Goal: Task Accomplishment & Management: Use online tool/utility

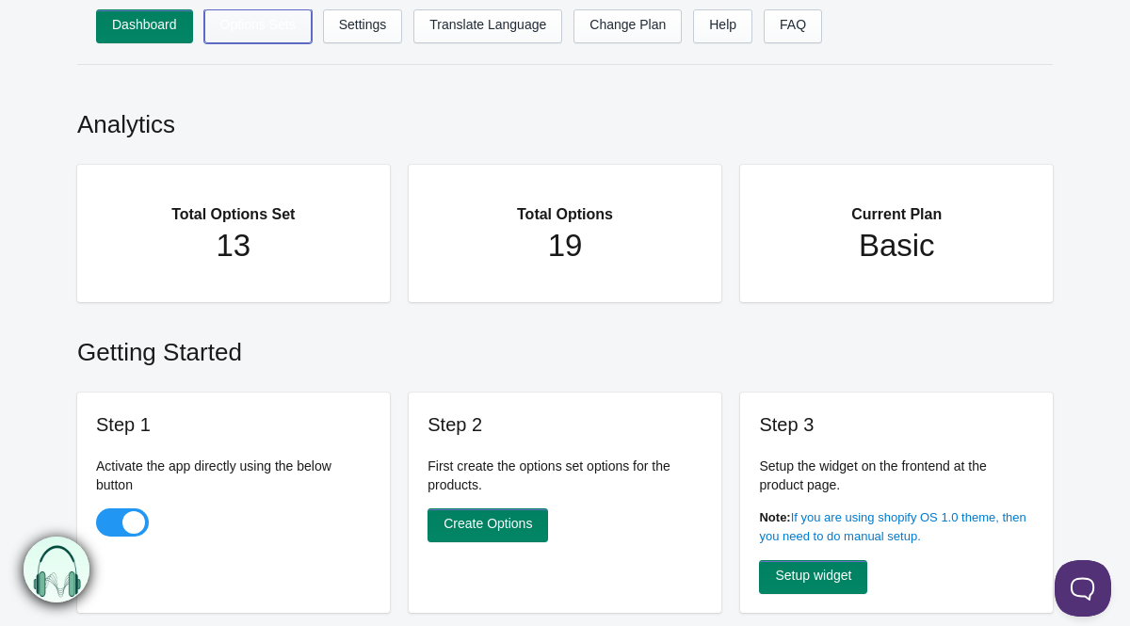
click at [244, 27] on link "Options Sets" at bounding box center [257, 26] width 107 height 34
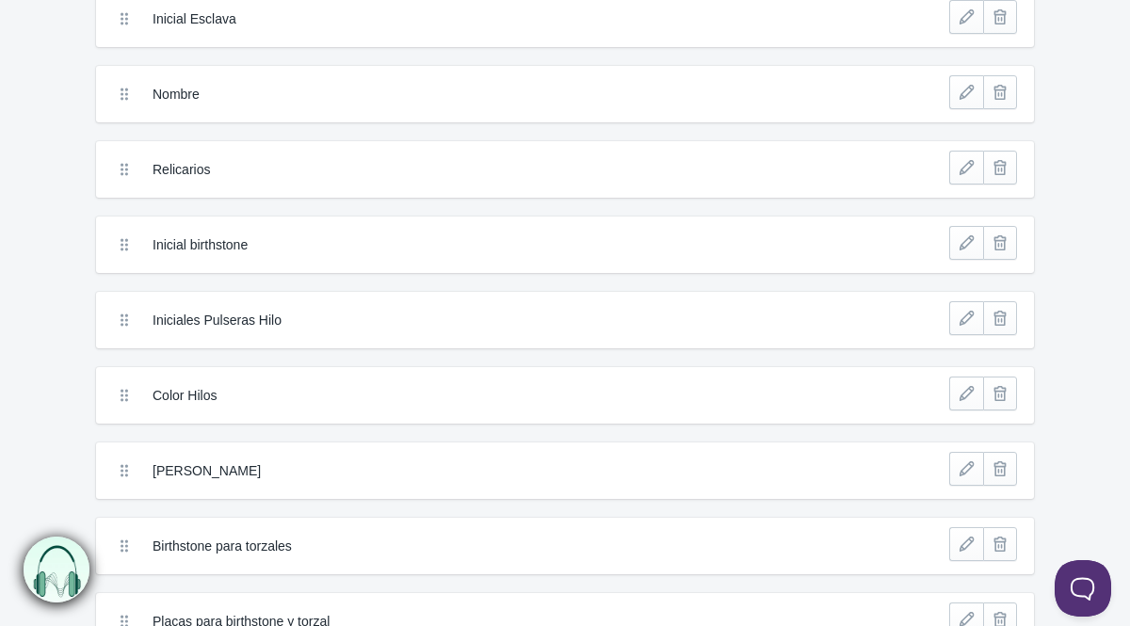
scroll to position [504, 0]
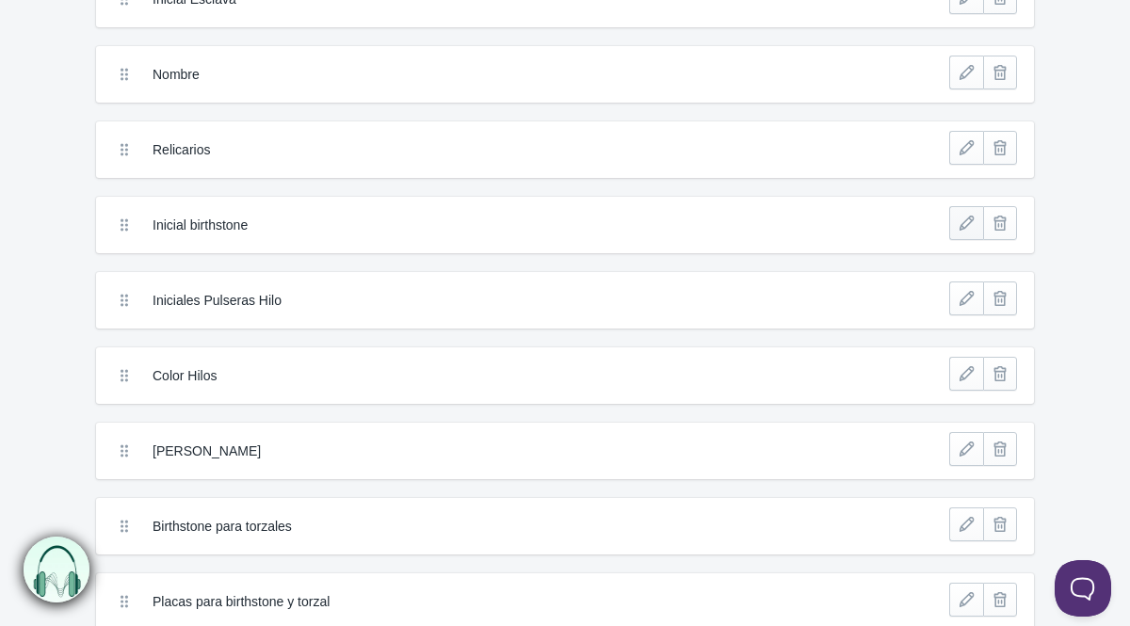
click at [963, 217] on link at bounding box center [966, 223] width 34 height 34
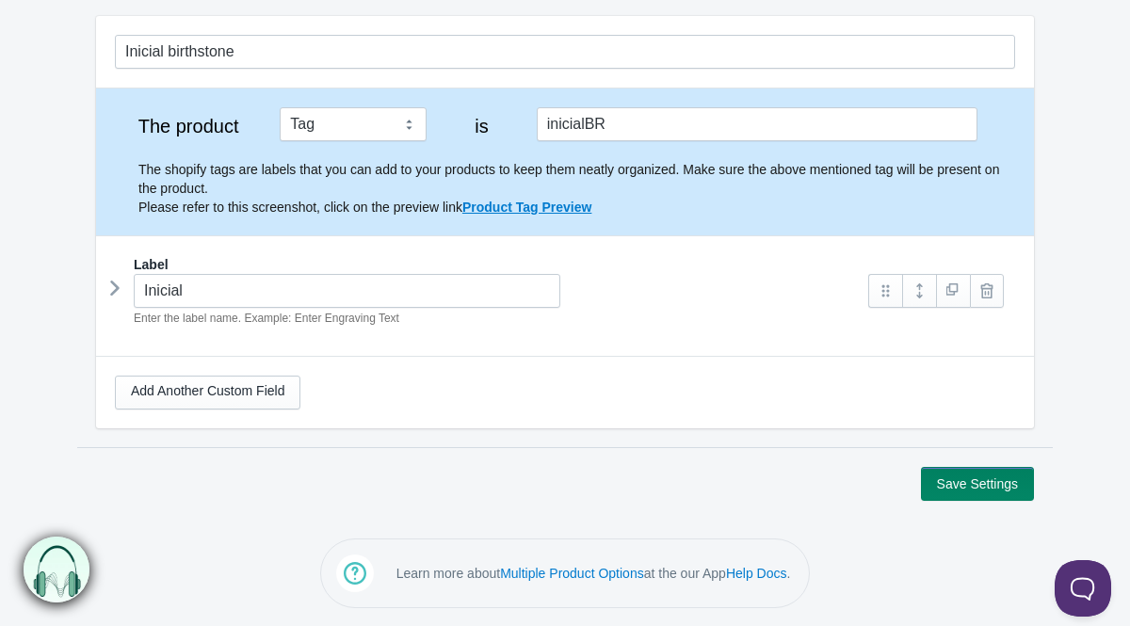
scroll to position [161, 0]
click at [115, 296] on icon at bounding box center [115, 289] width 0 height 28
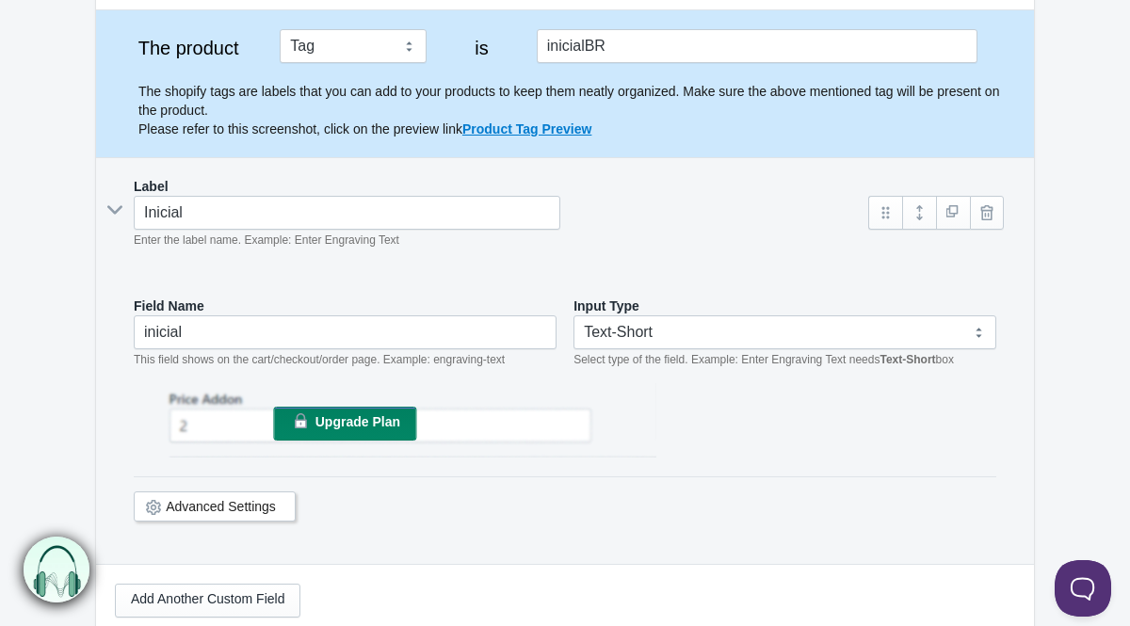
scroll to position [448, 0]
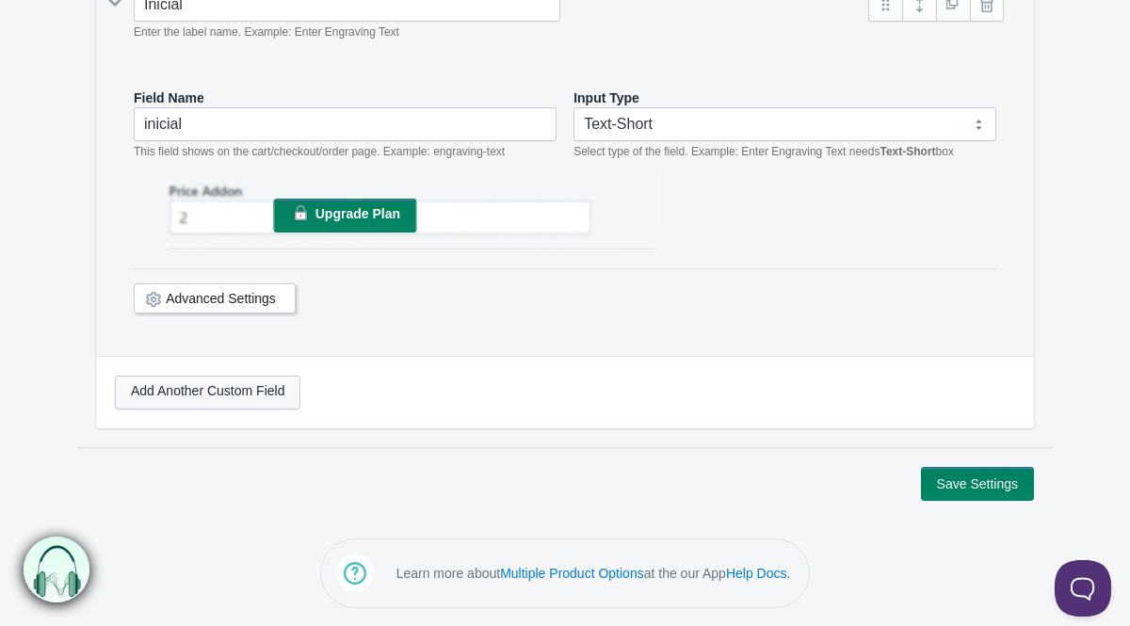
click at [199, 406] on link "Add Another Custom Field" at bounding box center [207, 393] width 185 height 34
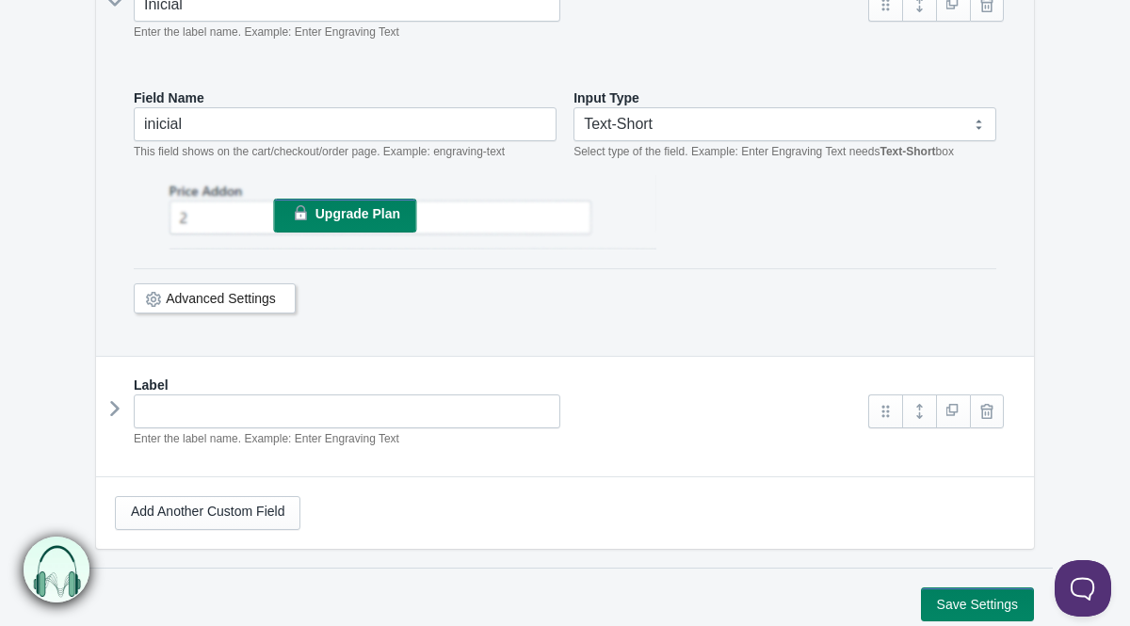
click at [103, 401] on div "Label Enter the label name. Example: Enter Engraving Text Field Name This field…" at bounding box center [565, 409] width 938 height 105
click at [153, 299] on icon at bounding box center [153, 299] width 0 height 0
click at [163, 298] on div "Advanced Settings" at bounding box center [215, 298] width 162 height 30
click at [214, 298] on link "Advanced Settings" at bounding box center [221, 298] width 110 height 15
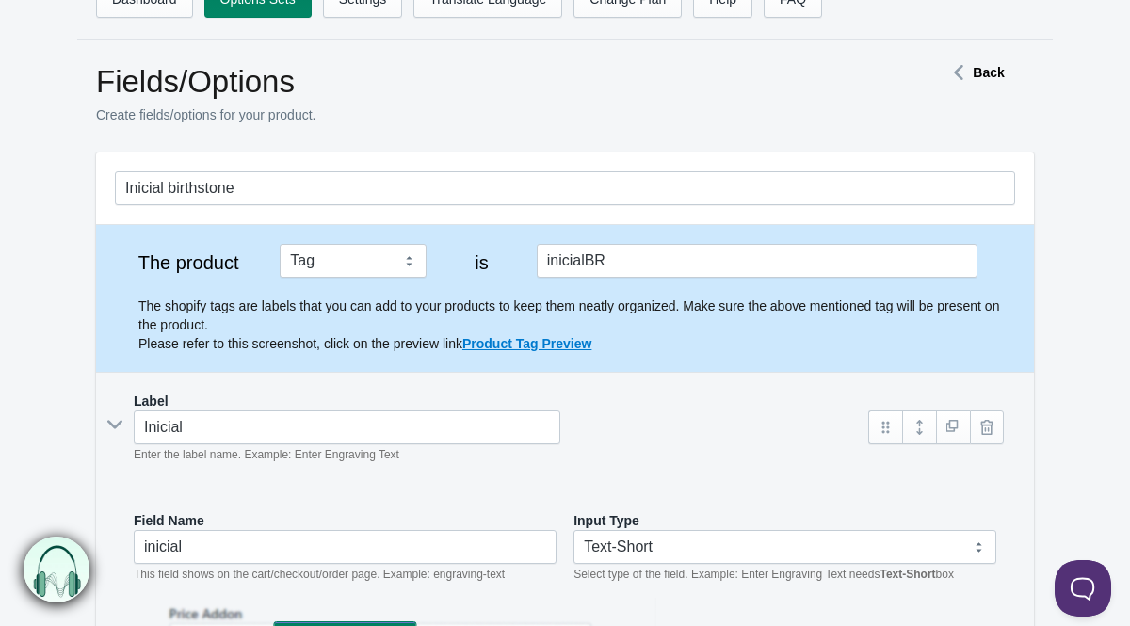
scroll to position [0, 0]
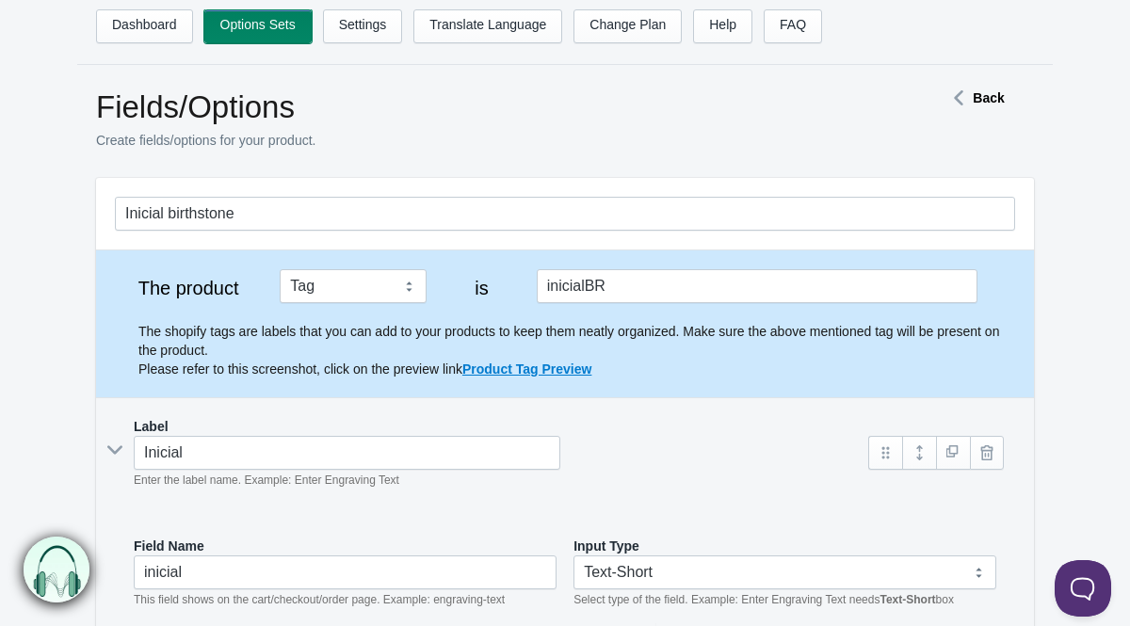
click at [243, 20] on link "Options Sets" at bounding box center [257, 26] width 107 height 34
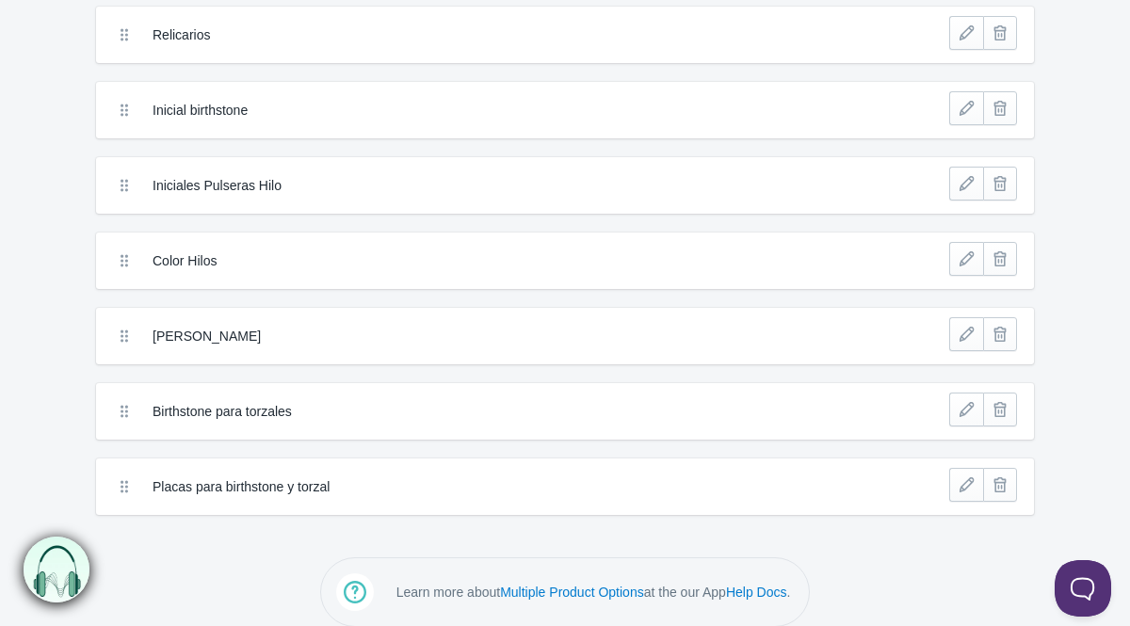
scroll to position [611, 0]
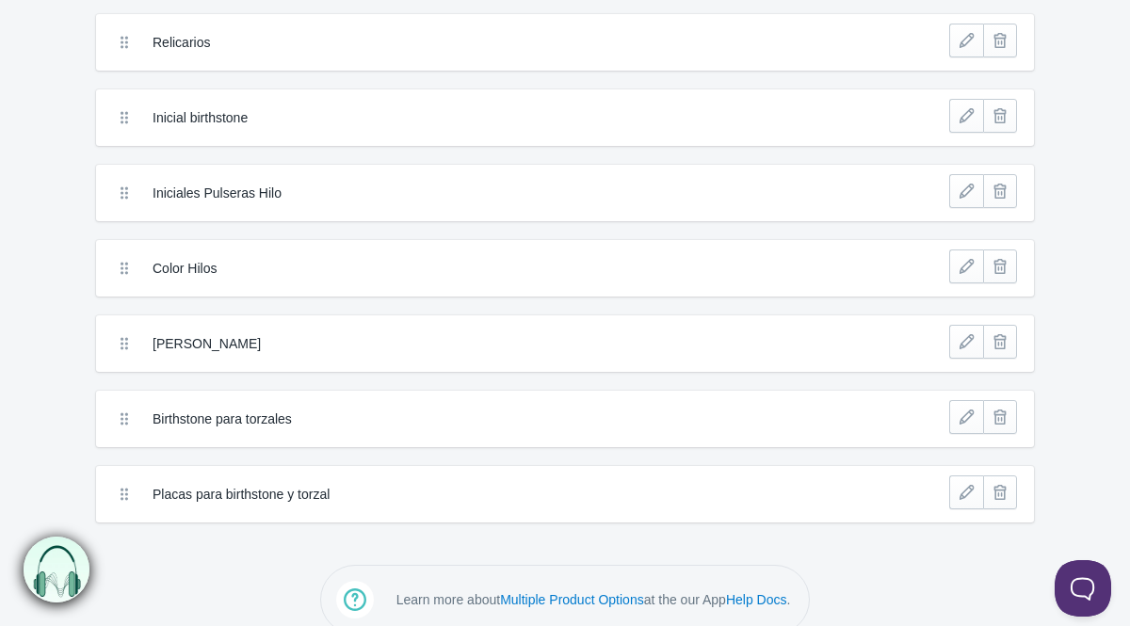
click at [246, 544] on div "Dashboard Options Sets Settings Translate Language Change Plan Help FAQ Hook te…" at bounding box center [565, 21] width 1130 height 1264
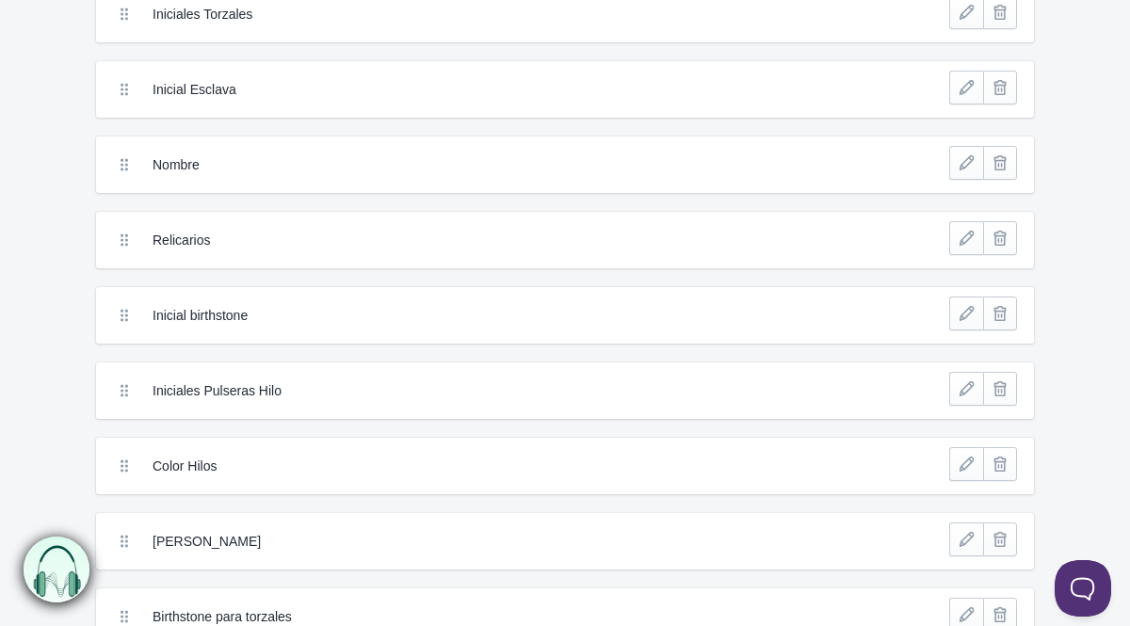
scroll to position [410, 0]
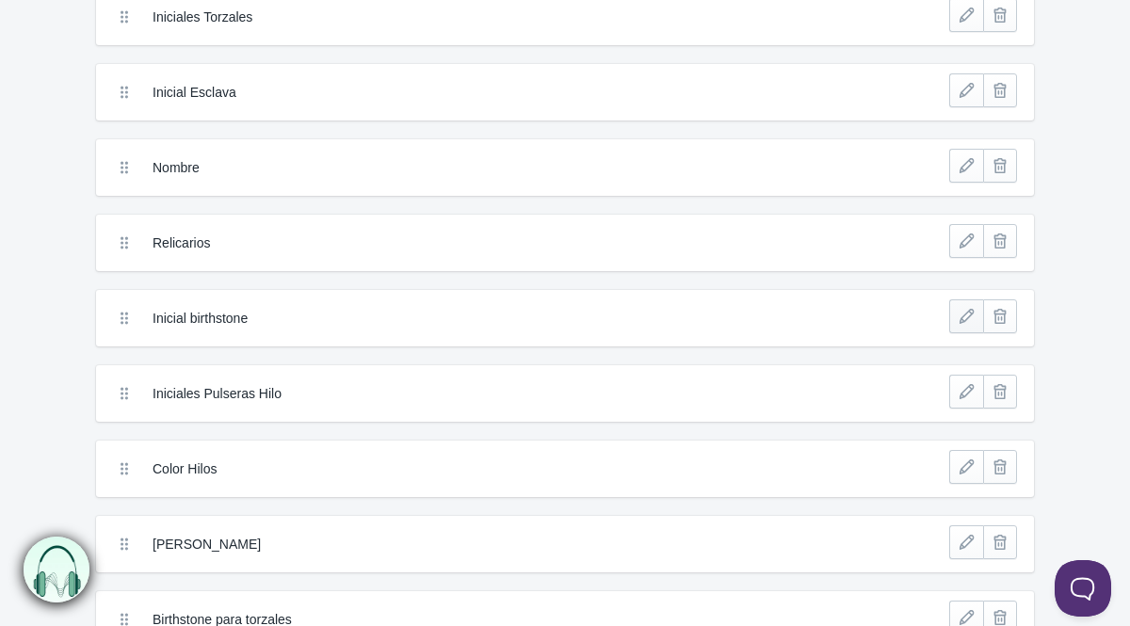
click at [956, 314] on link at bounding box center [966, 316] width 34 height 34
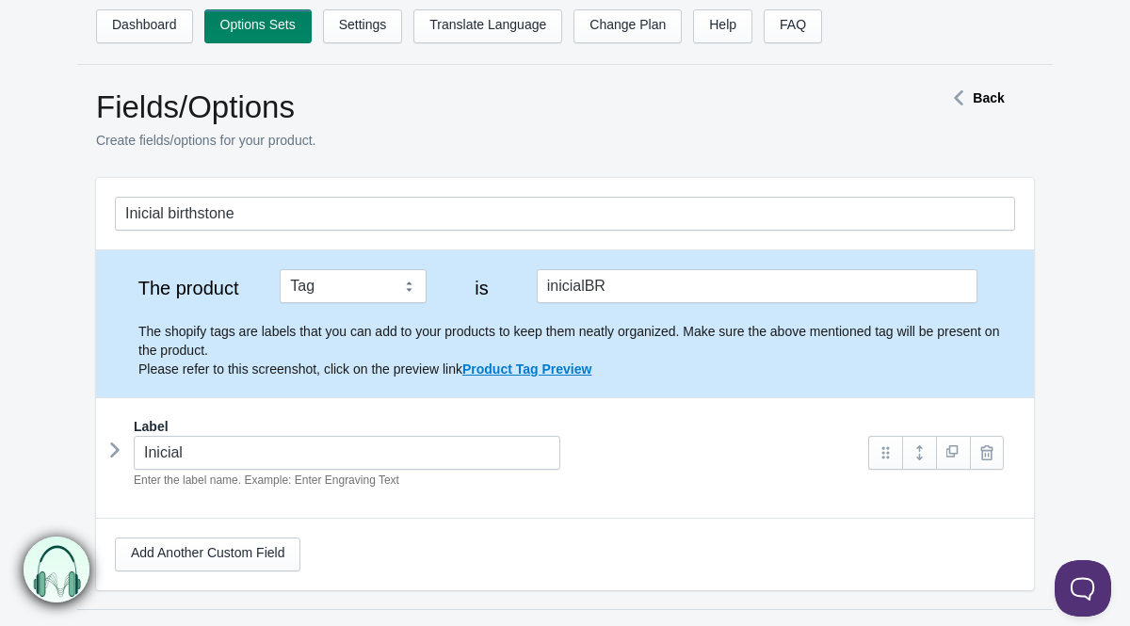
click at [115, 456] on icon at bounding box center [115, 450] width 0 height 28
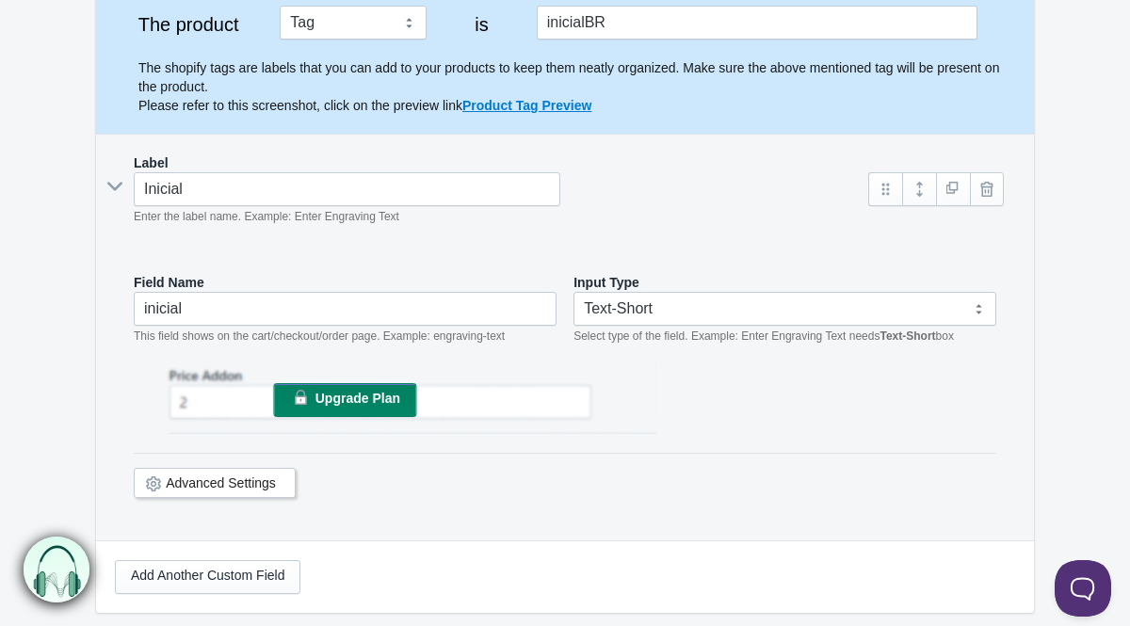
scroll to position [338, 0]
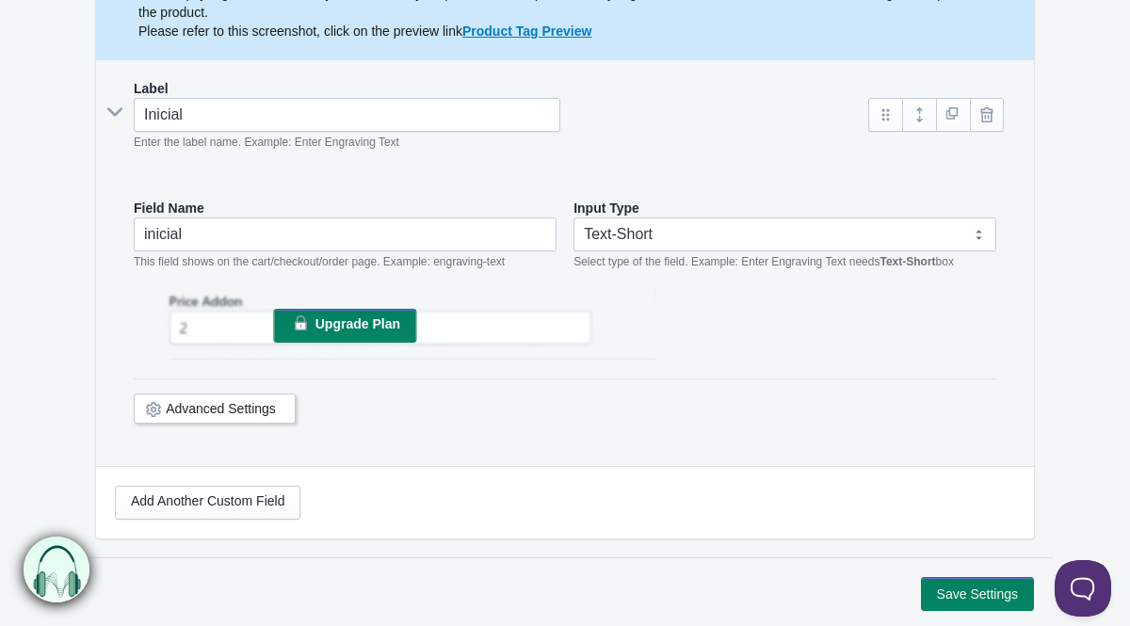
click at [153, 400] on span at bounding box center [157, 408] width 9 height 19
click at [153, 410] on icon at bounding box center [153, 410] width 0 height 0
click at [217, 408] on link "Advanced Settings" at bounding box center [221, 408] width 110 height 15
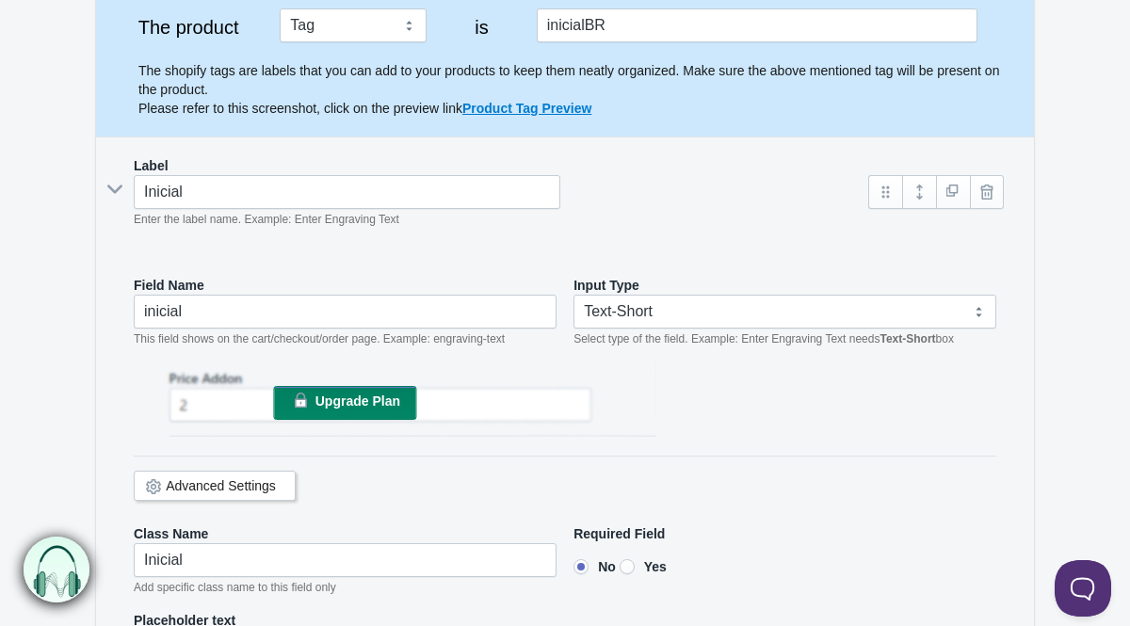
scroll to position [429, 0]
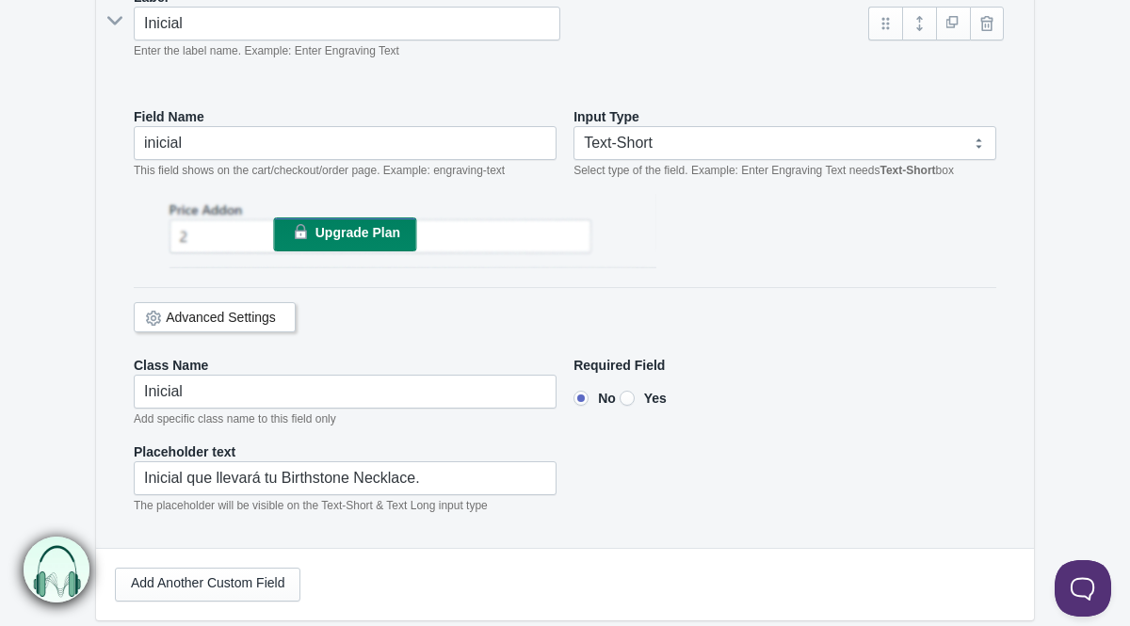
click at [629, 396] on input"] "Yes" at bounding box center [627, 398] width 15 height 15
radio input"] "true"
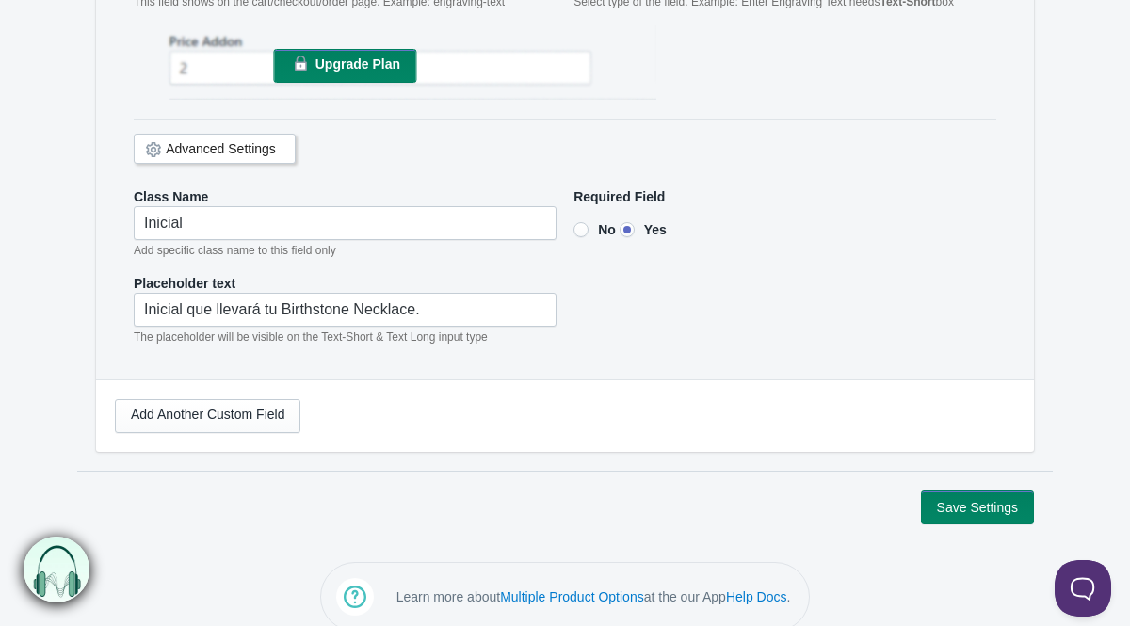
scroll to position [620, 0]
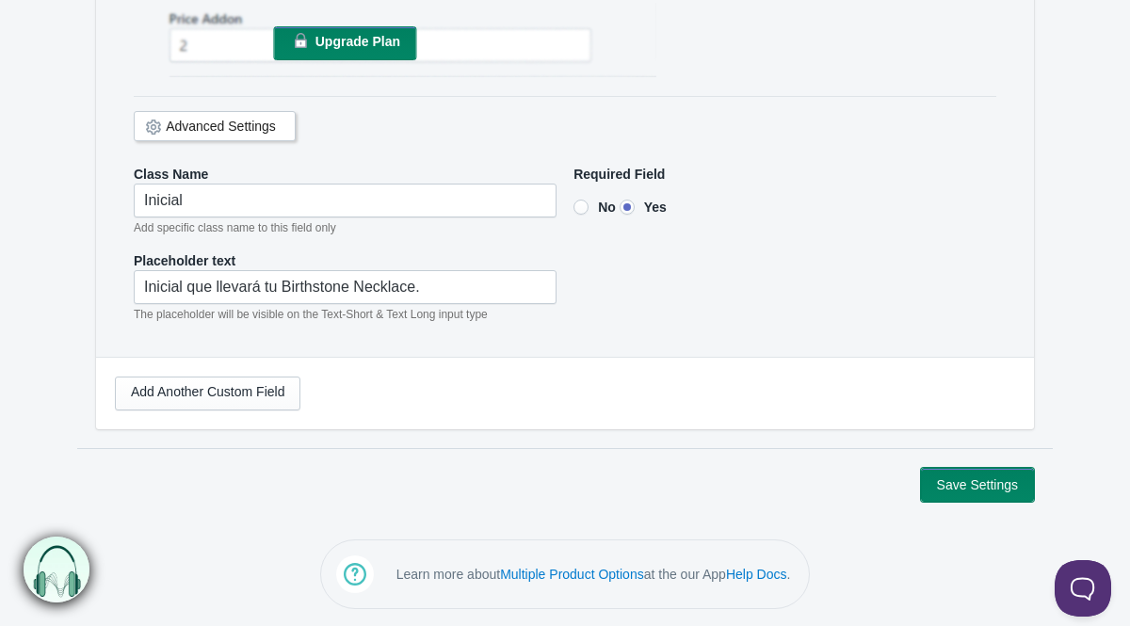
click at [988, 487] on button "Save Settings" at bounding box center [977, 485] width 113 height 34
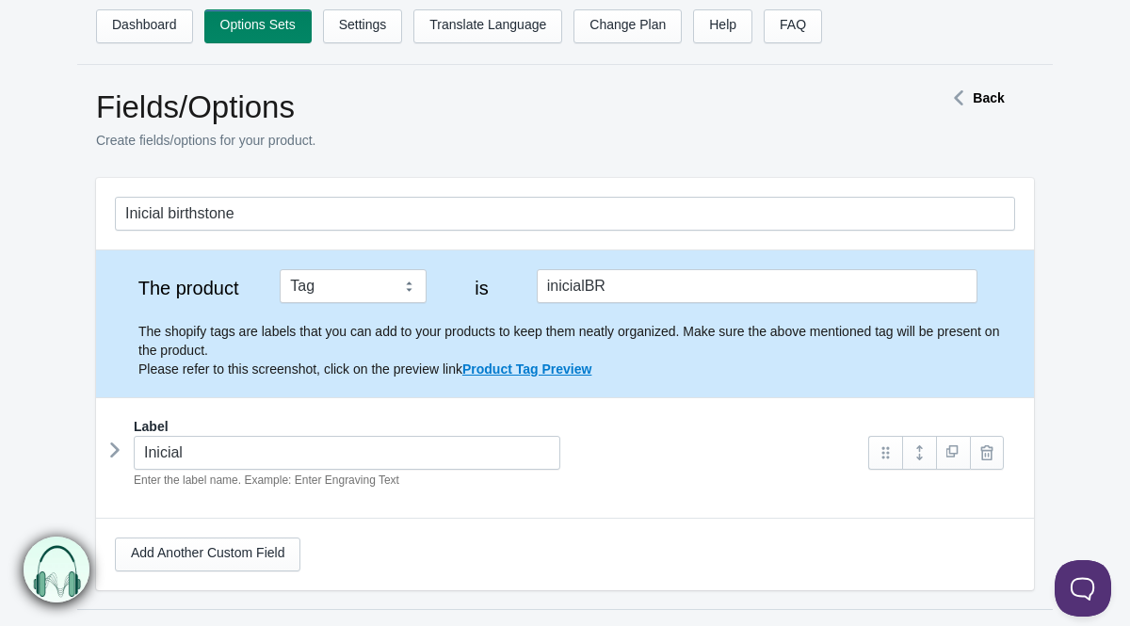
click at [115, 448] on icon at bounding box center [115, 450] width 0 height 28
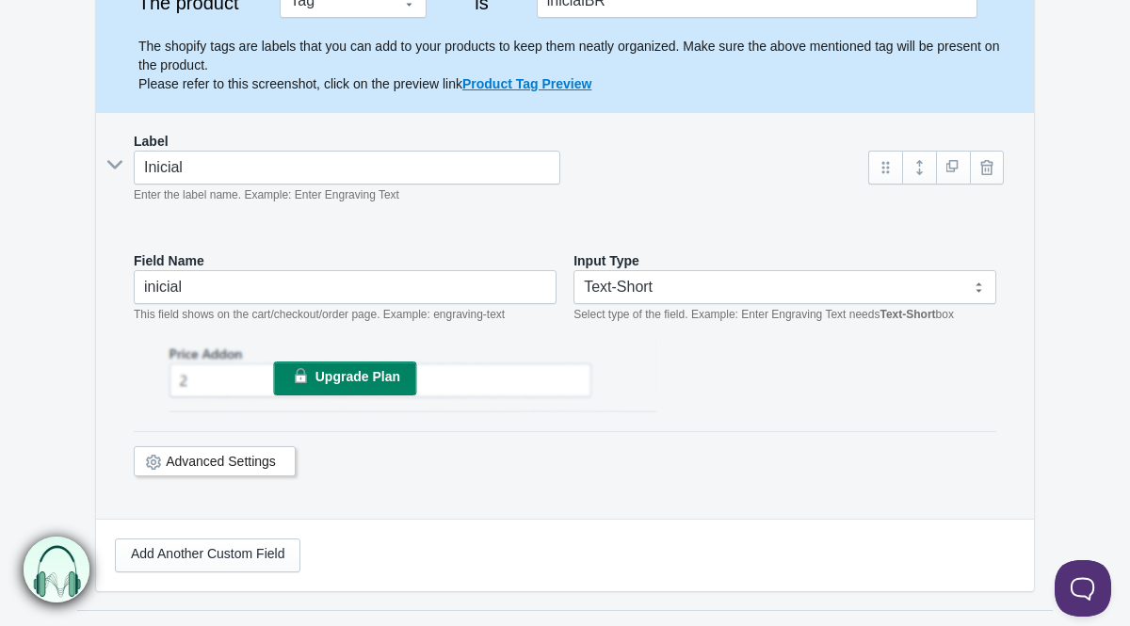
scroll to position [297, 0]
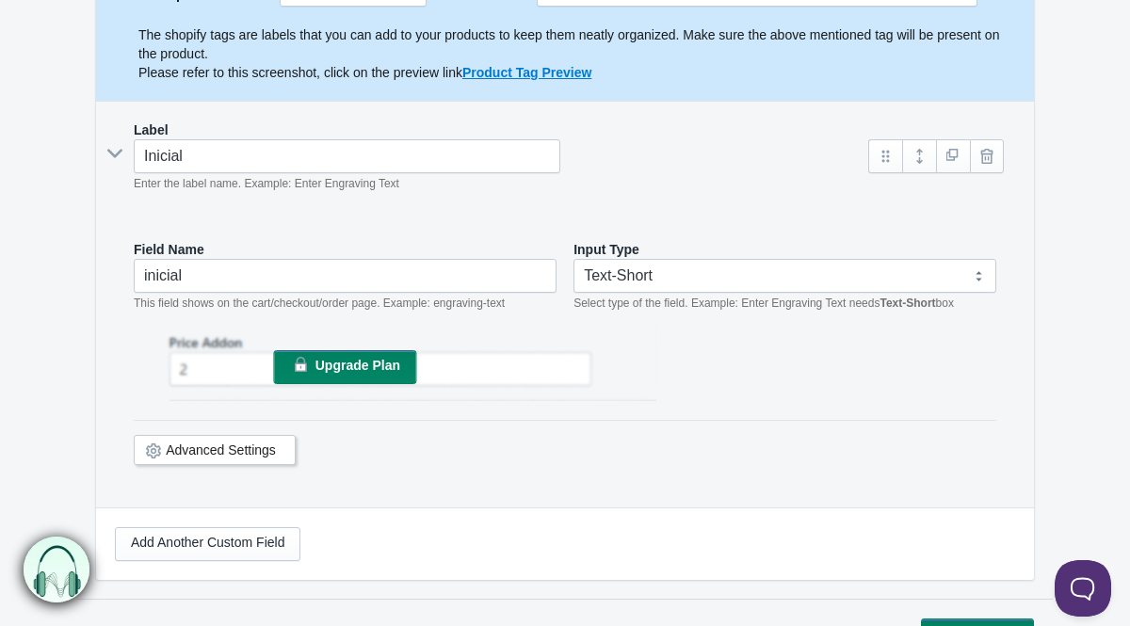
click at [153, 451] on icon at bounding box center [153, 451] width 0 height 0
click at [169, 450] on link "Advanced Settings" at bounding box center [221, 450] width 110 height 15
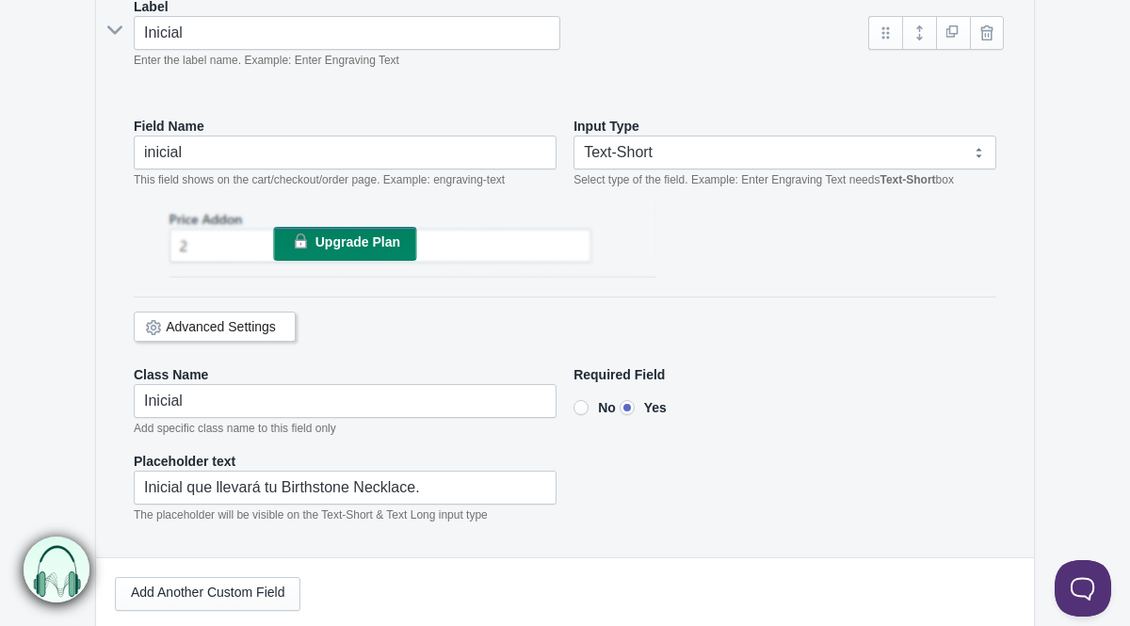
scroll to position [486, 0]
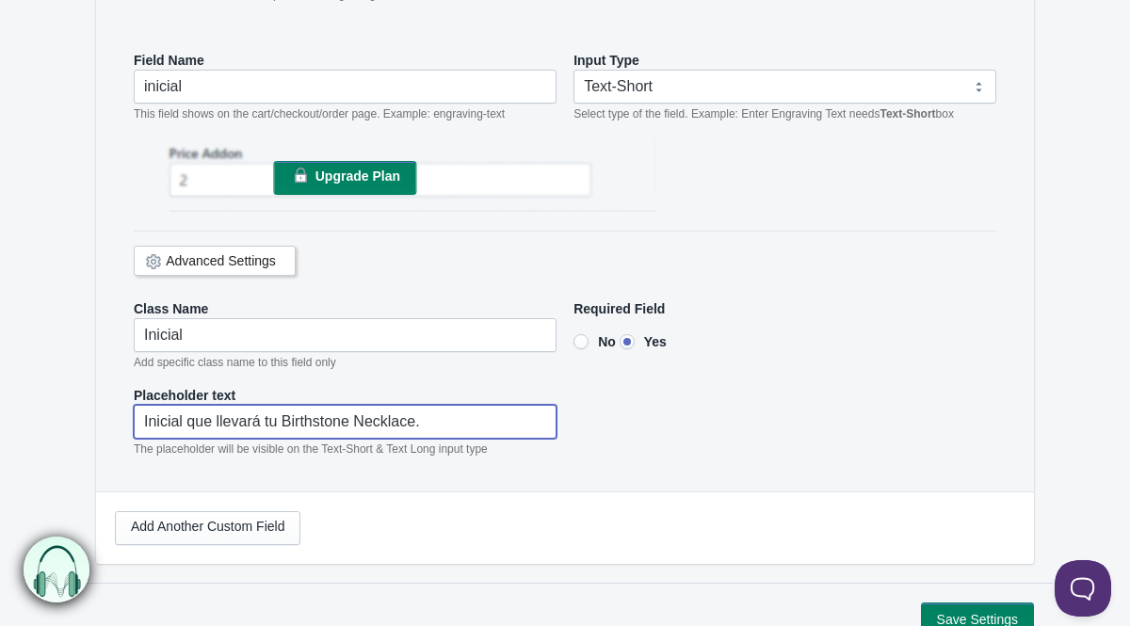
click at [267, 425] on input"] "Inicial que llevará tu Birthstone Necklace." at bounding box center [345, 422] width 423 height 34
click at [279, 415] on input"] "Inicial que llevará laPlaca Birthstone Necklace." at bounding box center [345, 422] width 423 height 34
drag, startPoint x: 320, startPoint y: 417, endPoint x: 497, endPoint y: 417, distance: 177.0
click at [497, 417] on input"] "Inicial que llevará la Placa Birthstone Necklace." at bounding box center [345, 422] width 423 height 34
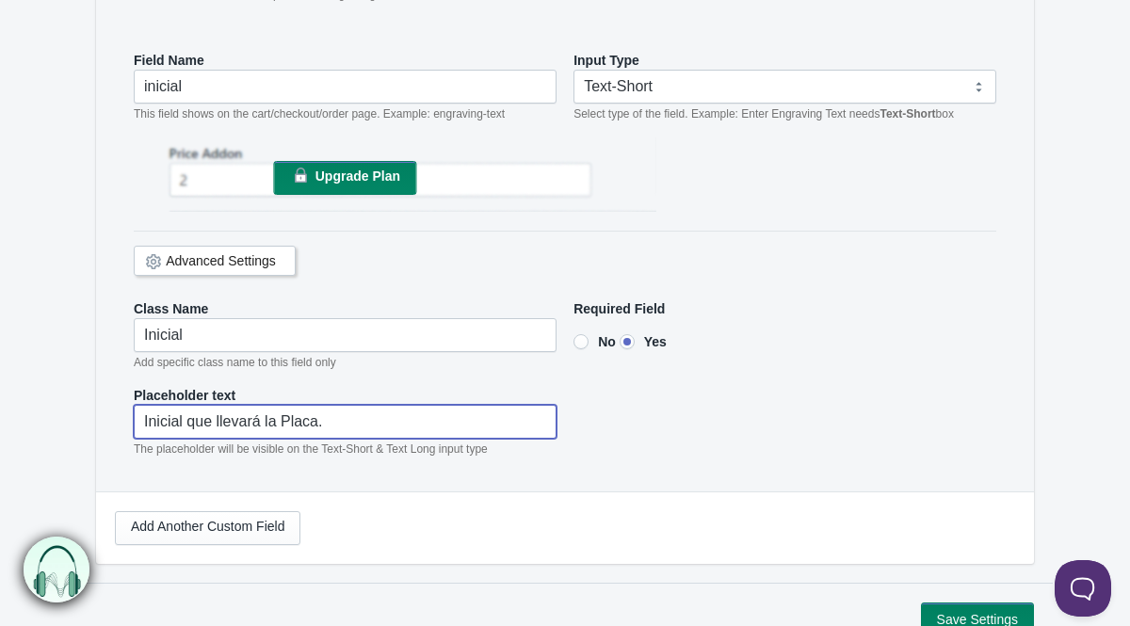
type input"] "Inicial que llevará la Placa."
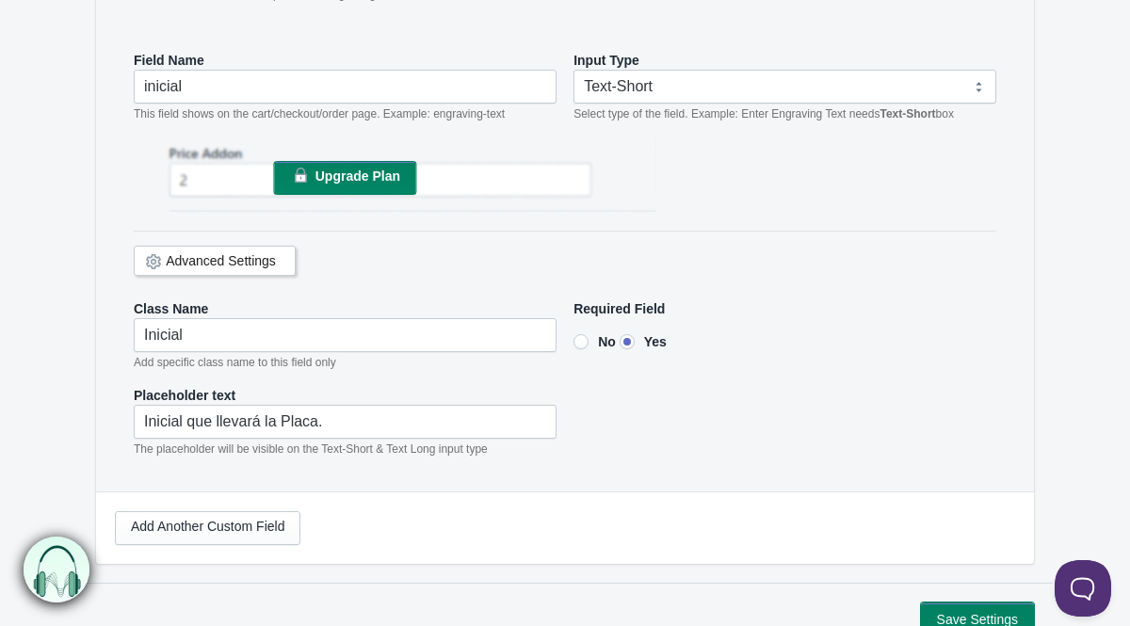
click at [986, 610] on button "Save Settings" at bounding box center [977, 620] width 113 height 34
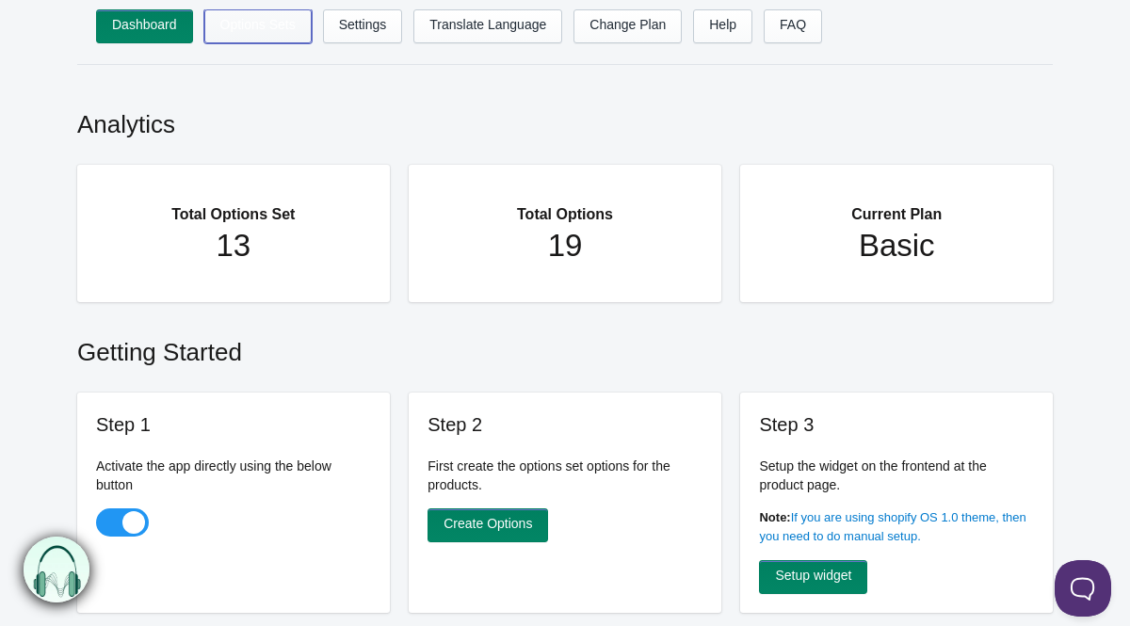
click at [233, 29] on link "Options Sets" at bounding box center [257, 26] width 107 height 34
click at [246, 22] on link "Options Sets" at bounding box center [257, 26] width 107 height 34
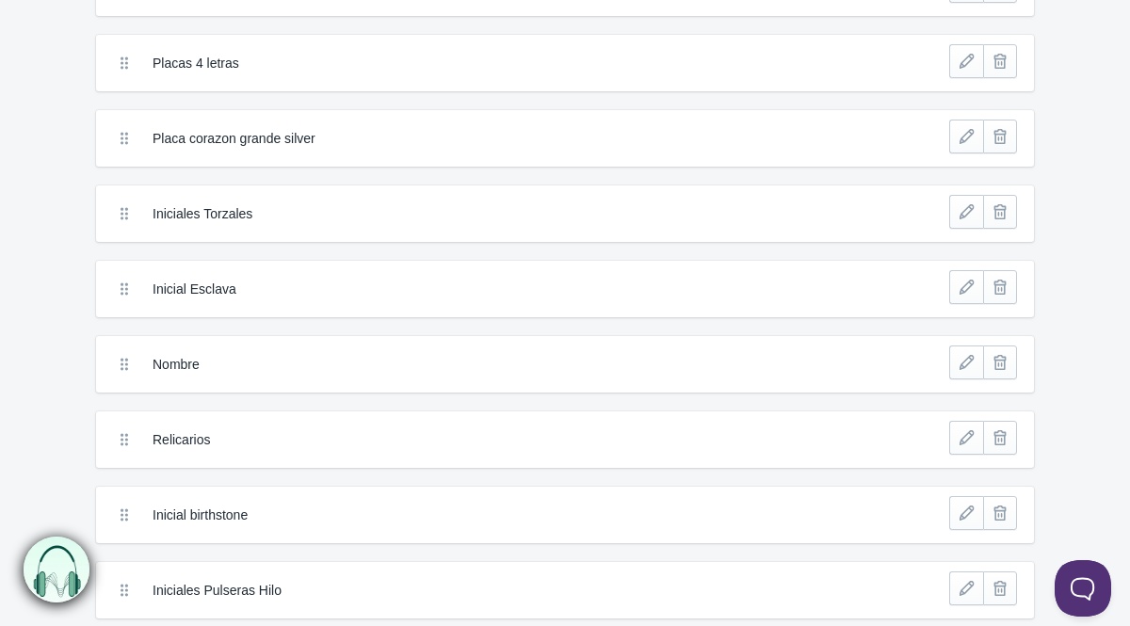
scroll to position [638, 0]
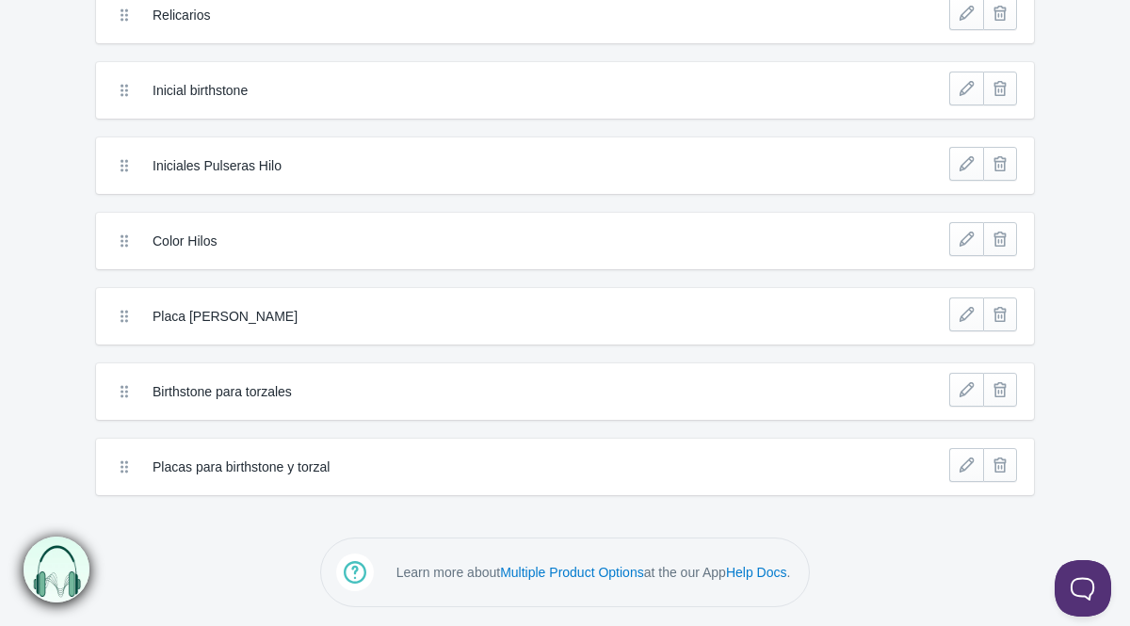
click at [280, 402] on div "Birthstone para torzales" at bounding box center [476, 392] width 733 height 28
click at [961, 389] on link at bounding box center [966, 390] width 34 height 34
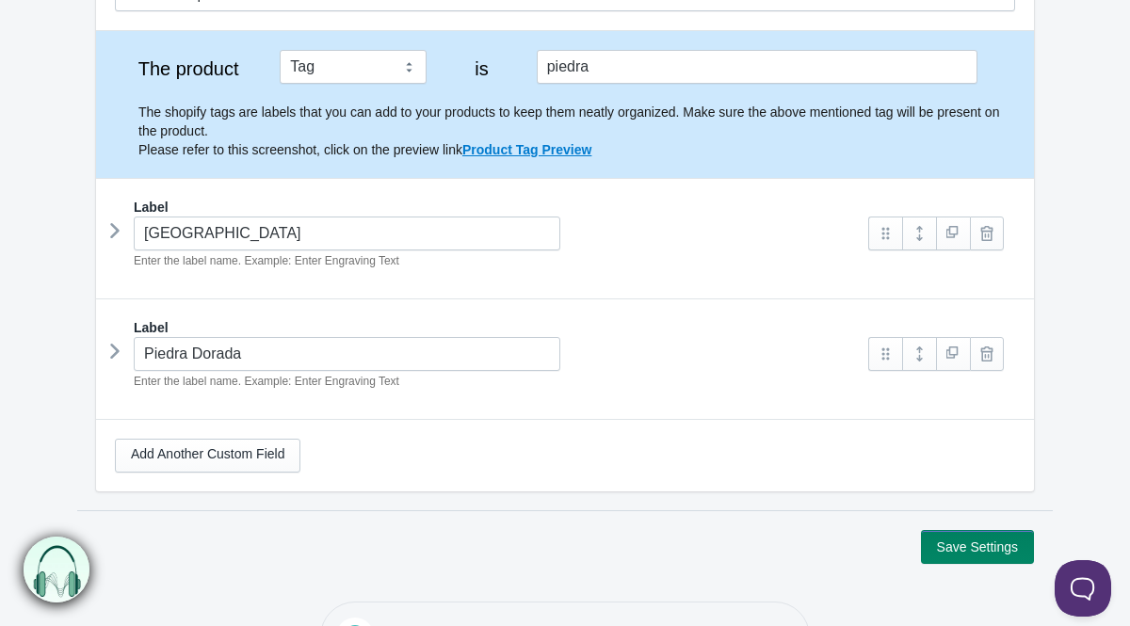
scroll to position [233, 0]
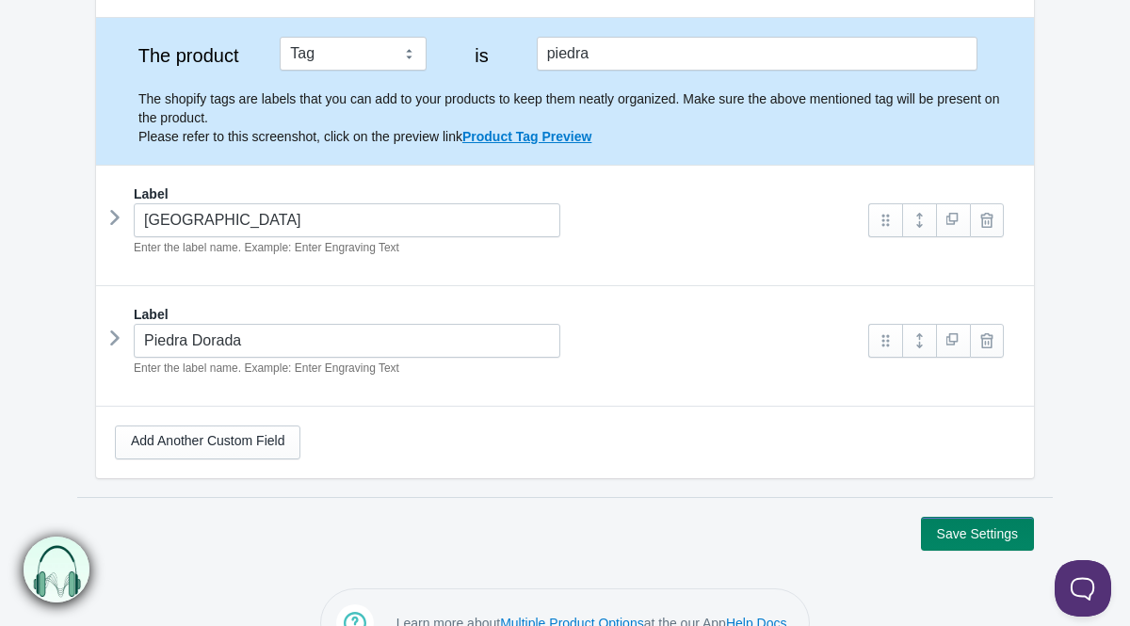
click at [106, 342] on div "Label Piedra Dorada Enter the label name. Example: Enter Engraving Text box" at bounding box center [565, 338] width 938 height 105
click at [115, 342] on icon at bounding box center [115, 338] width 0 height 28
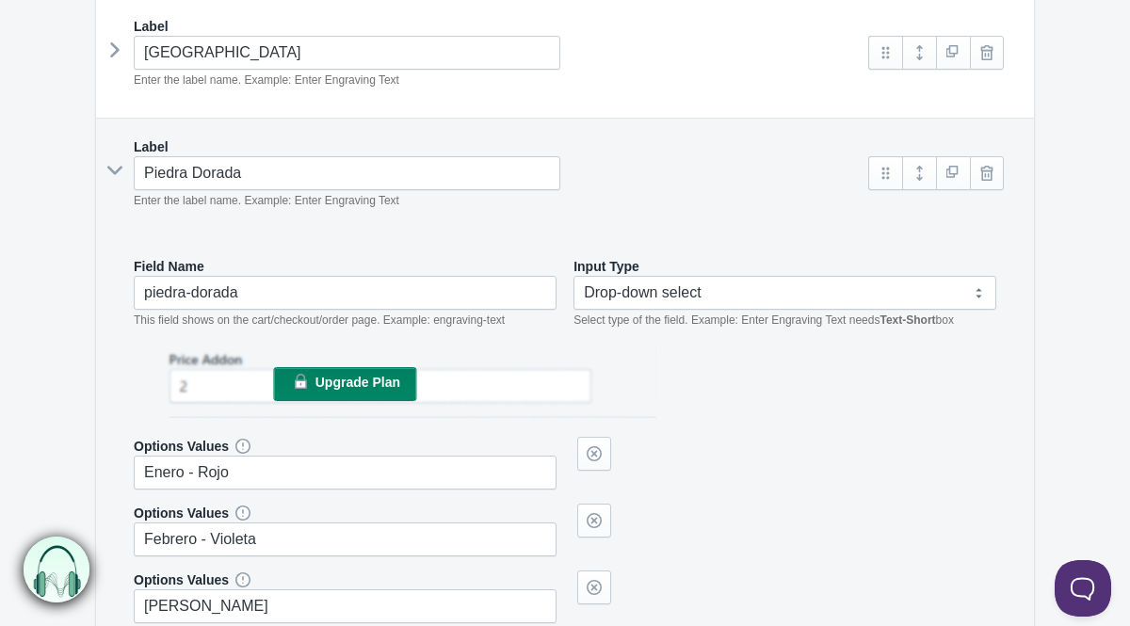
scroll to position [253, 0]
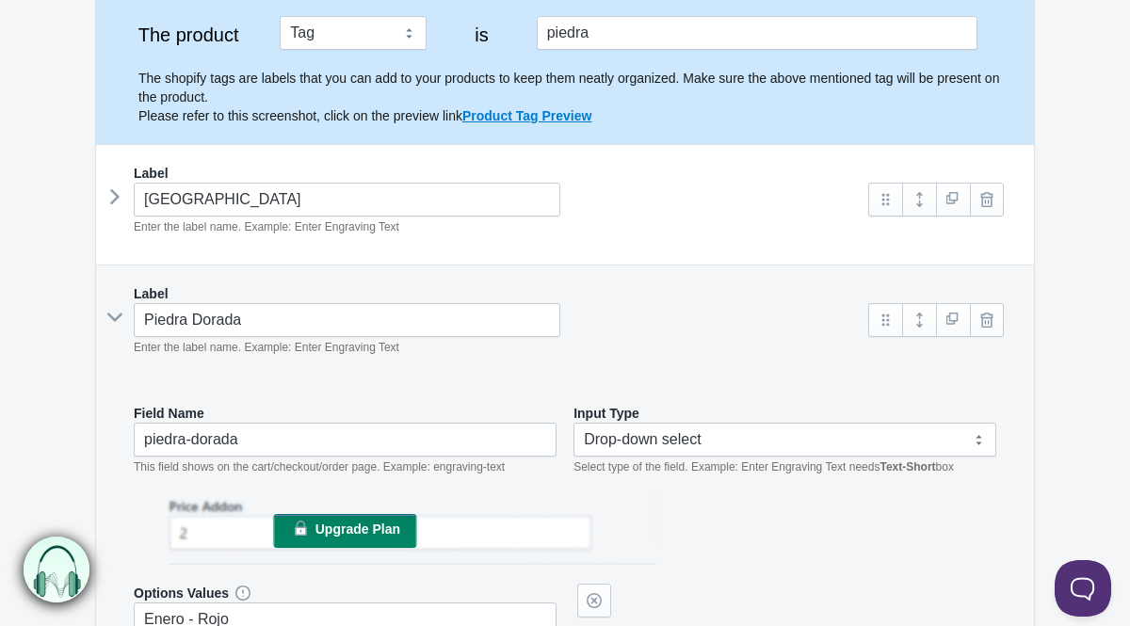
click at [117, 317] on icon at bounding box center [115, 317] width 28 height 0
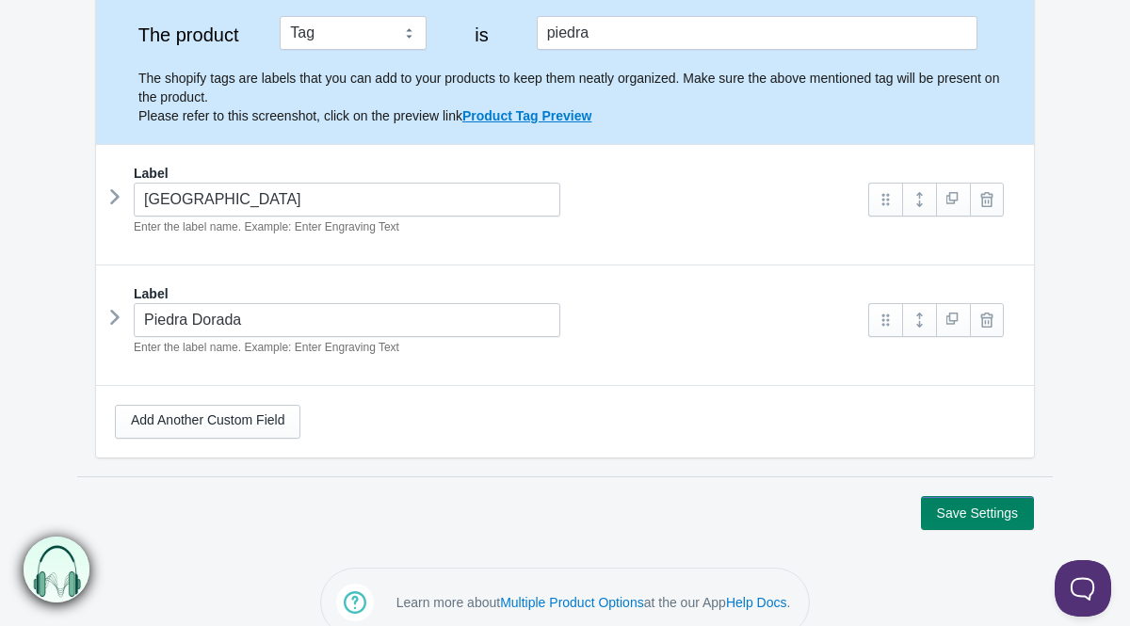
click at [115, 208] on icon at bounding box center [115, 197] width 0 height 28
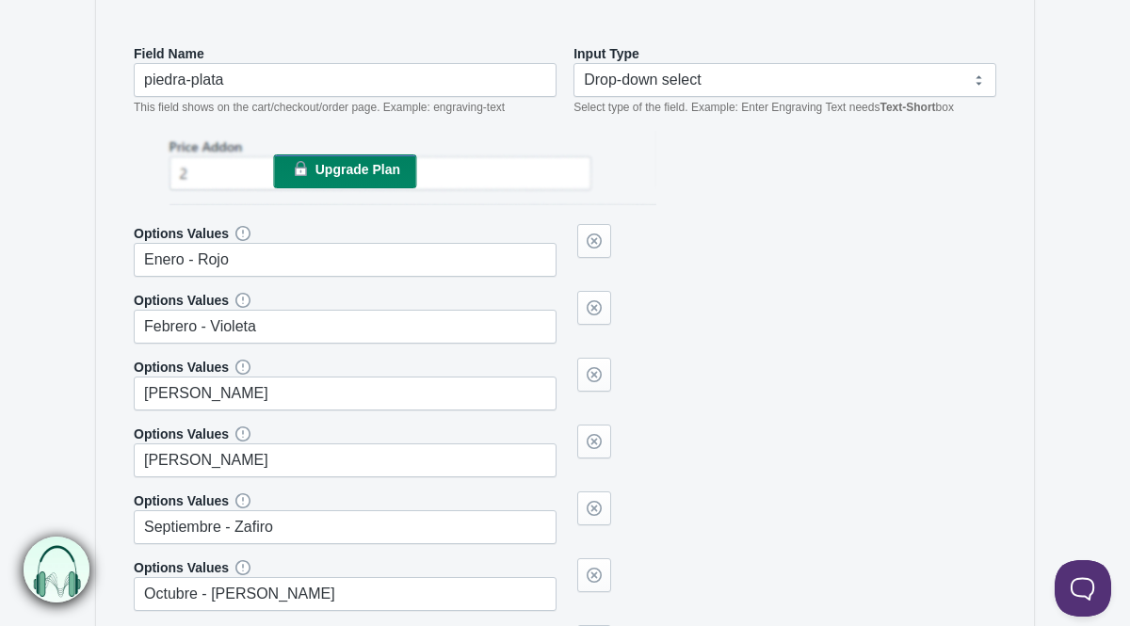
scroll to position [386, 0]
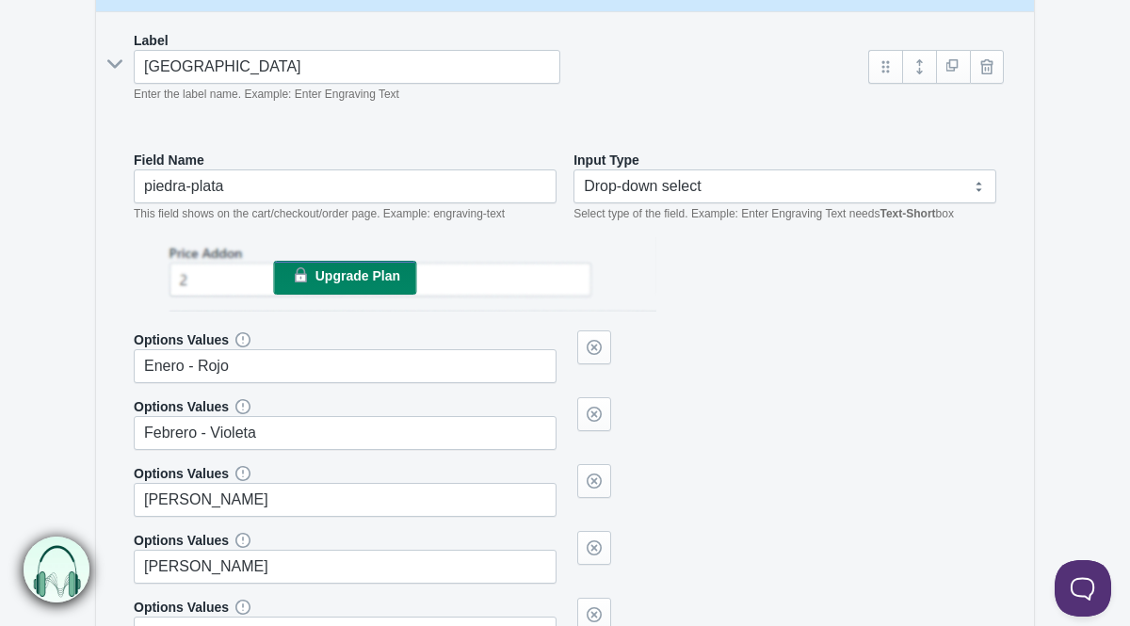
click at [117, 64] on icon at bounding box center [115, 64] width 28 height 0
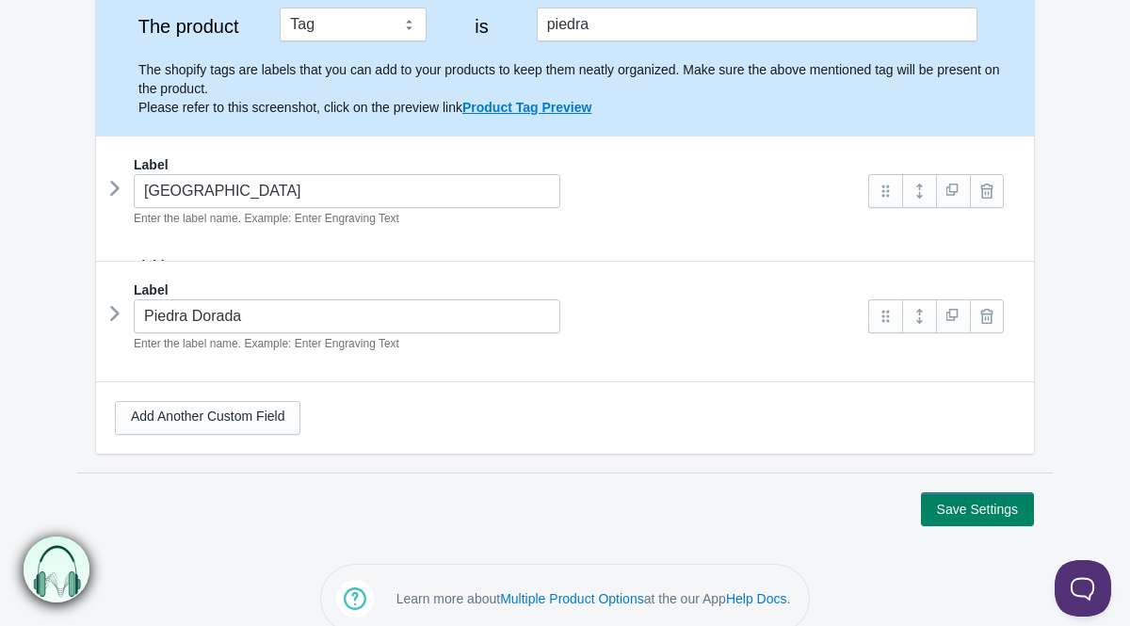
scroll to position [0, 0]
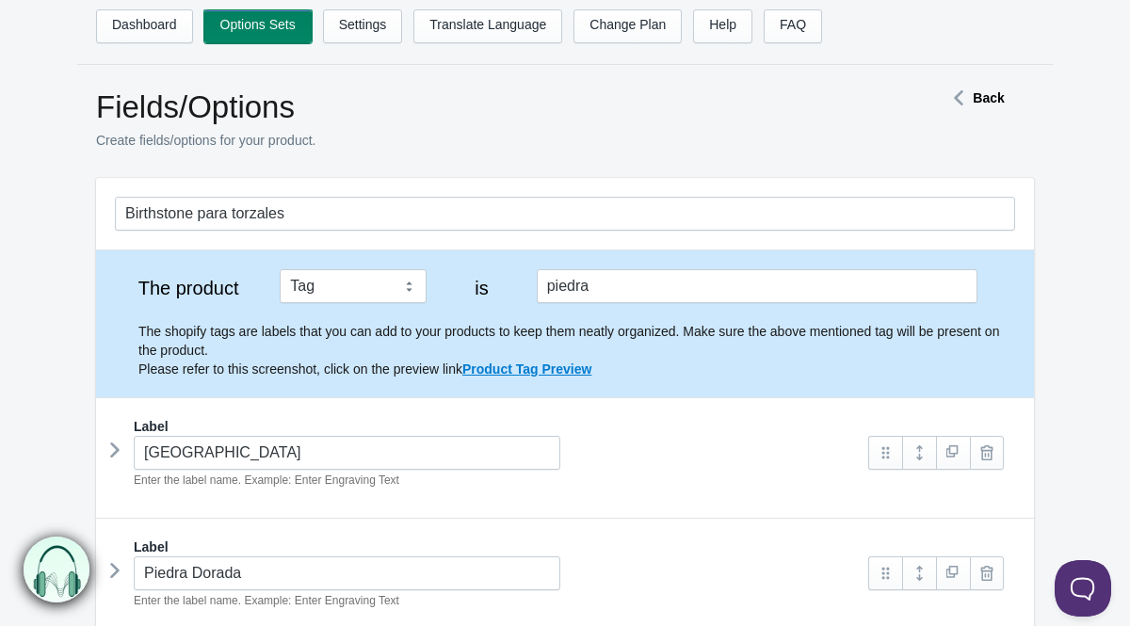
click at [242, 14] on link "Options Sets" at bounding box center [257, 26] width 107 height 34
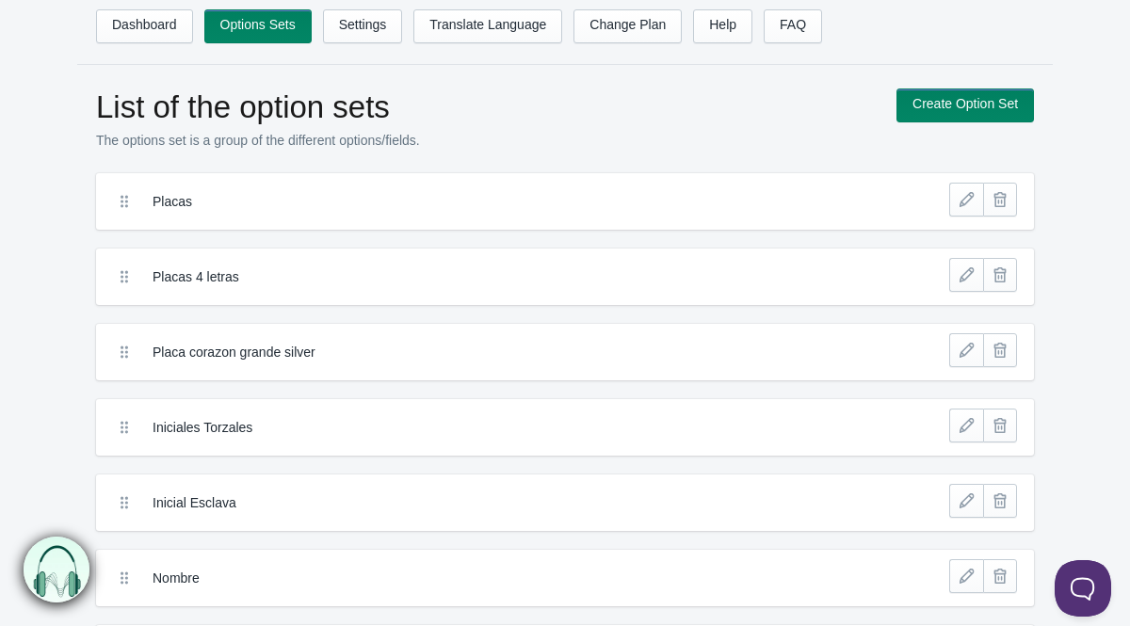
scroll to position [638, 0]
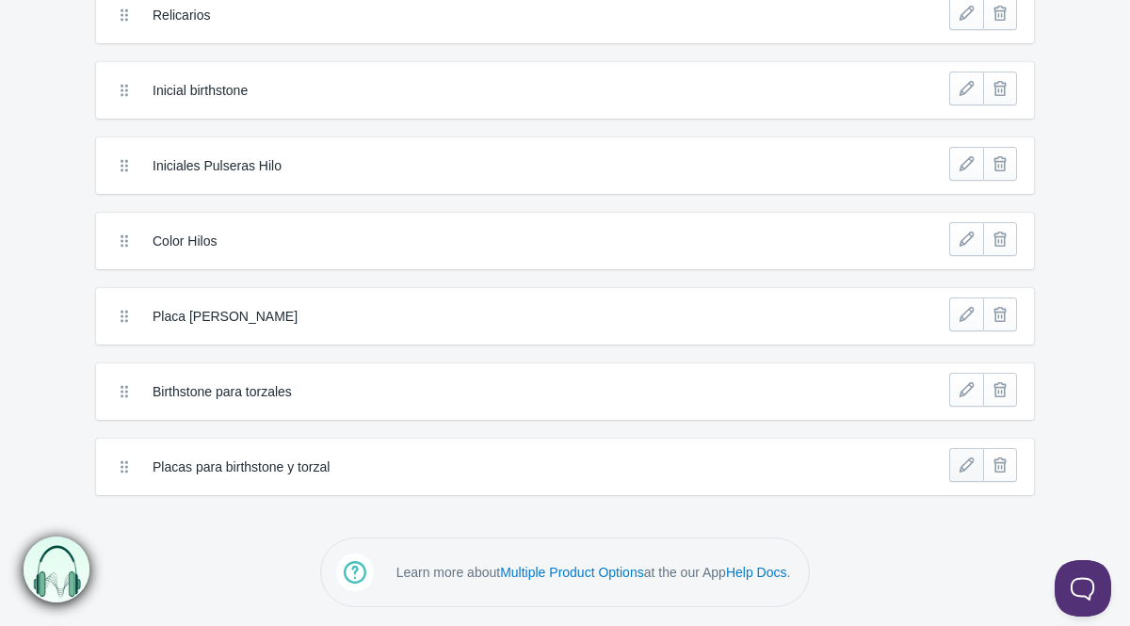
click at [961, 466] on link at bounding box center [966, 465] width 34 height 34
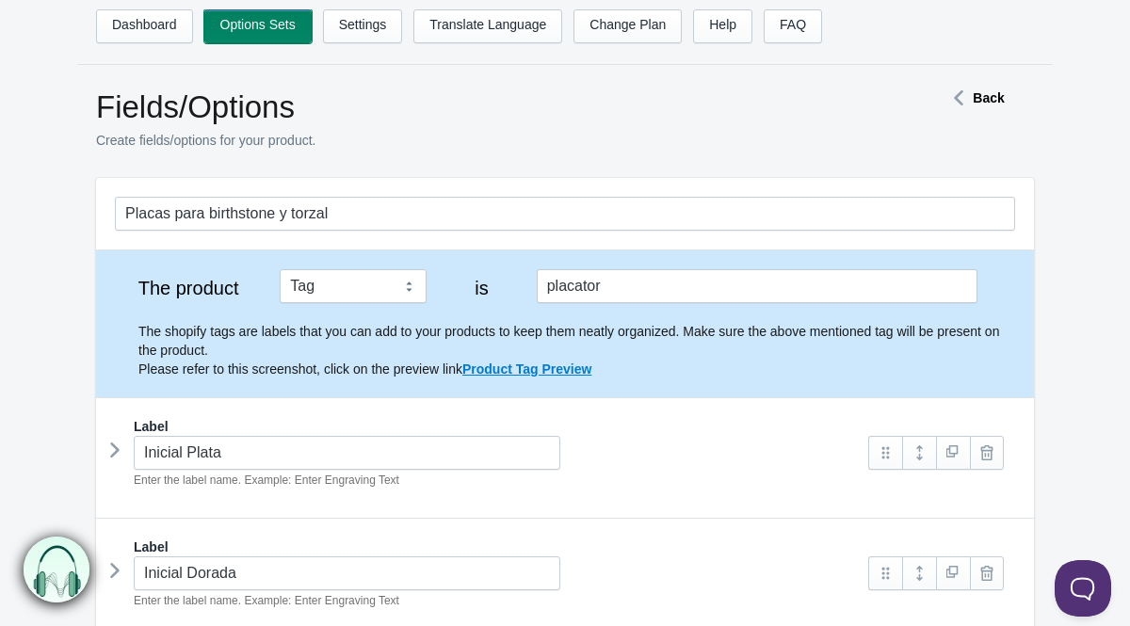
click at [229, 24] on link "Options Sets" at bounding box center [257, 26] width 107 height 34
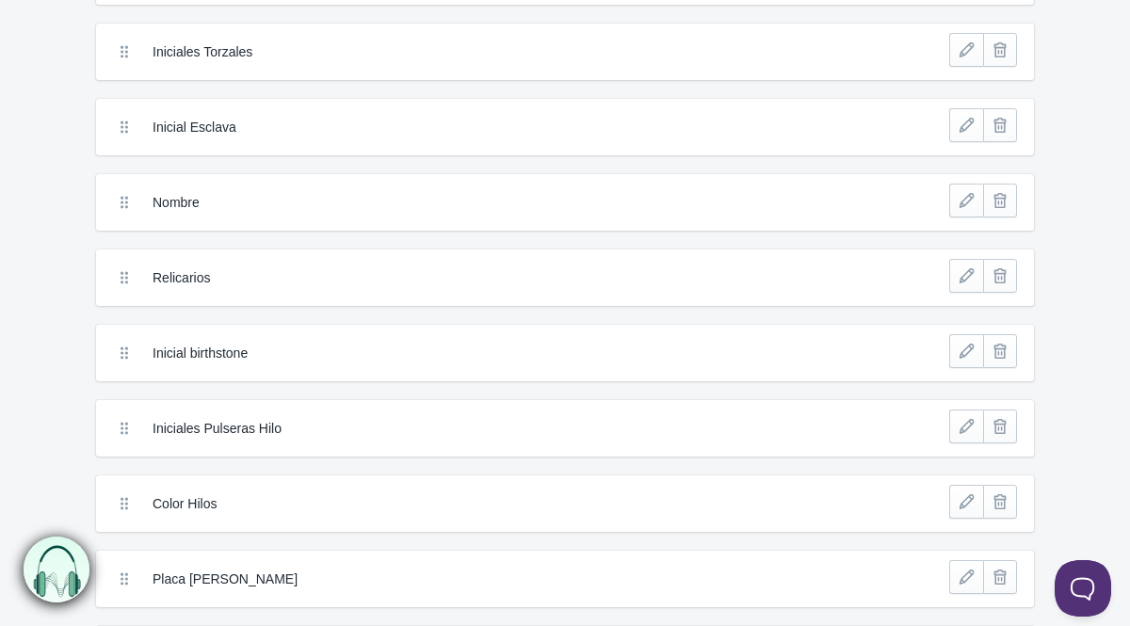
scroll to position [488, 0]
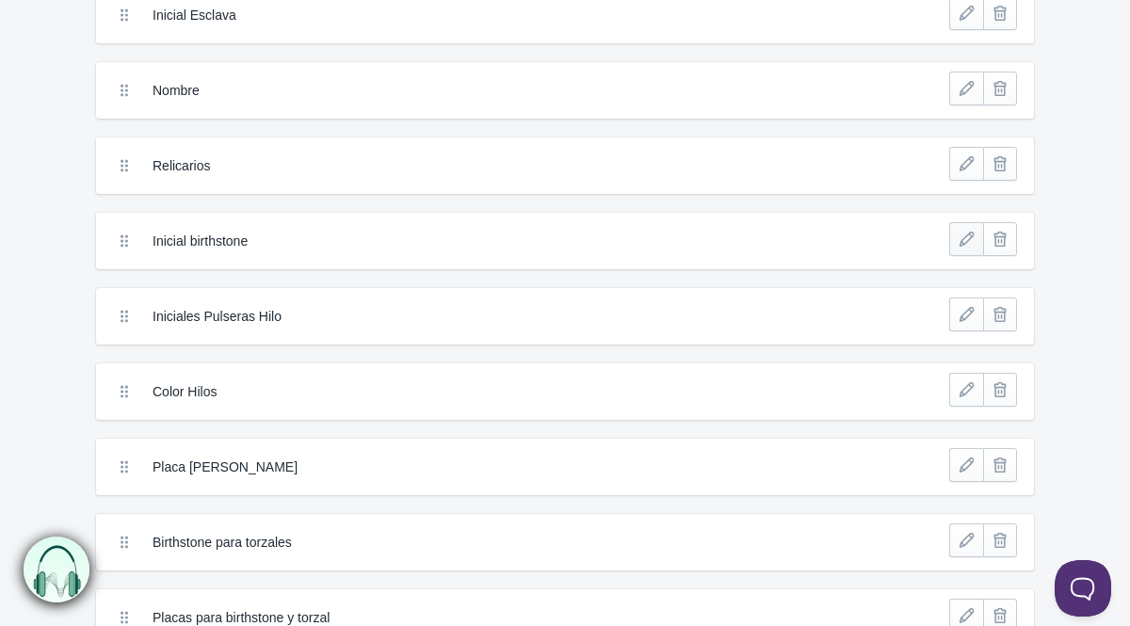
click at [959, 245] on link at bounding box center [966, 239] width 34 height 34
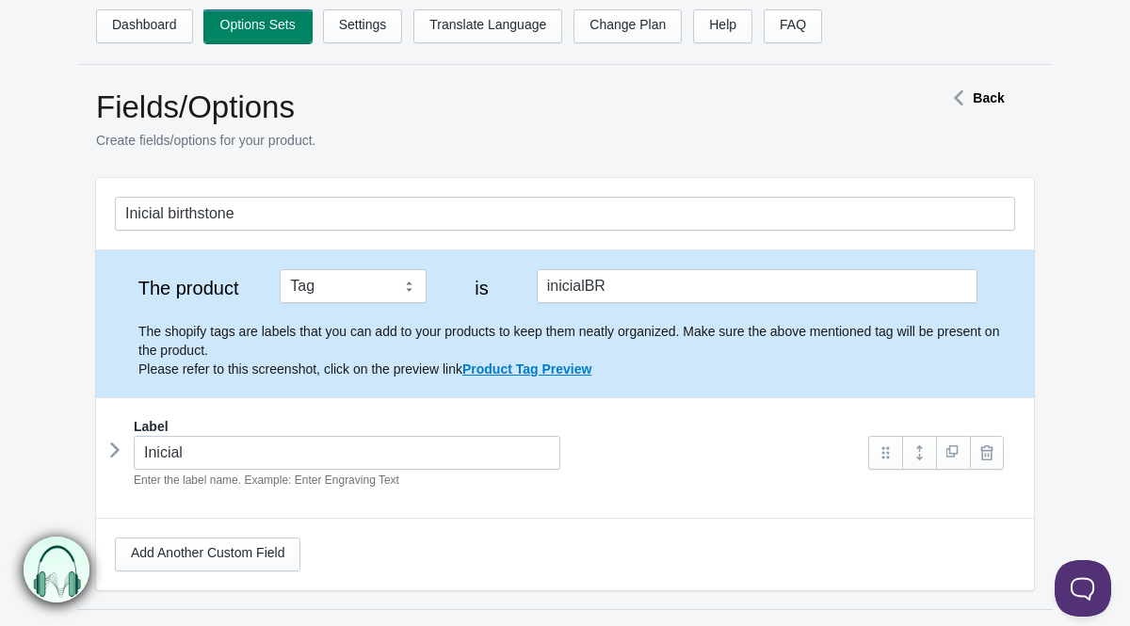
click at [252, 39] on link "Options Sets" at bounding box center [257, 26] width 107 height 34
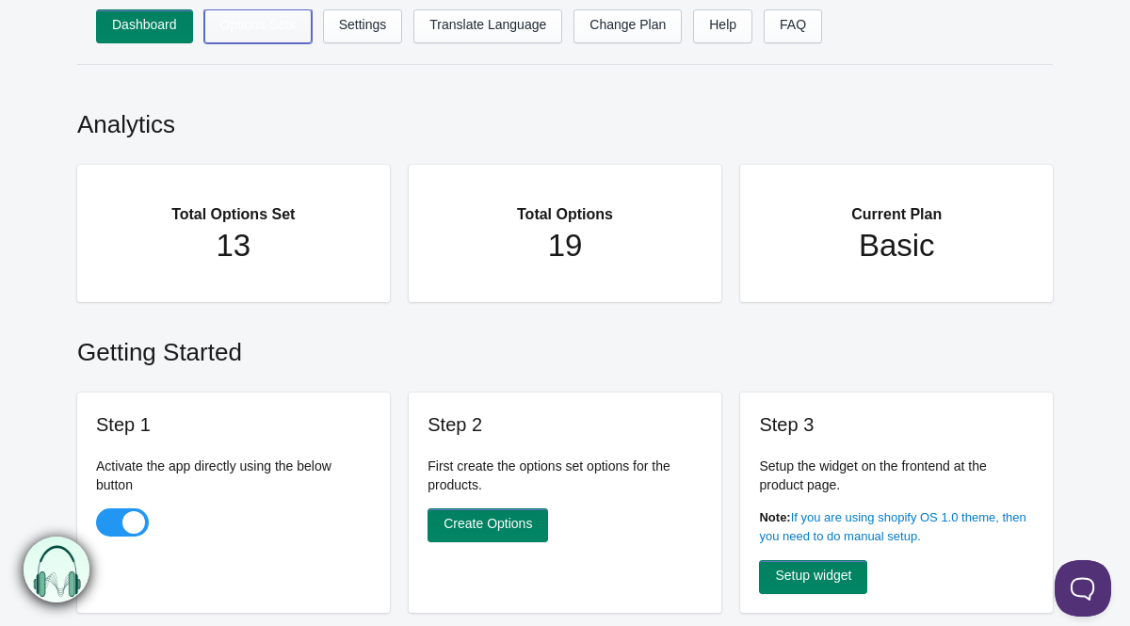
click at [239, 33] on link "Options Sets" at bounding box center [257, 26] width 107 height 34
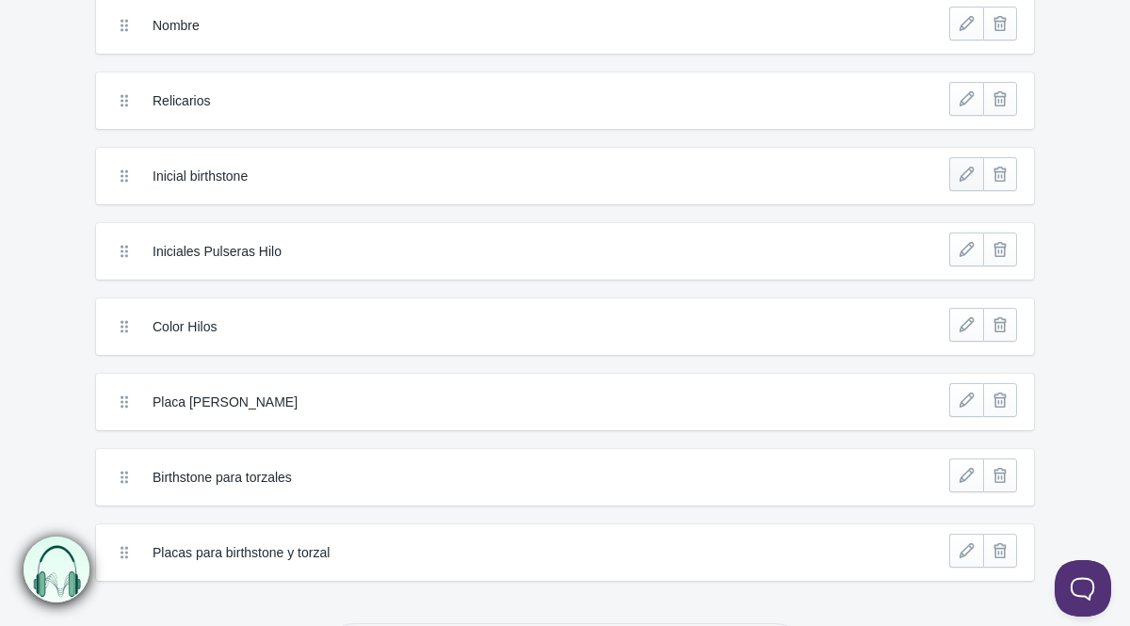
scroll to position [638, 0]
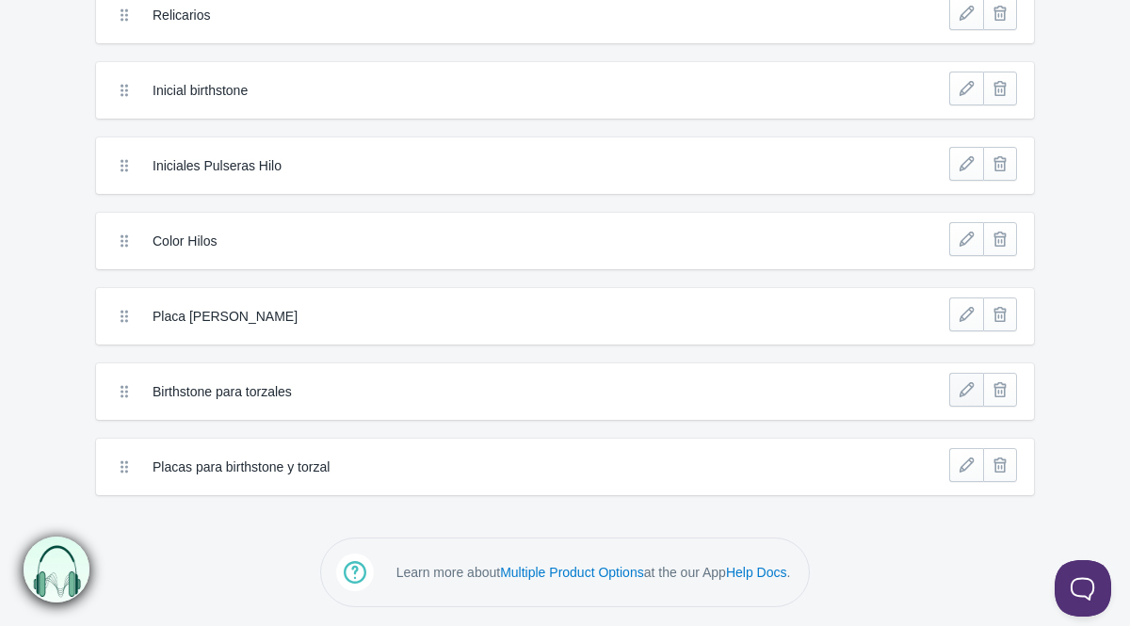
click at [955, 394] on link at bounding box center [966, 390] width 34 height 34
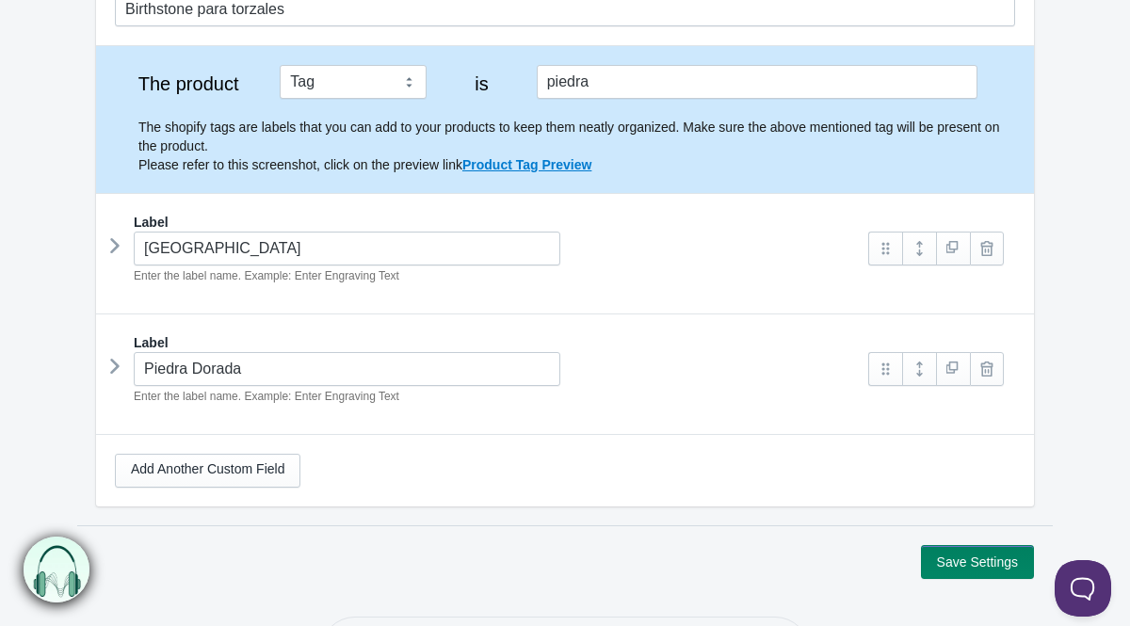
scroll to position [175, 0]
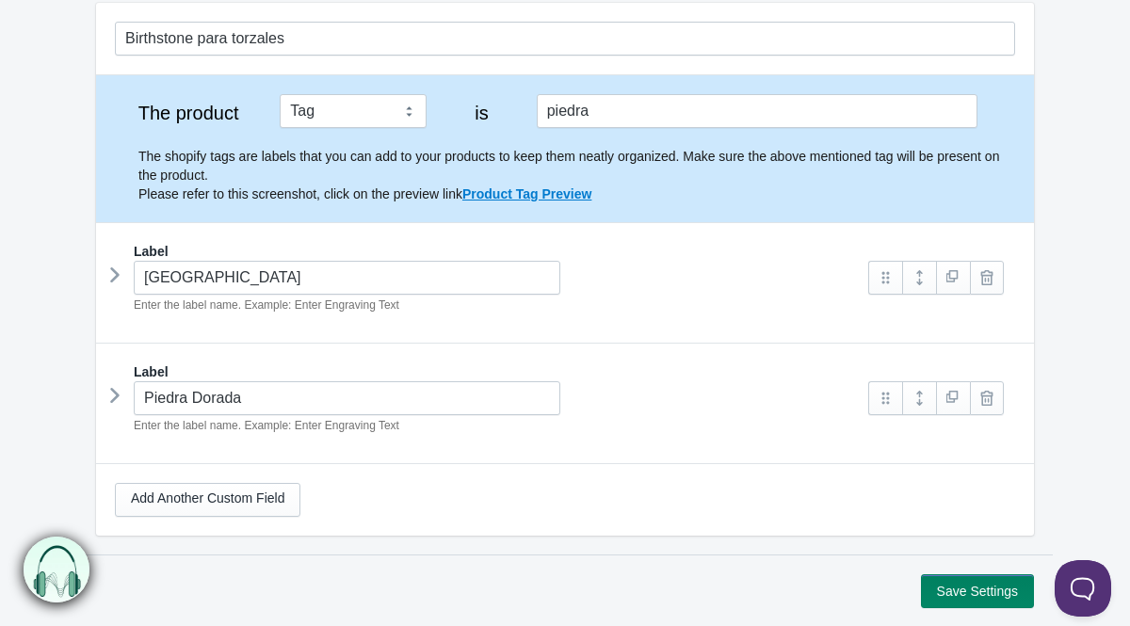
click at [125, 282] on div "Piedra Plata Enter the label name. Example: Enter Engraving Text" at bounding box center [482, 288] width 735 height 54
click at [115, 271] on icon at bounding box center [115, 275] width 0 height 28
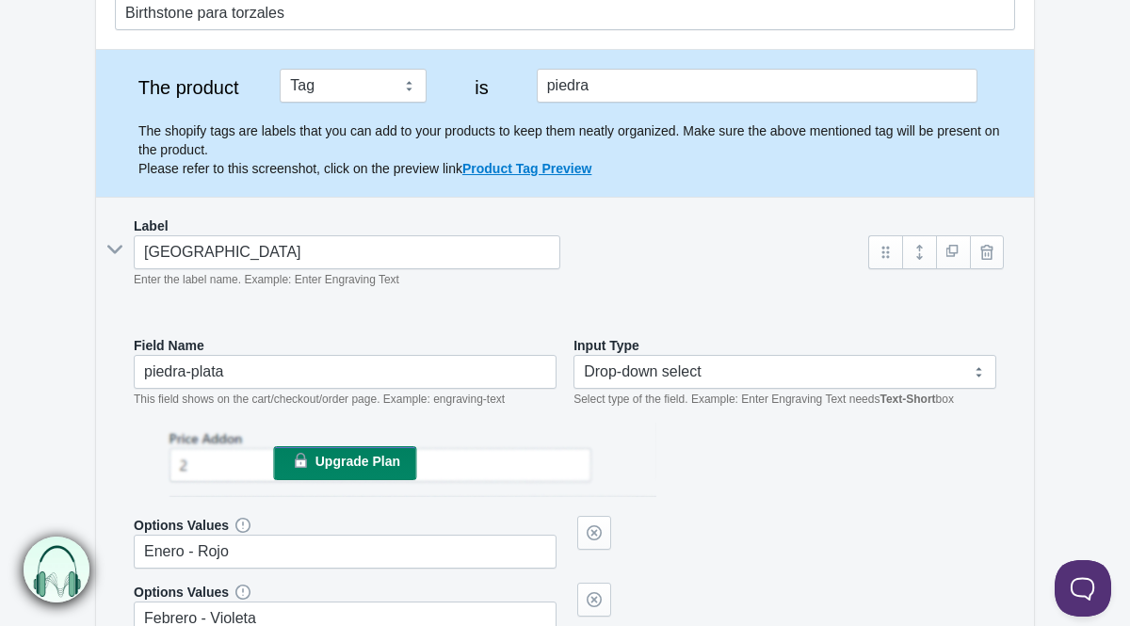
scroll to position [126, 0]
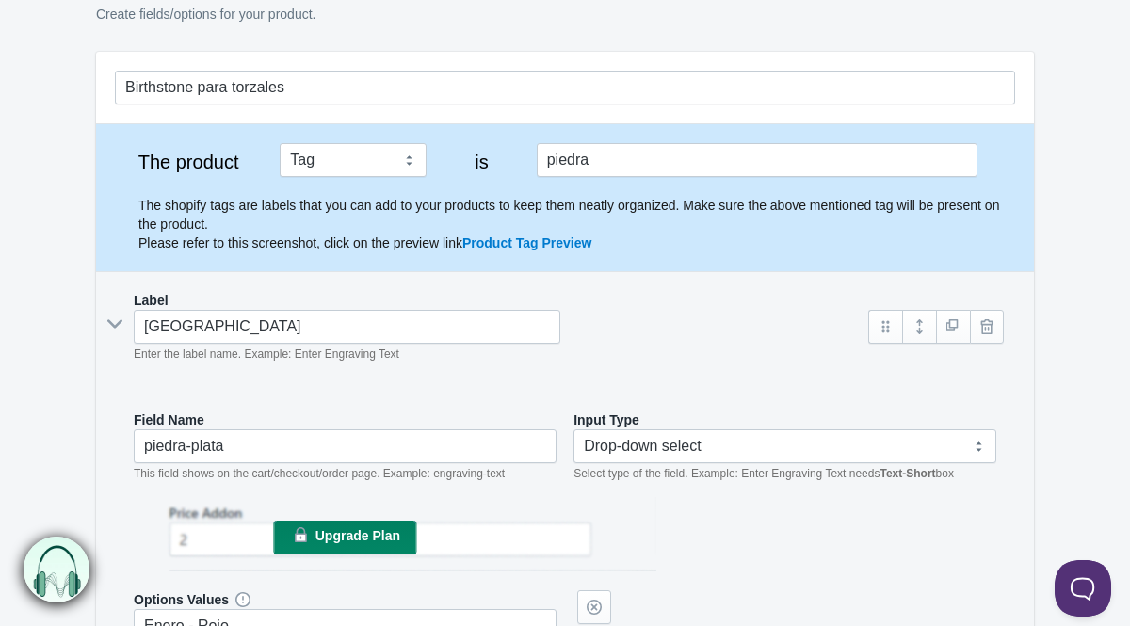
click at [112, 324] on icon at bounding box center [115, 324] width 28 height 0
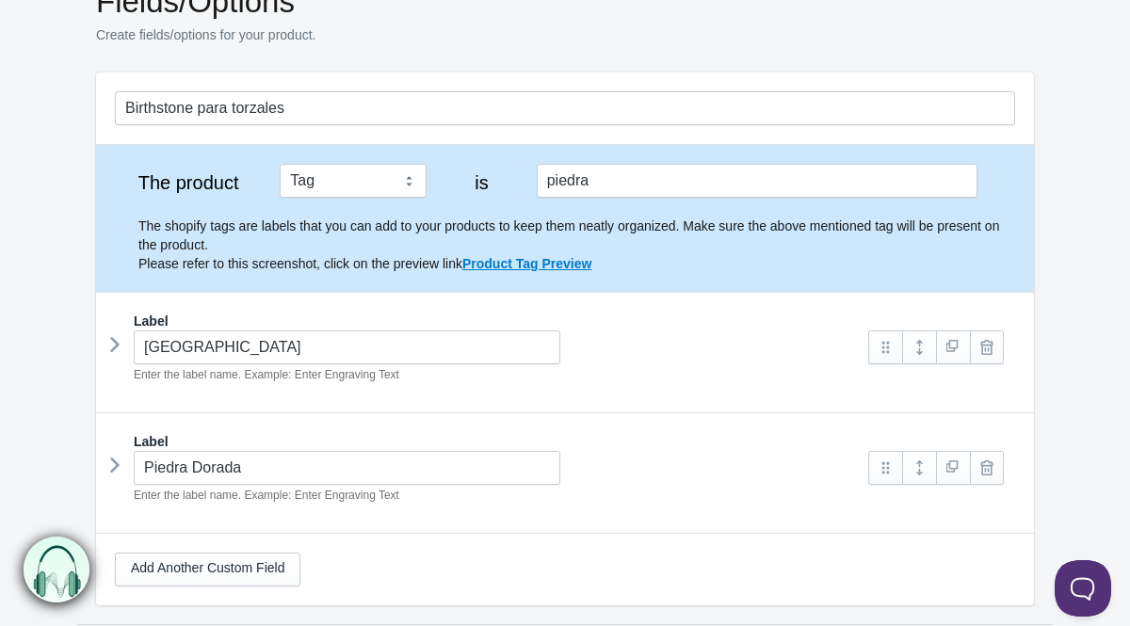
scroll to position [0, 0]
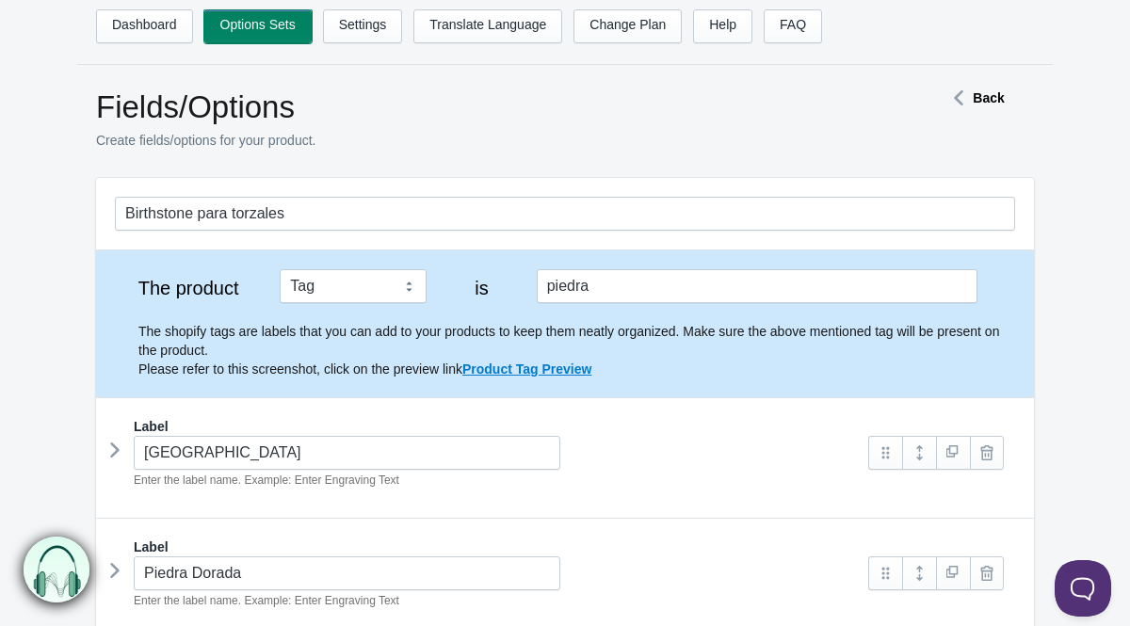
click at [227, 35] on link "Options Sets" at bounding box center [257, 26] width 107 height 34
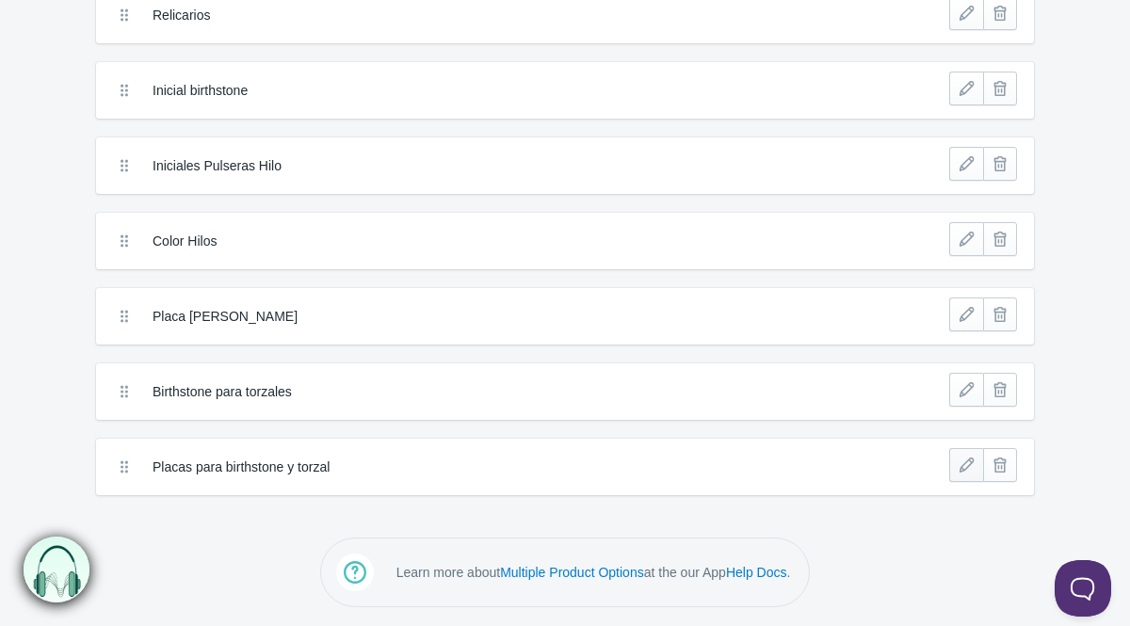
scroll to position [563, 0]
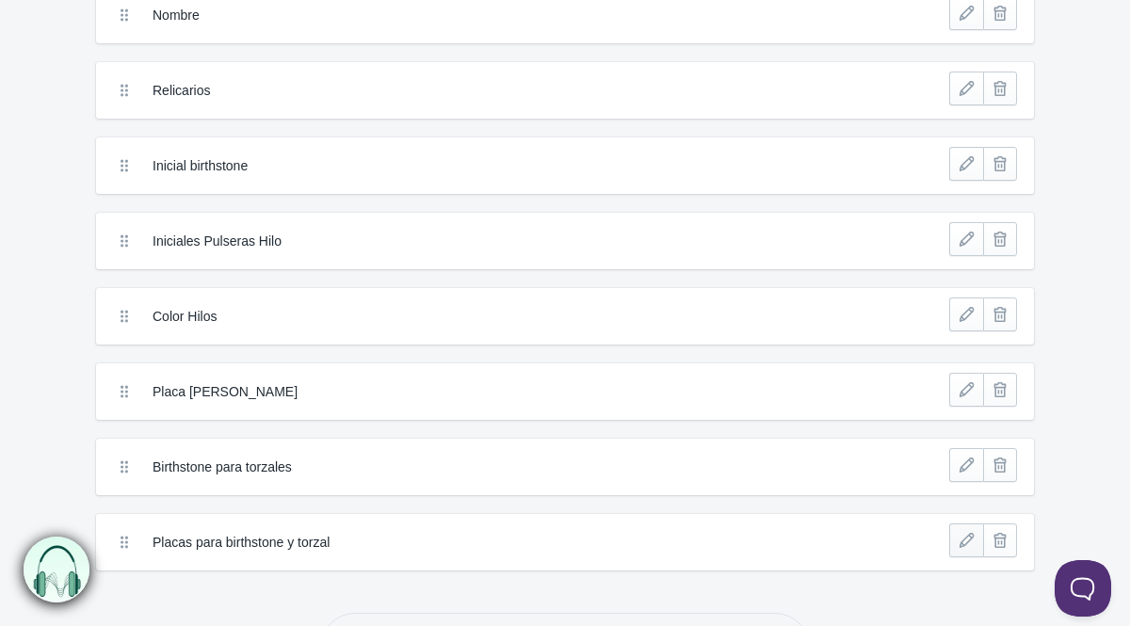
click at [958, 530] on link at bounding box center [966, 540] width 34 height 34
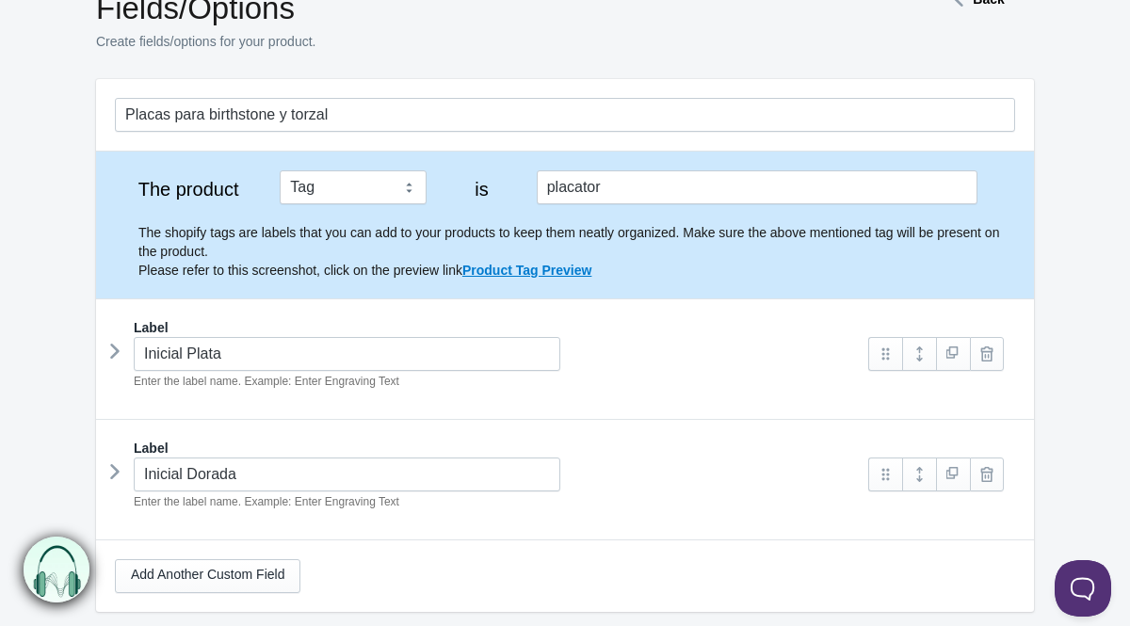
scroll to position [101, 0]
click at [115, 347] on icon at bounding box center [115, 349] width 0 height 28
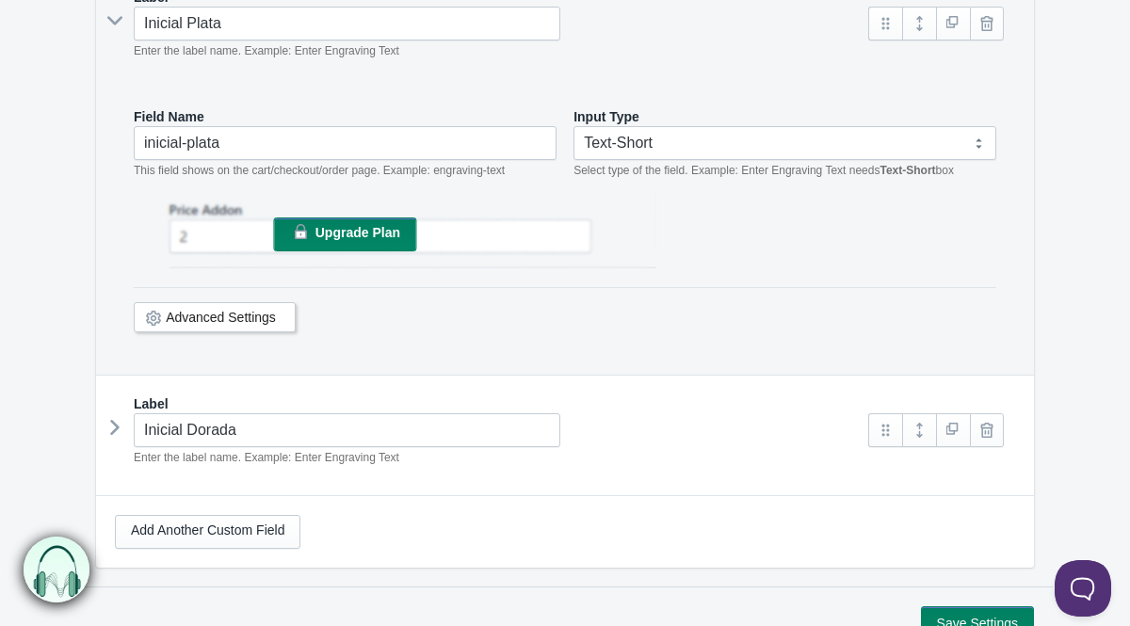
scroll to position [508, 0]
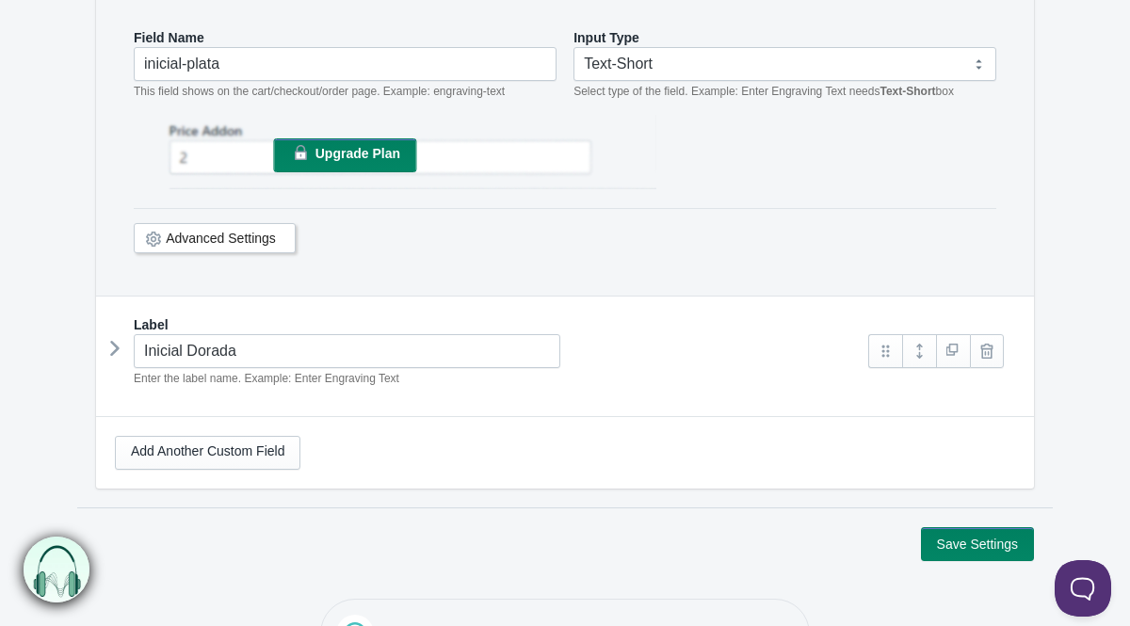
click at [175, 241] on link "Advanced Settings" at bounding box center [221, 238] width 110 height 15
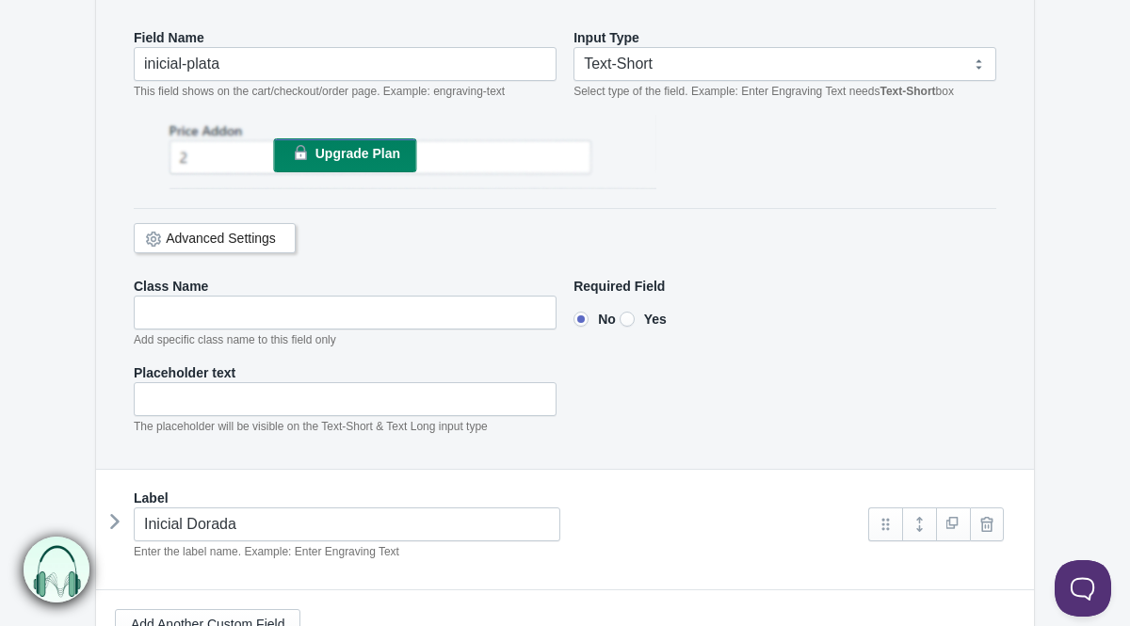
click at [115, 519] on icon at bounding box center [115, 521] width 0 height 28
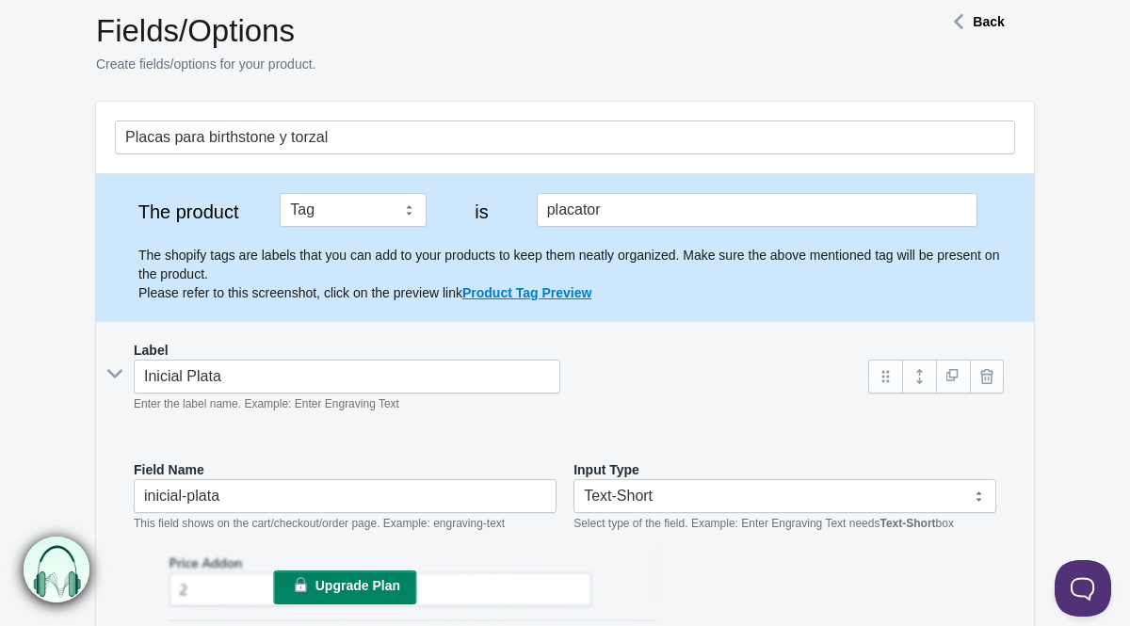
scroll to position [0, 0]
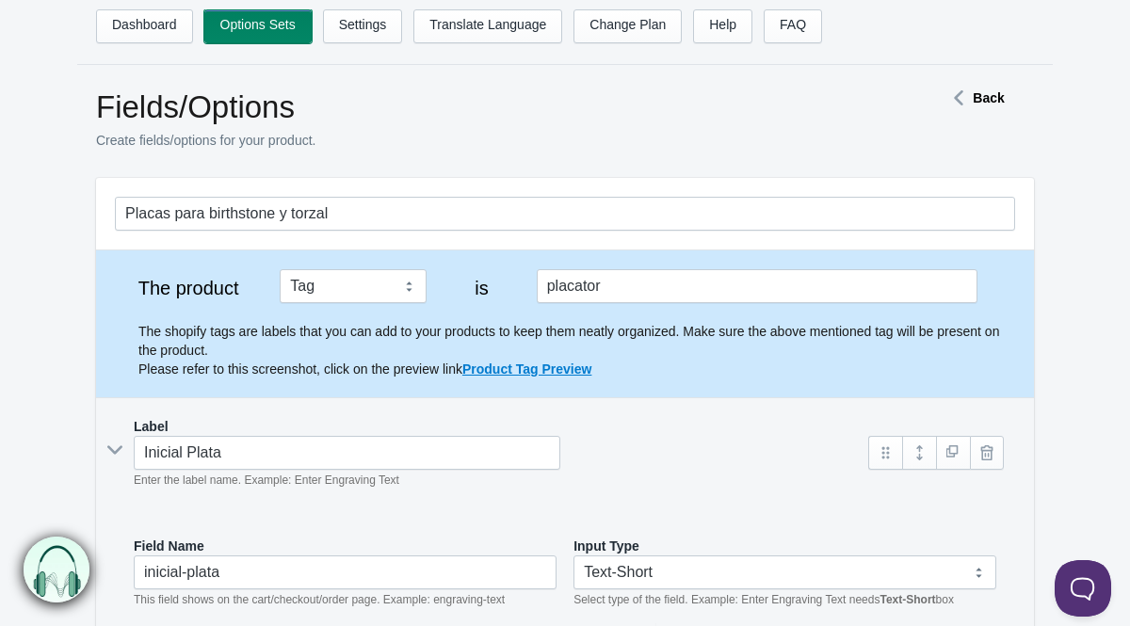
click at [239, 24] on link "Options Sets" at bounding box center [257, 26] width 107 height 34
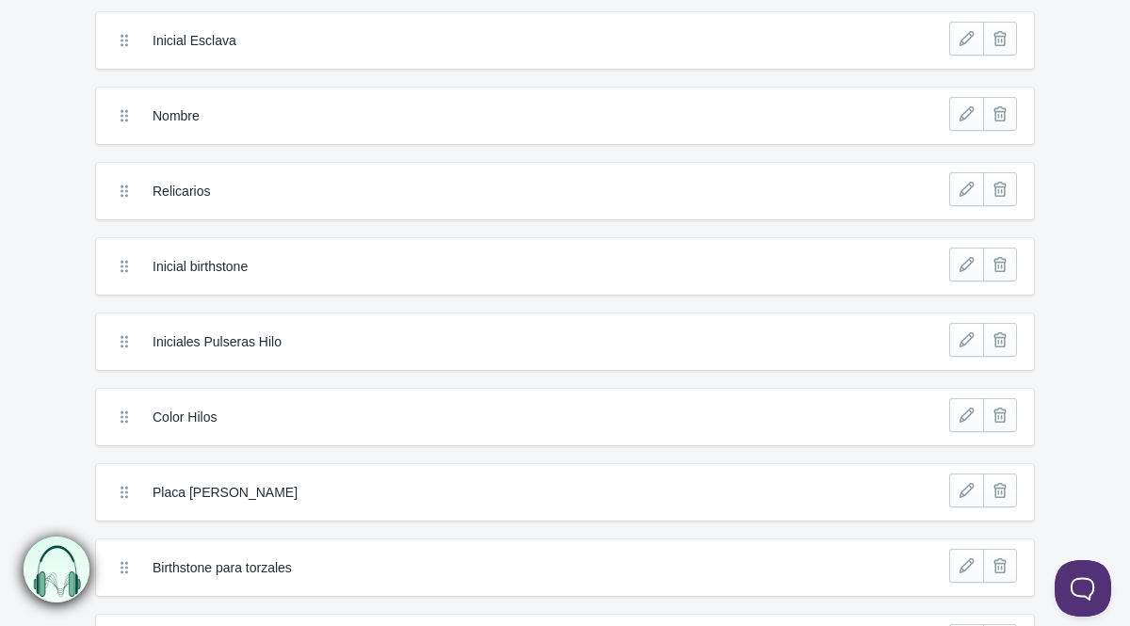
scroll to position [375, 0]
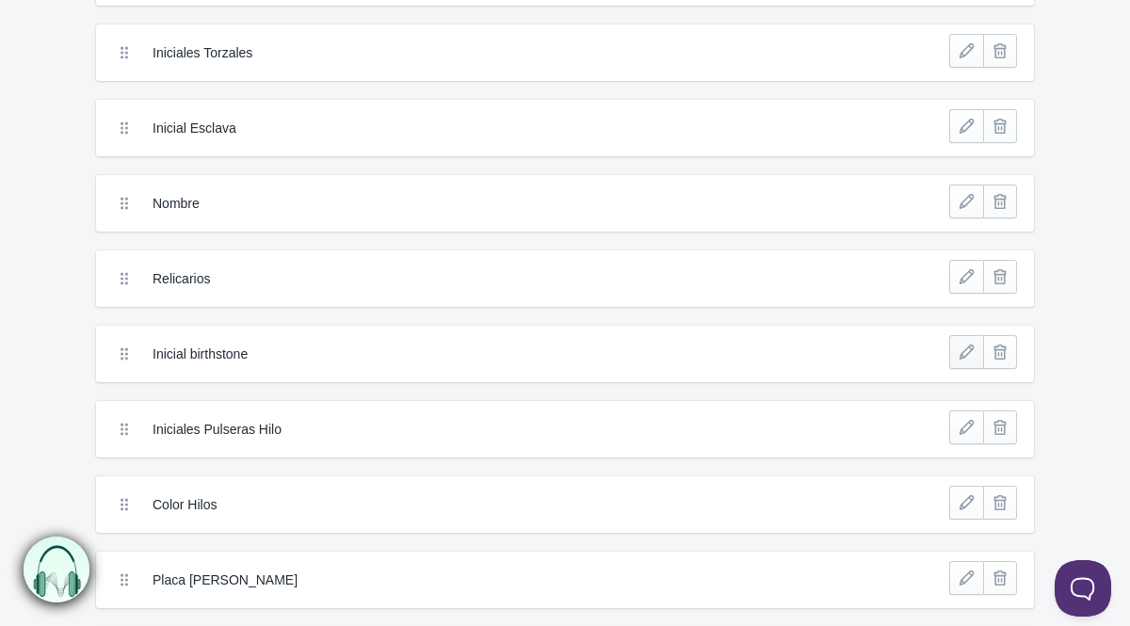
click at [958, 363] on link at bounding box center [966, 352] width 34 height 34
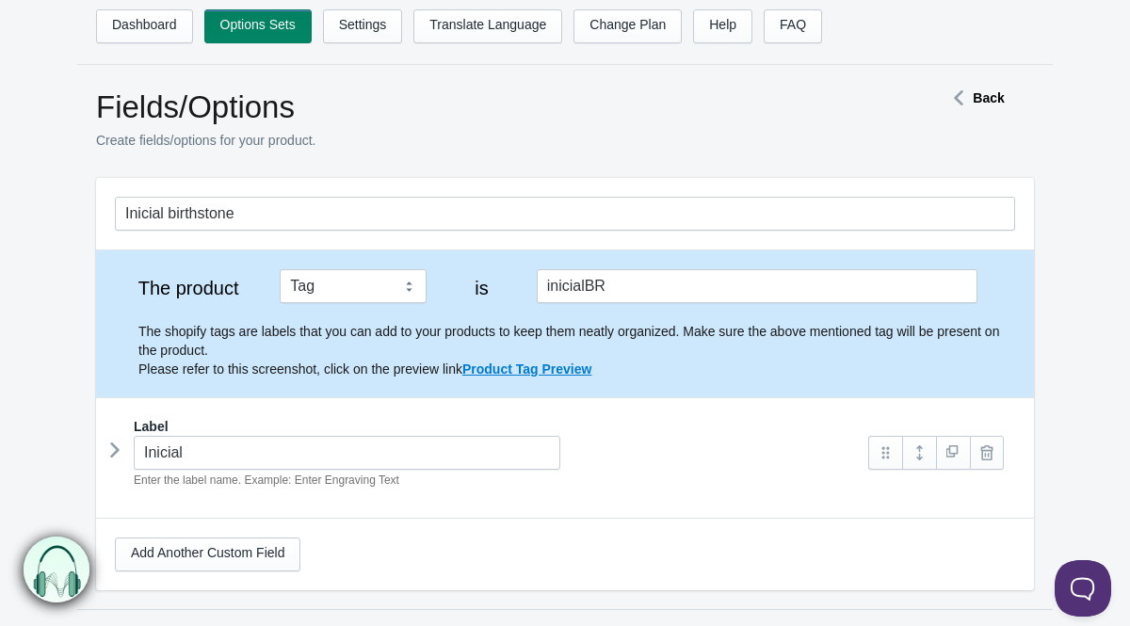
scroll to position [162, 0]
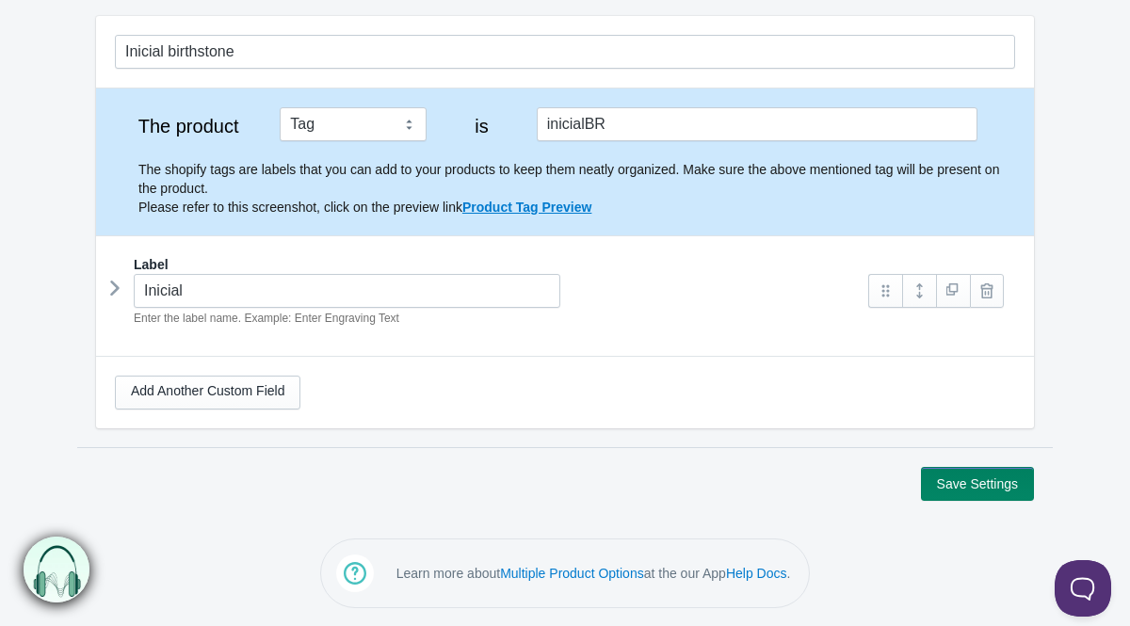
click at [115, 301] on icon at bounding box center [115, 288] width 0 height 28
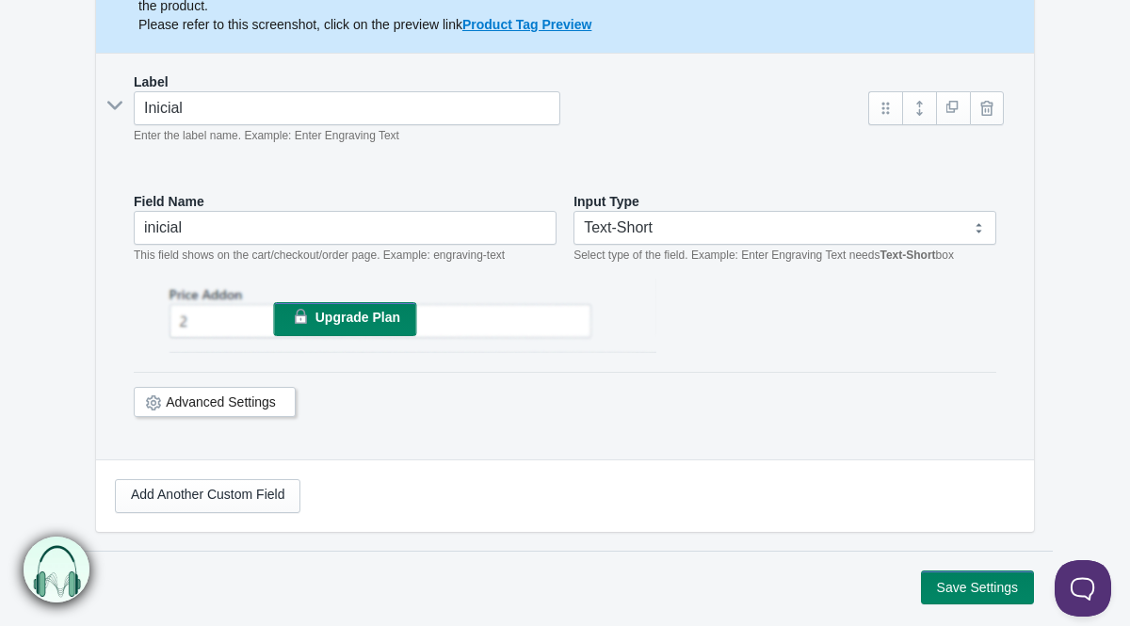
scroll to position [348, 0]
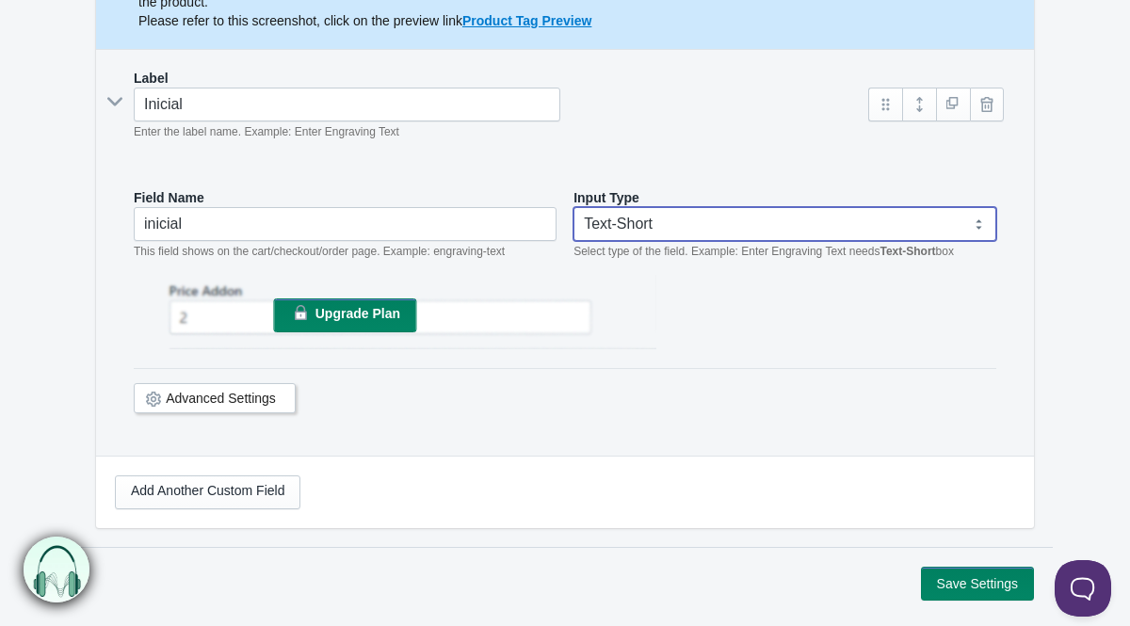
click at [611, 217] on select "Text-Short Text-Long Radio button Drop-down select Image Checkbox Datepicker" at bounding box center [784, 224] width 423 height 34
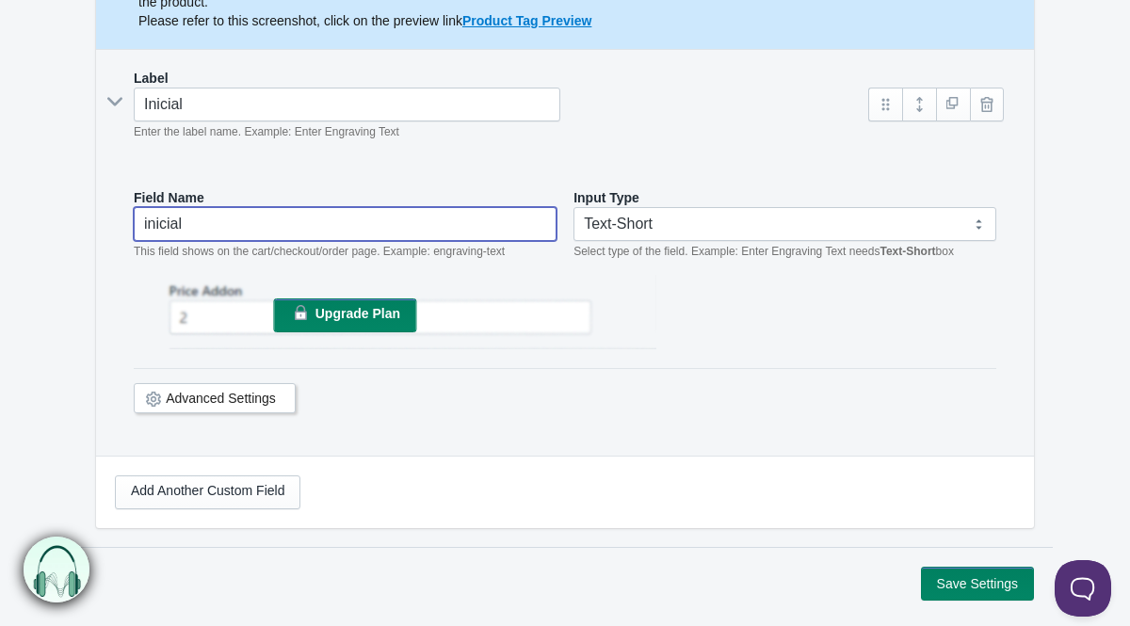
click at [237, 239] on input "inicial" at bounding box center [345, 224] width 423 height 34
click at [130, 331] on div "Field Name inicial This field shows on the cart/checkout/order page. Example: e…" at bounding box center [565, 312] width 900 height 286
click at [676, 405] on div "Advanced Settings" at bounding box center [565, 395] width 862 height 55
click at [697, 161] on div "Label Inicial Enter the label name. Example: Enter Engraving Text Field Name" at bounding box center [565, 253] width 938 height 406
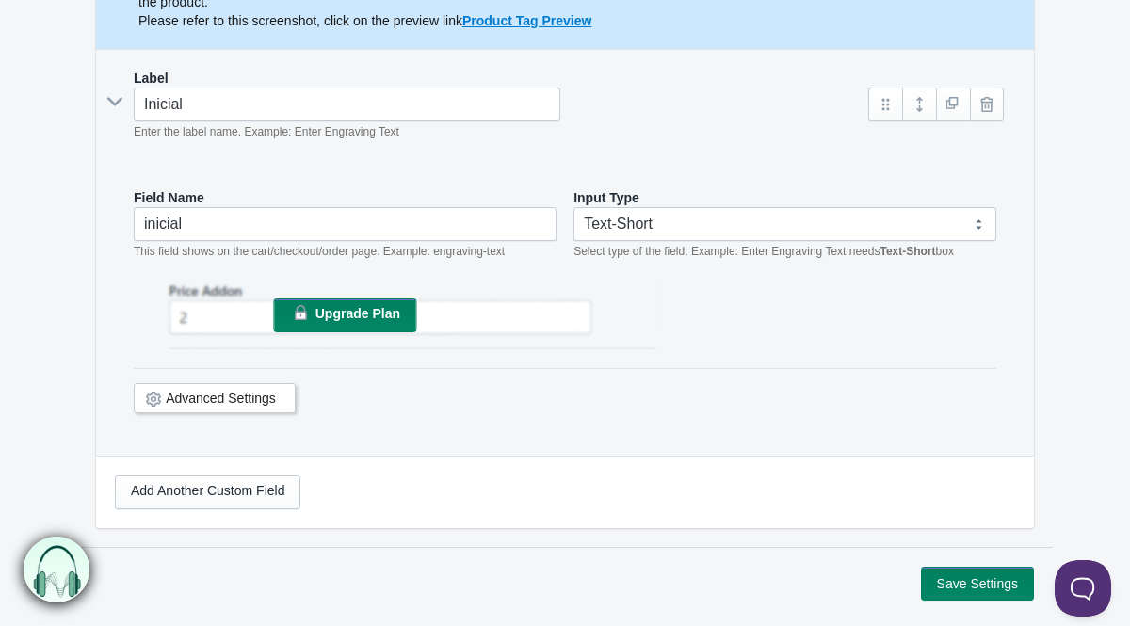
scroll to position [177, 0]
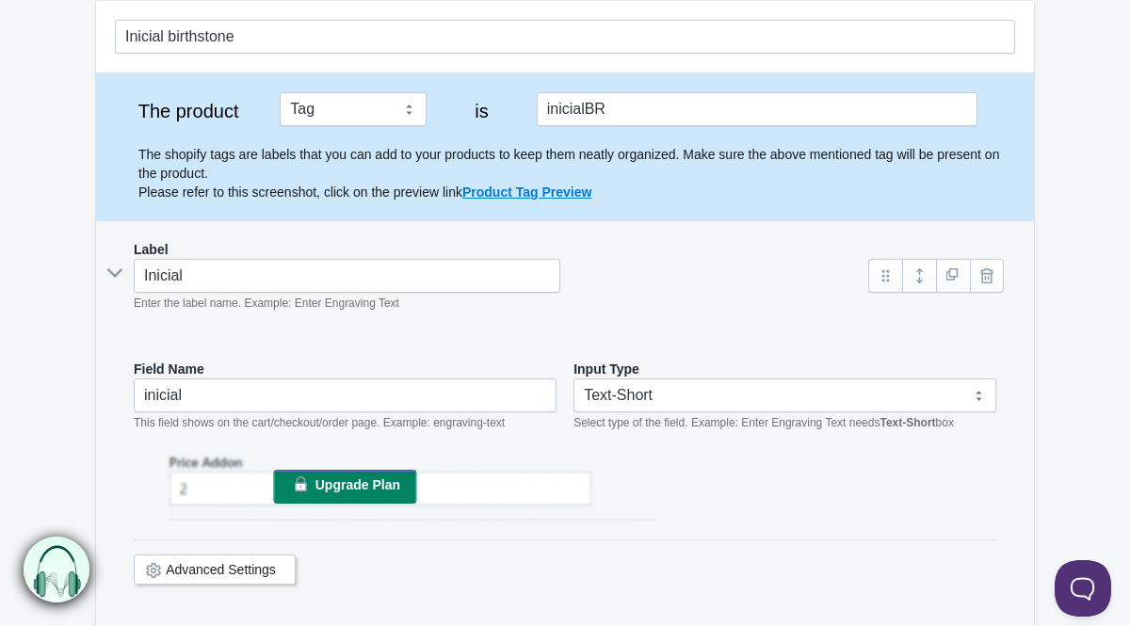
click at [184, 571] on link "Advanced Settings" at bounding box center [221, 569] width 110 height 15
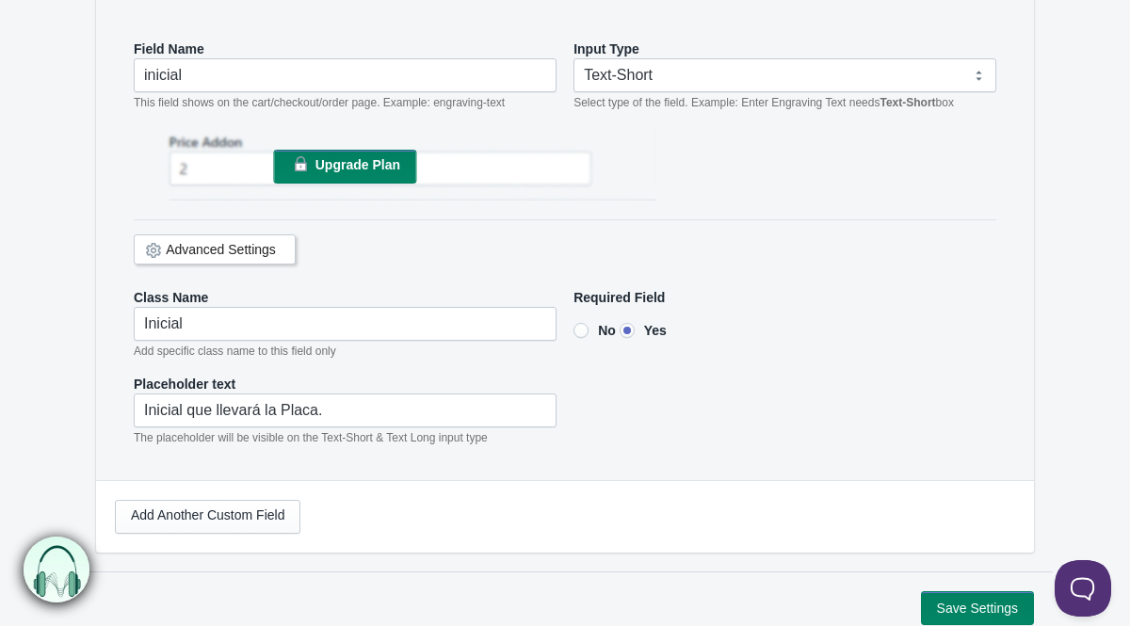
scroll to position [0, 0]
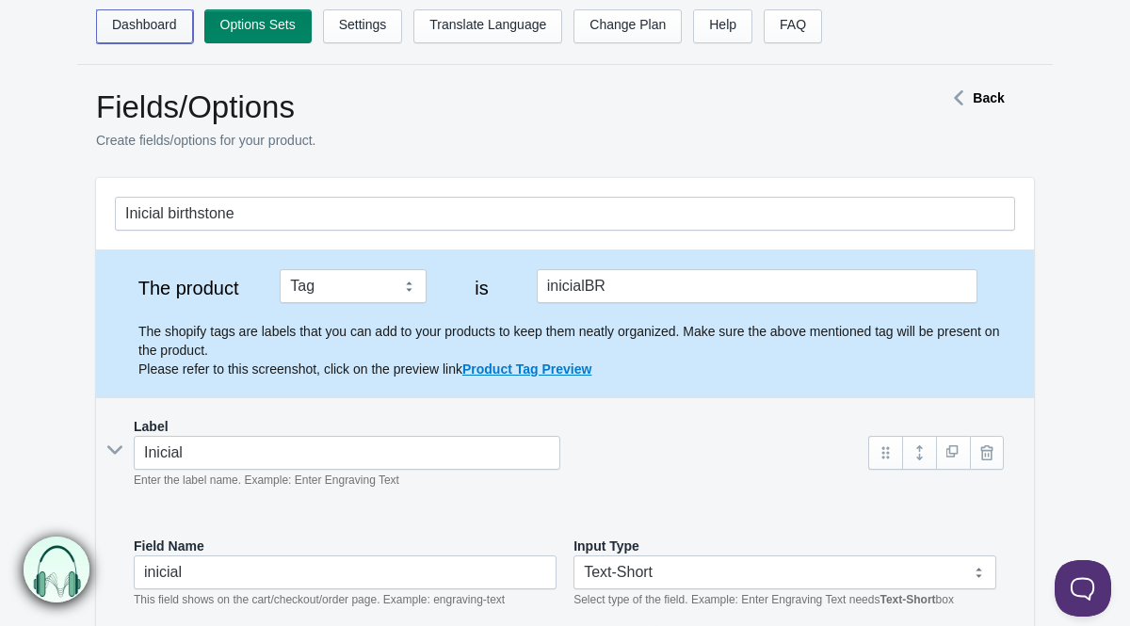
click at [168, 31] on link "Dashboard" at bounding box center [144, 26] width 97 height 34
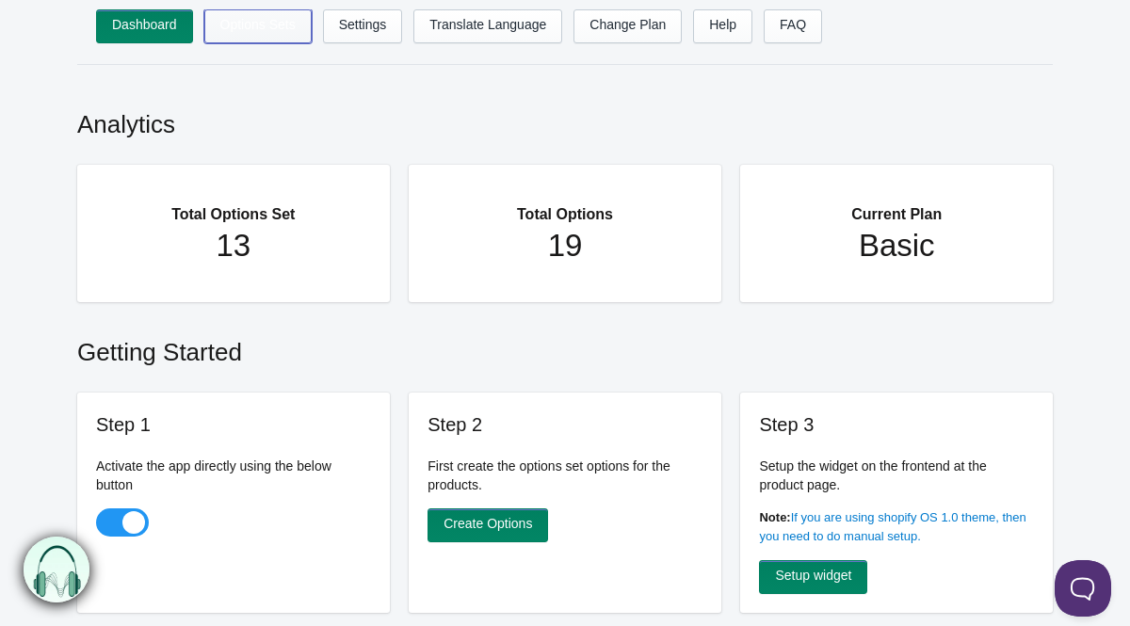
click at [266, 24] on link "Options Sets" at bounding box center [257, 26] width 107 height 34
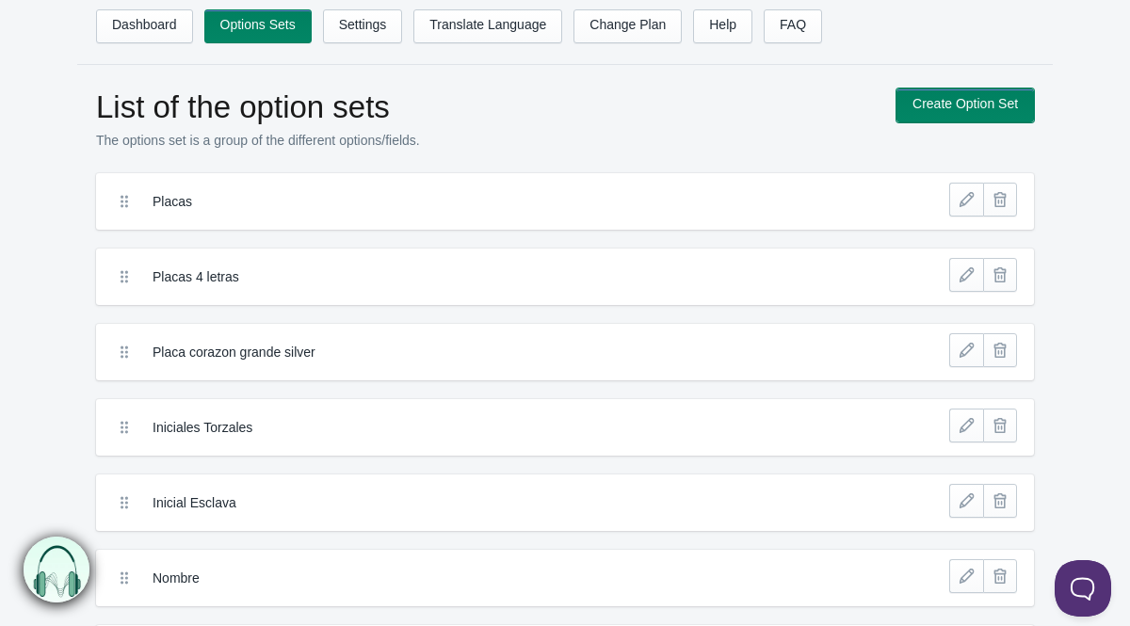
click at [963, 107] on link "Create Option Set" at bounding box center [964, 106] width 137 height 34
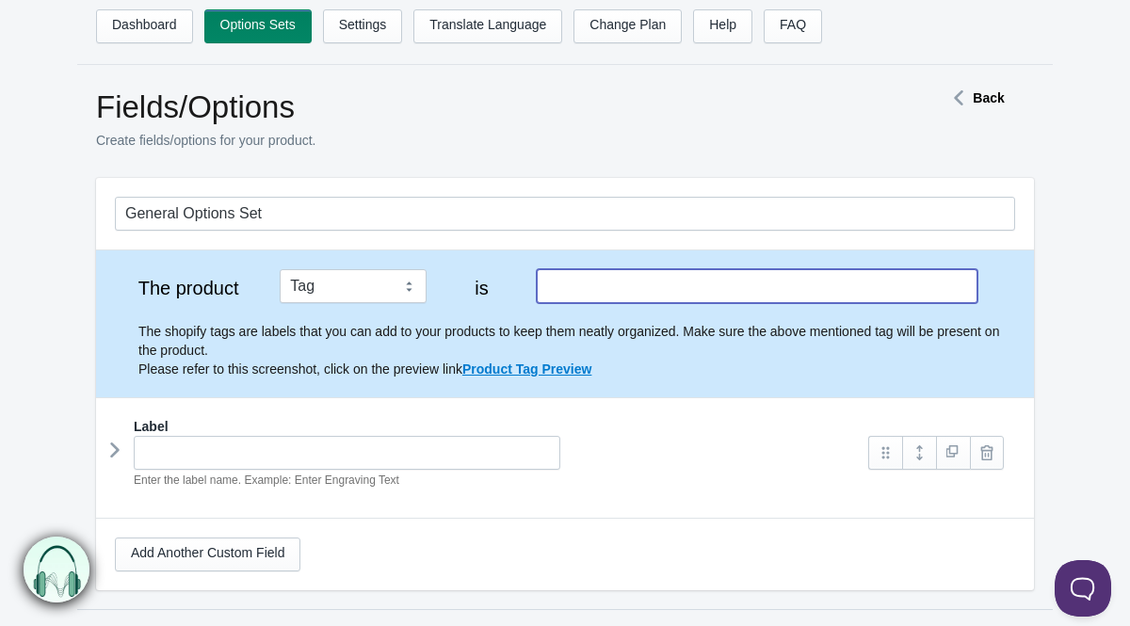
click at [593, 288] on input "text" at bounding box center [757, 286] width 441 height 34
type input "p"
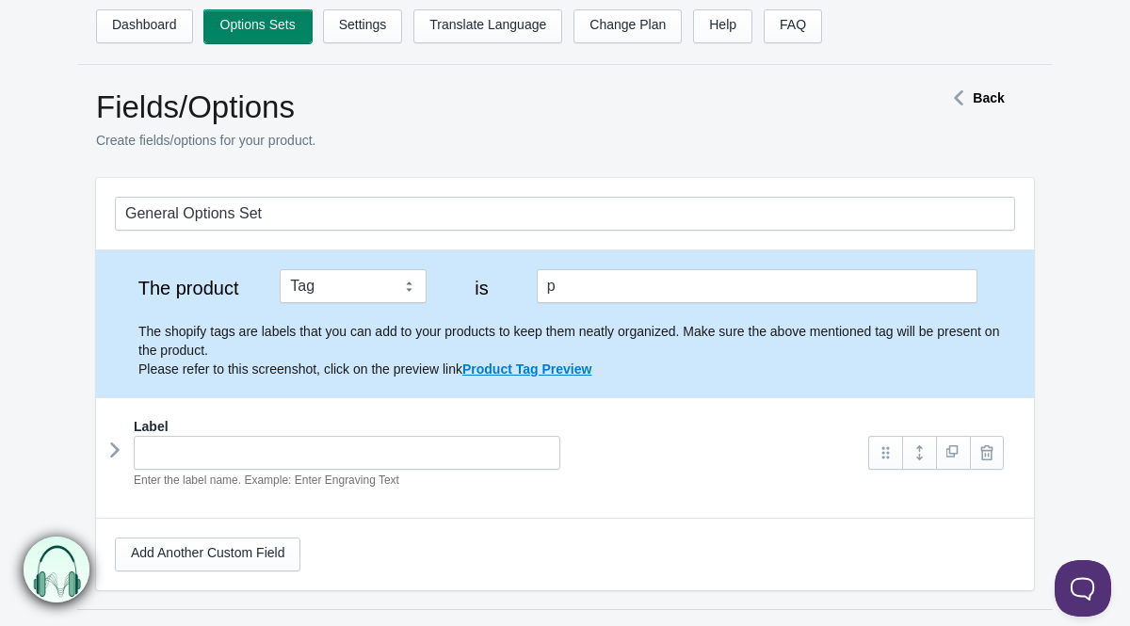
click at [235, 35] on link "Options Sets" at bounding box center [257, 26] width 107 height 34
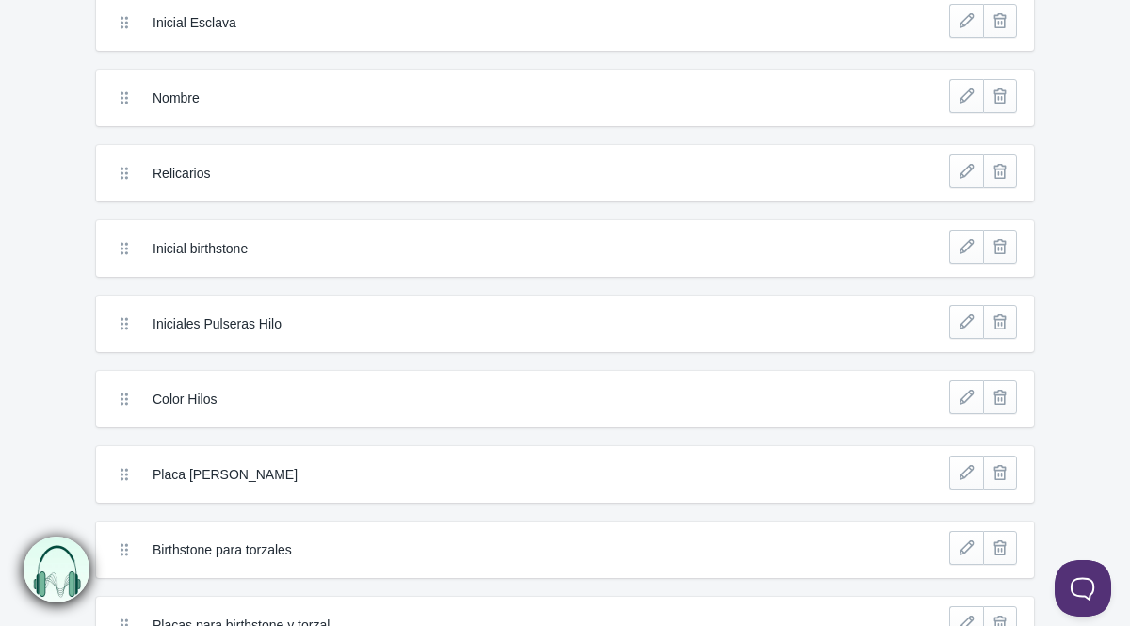
scroll to position [638, 0]
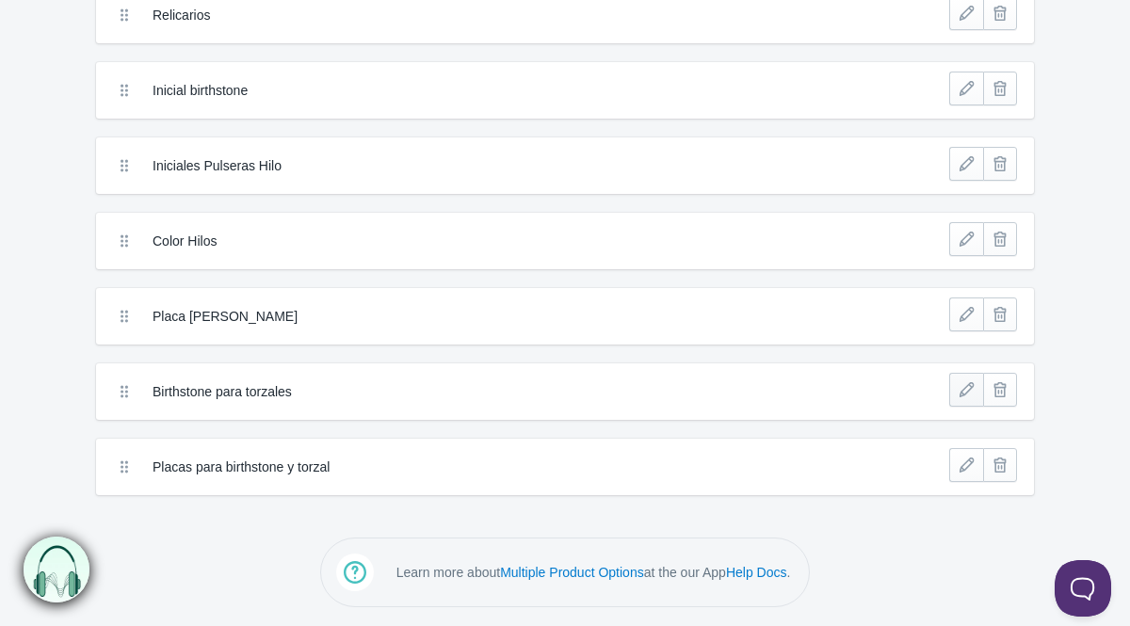
click at [963, 391] on link at bounding box center [966, 390] width 34 height 34
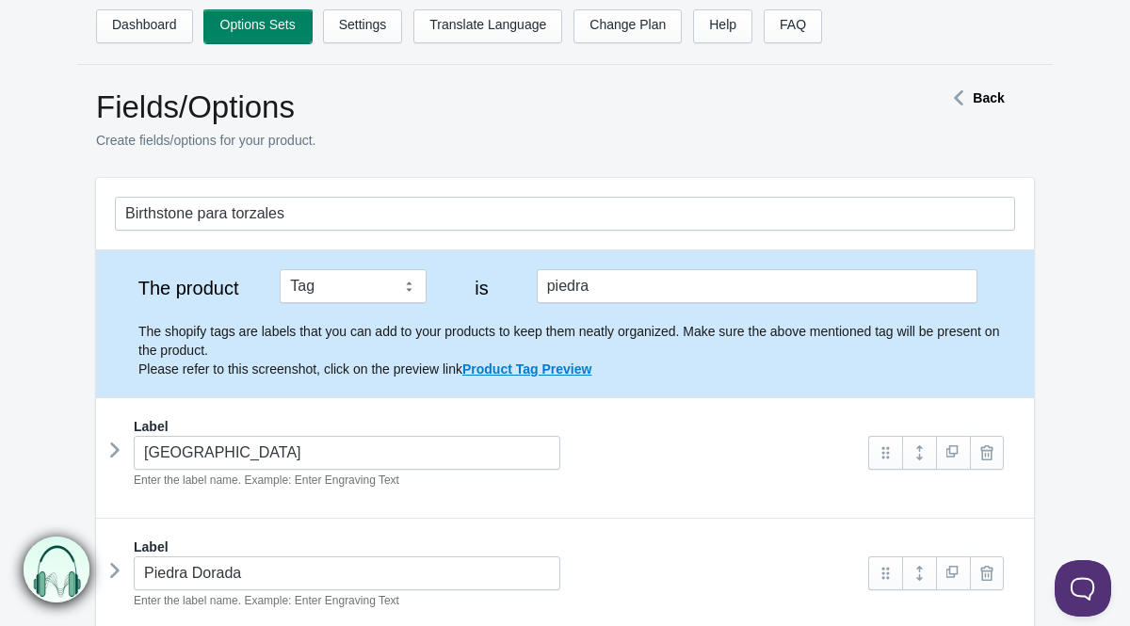
click at [242, 38] on link "Options Sets" at bounding box center [257, 26] width 107 height 34
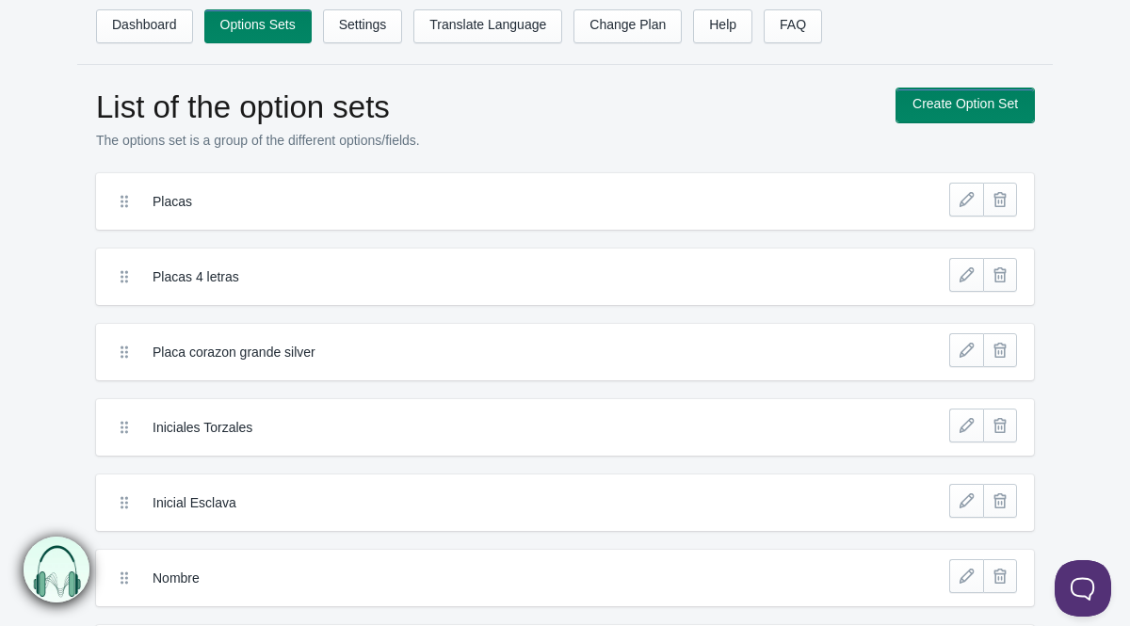
click at [950, 105] on link "Create Option Set" at bounding box center [964, 106] width 137 height 34
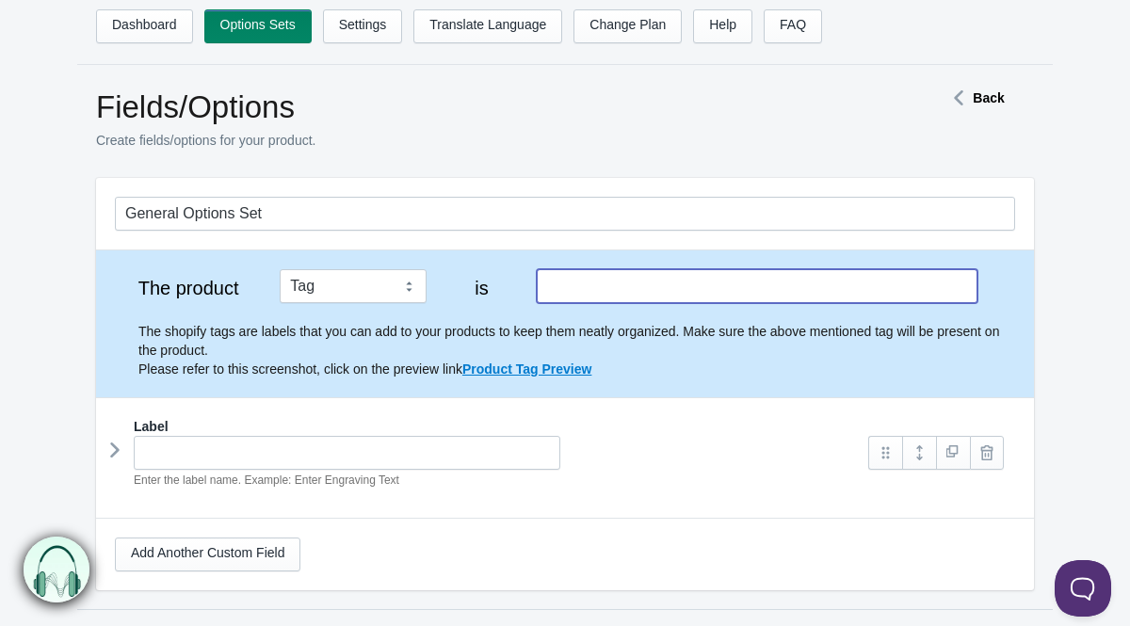
click at [665, 286] on input "text" at bounding box center [757, 286] width 441 height 34
type input "b"
click at [800, 443] on div "Enter the label name. Example: Enter Engraving Text" at bounding box center [482, 463] width 735 height 54
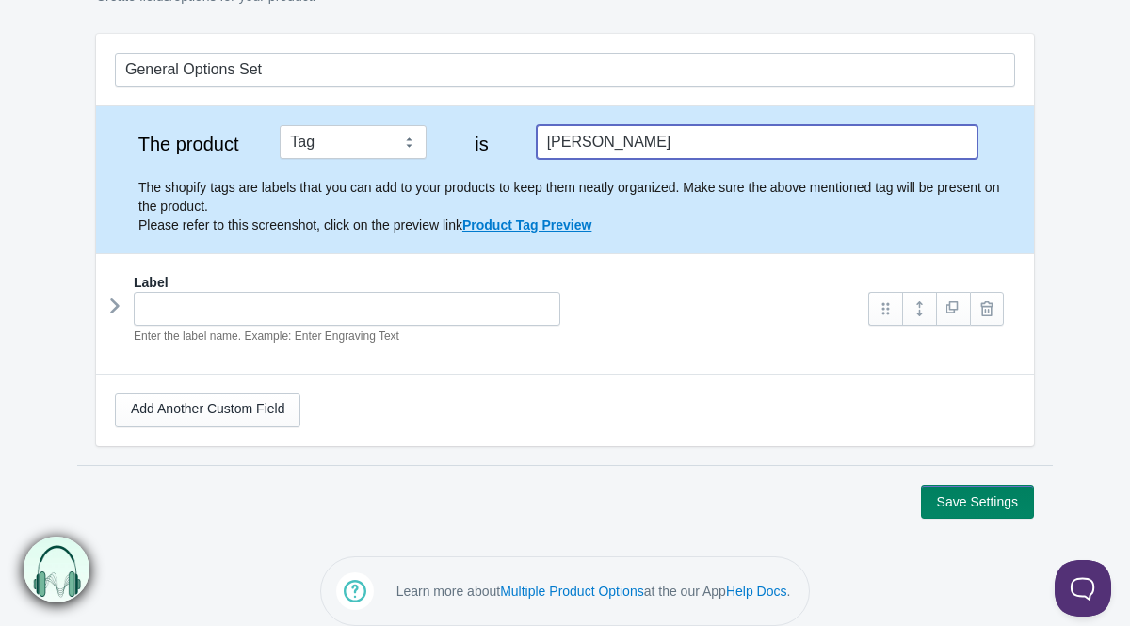
scroll to position [162, 0]
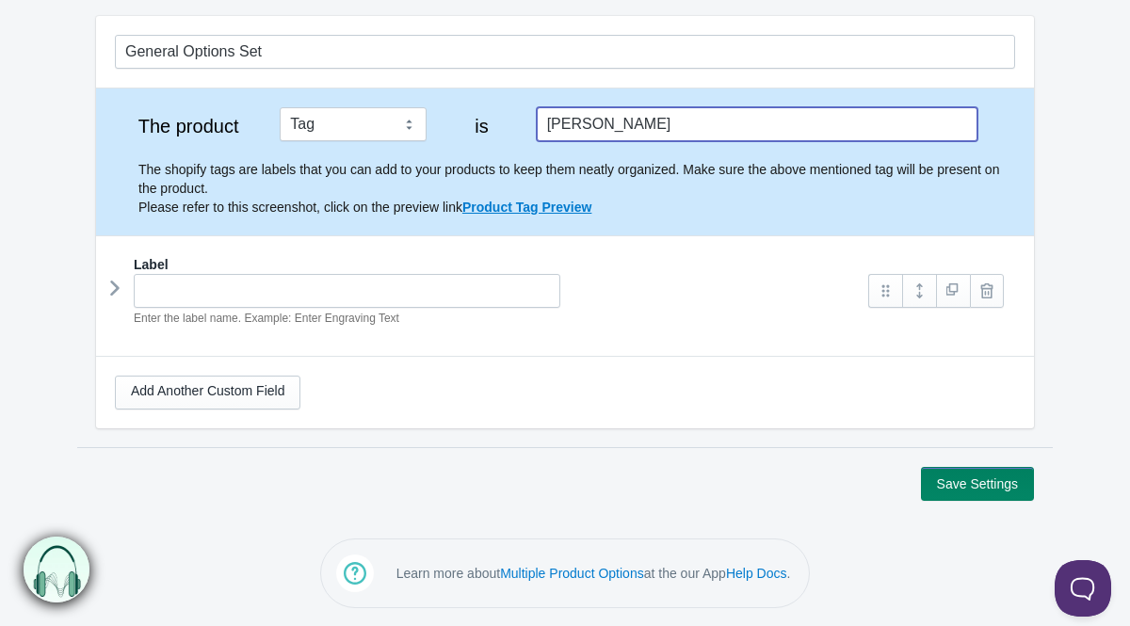
type input "[PERSON_NAME]"
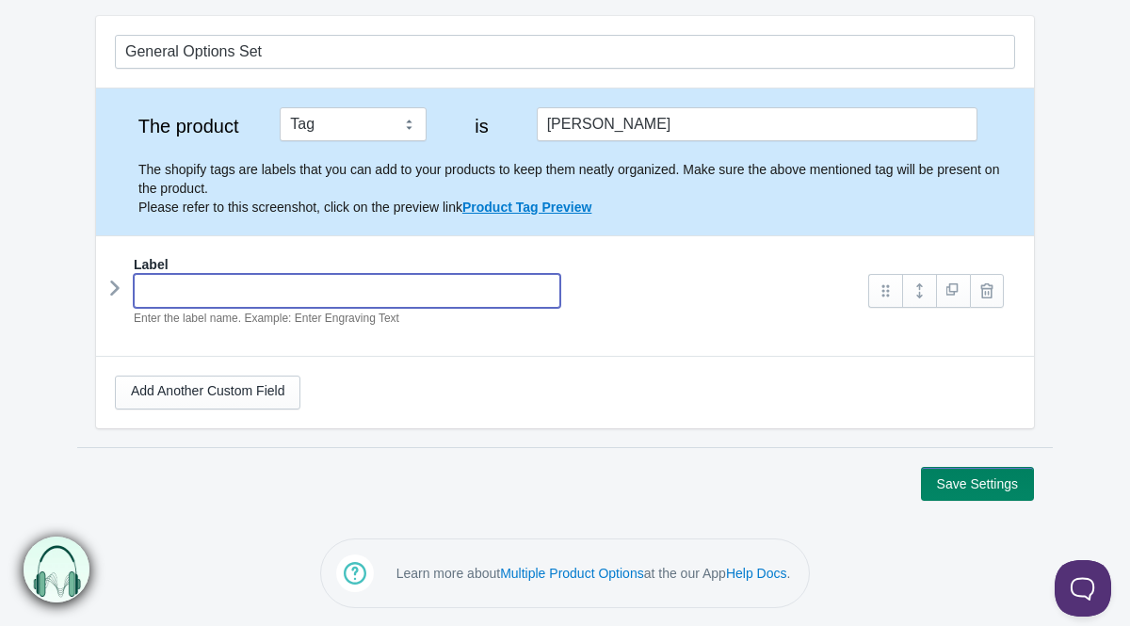
click at [311, 293] on input "text" at bounding box center [347, 291] width 427 height 34
type input "Dije"
type input "dije-"
type input "Dije B"
type input "dije-b"
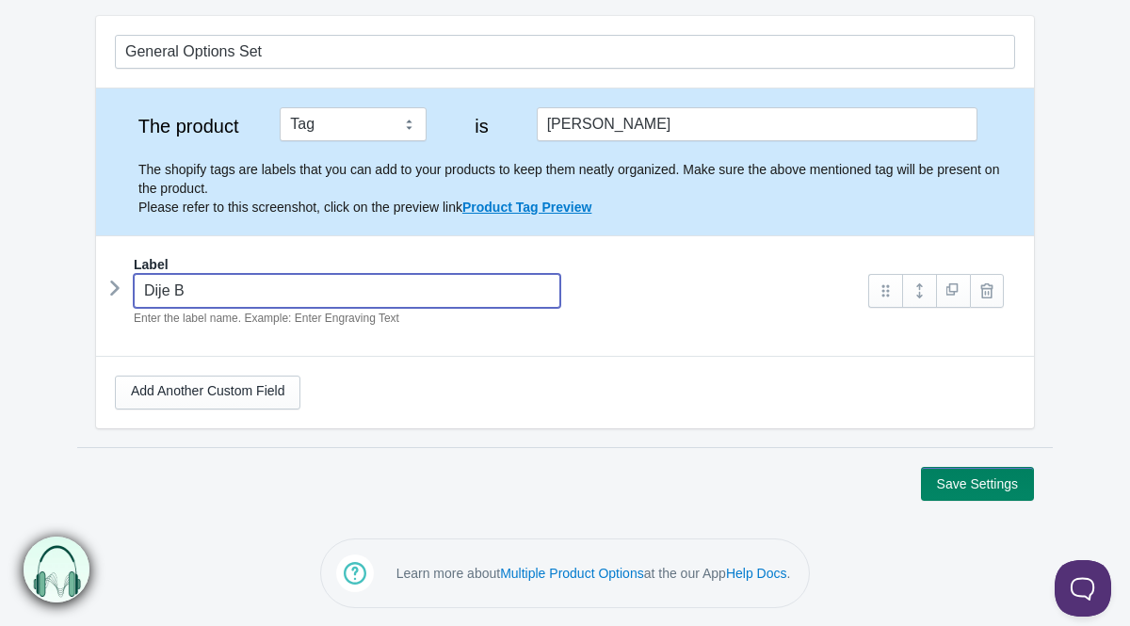
type input "Dije Bi"
type input "dije-bi"
type input "Dije Bir"
type input "dije-bir"
type input "Dije Birt"
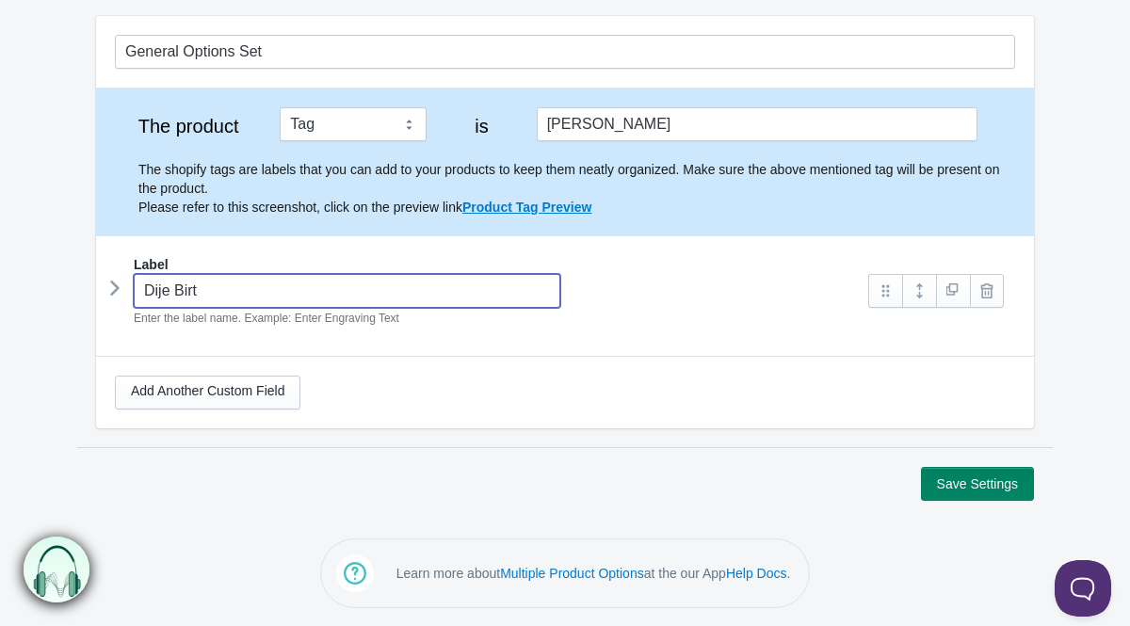
type input "dije-birt"
type input "Dije Birth"
type input "dije-birth"
type input "Dije Births"
type input "dije-births"
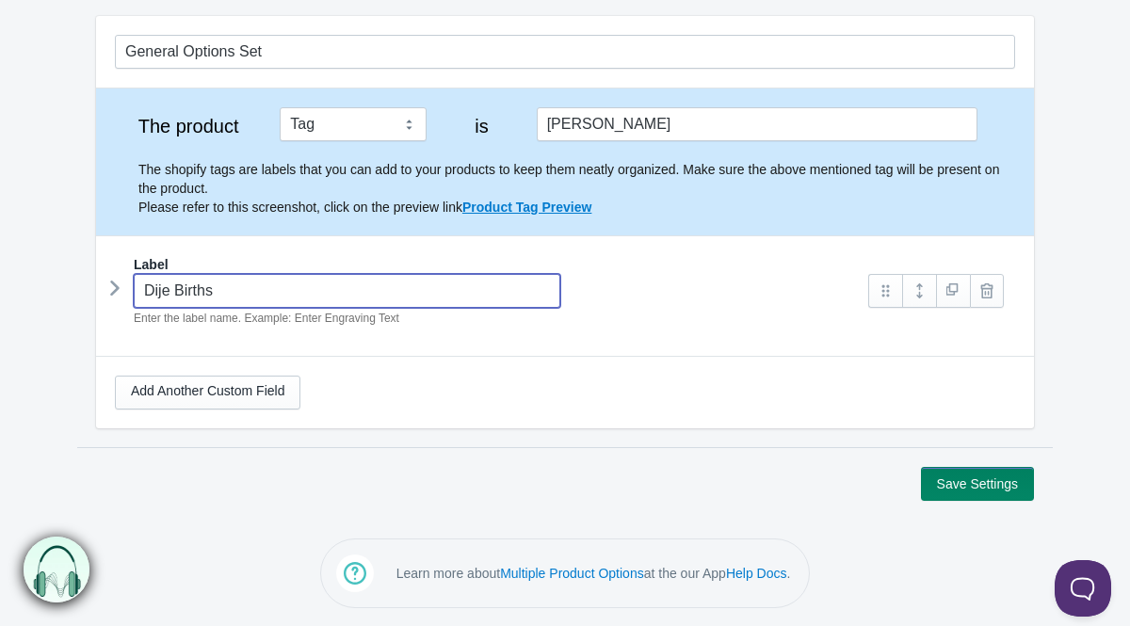
type input "Dije Birthst"
type input "dije-birthst"
type input "Dije Birthsto"
type input "dije-birthsto"
type input "Dije Birthston"
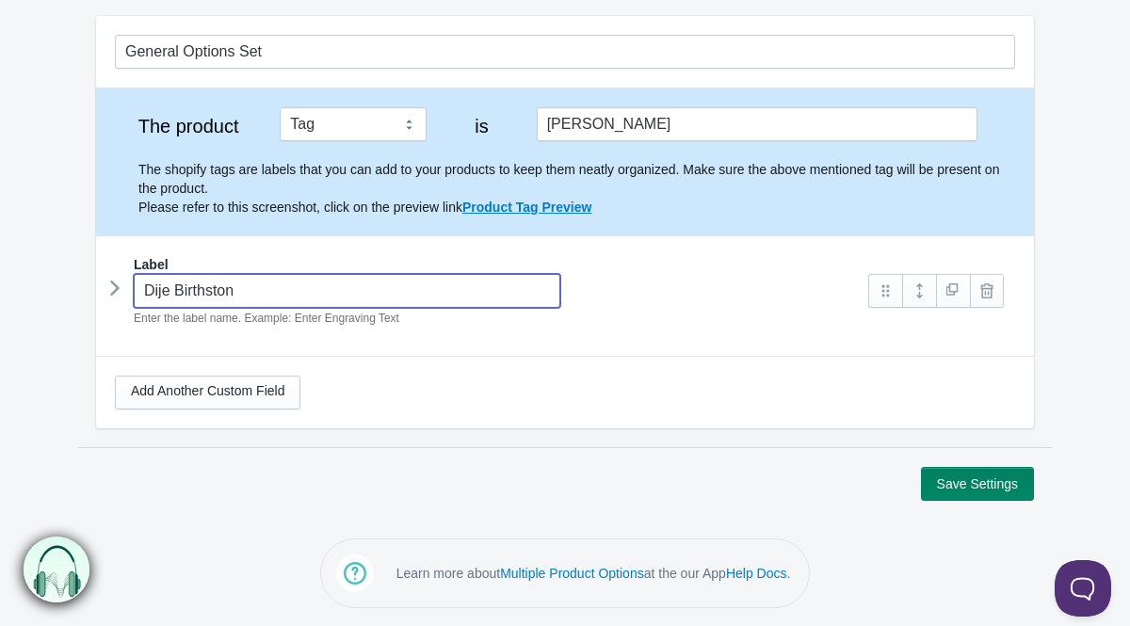
type input "dije-birthston"
type input "Dije Birthstone"
type input "dije-birthstone"
click at [115, 287] on icon at bounding box center [115, 288] width 0 height 28
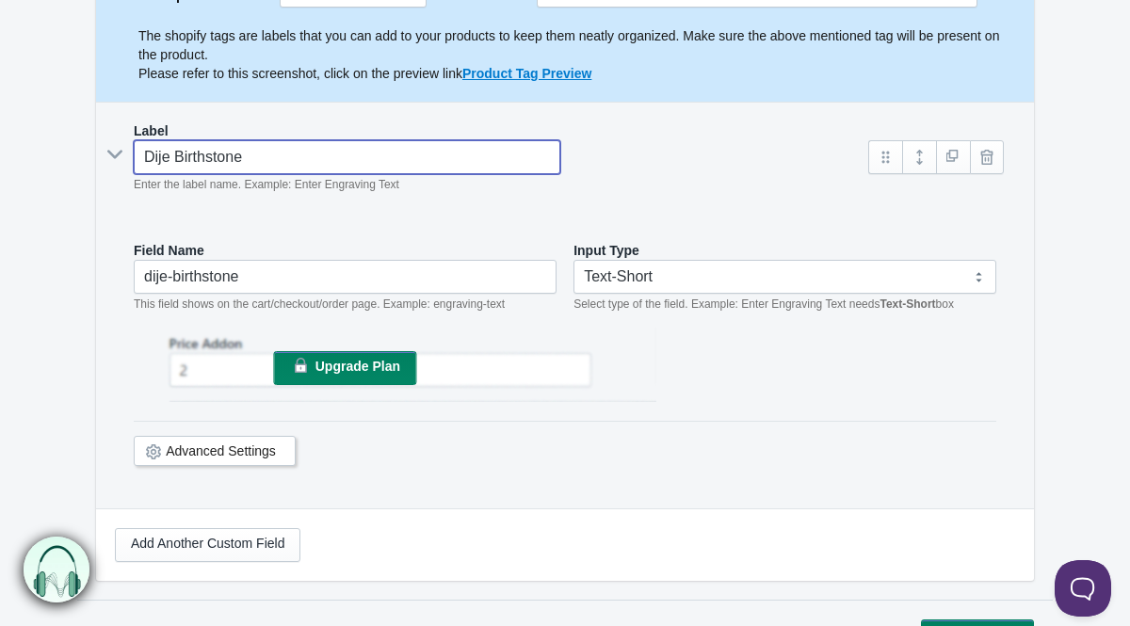
scroll to position [298, 0]
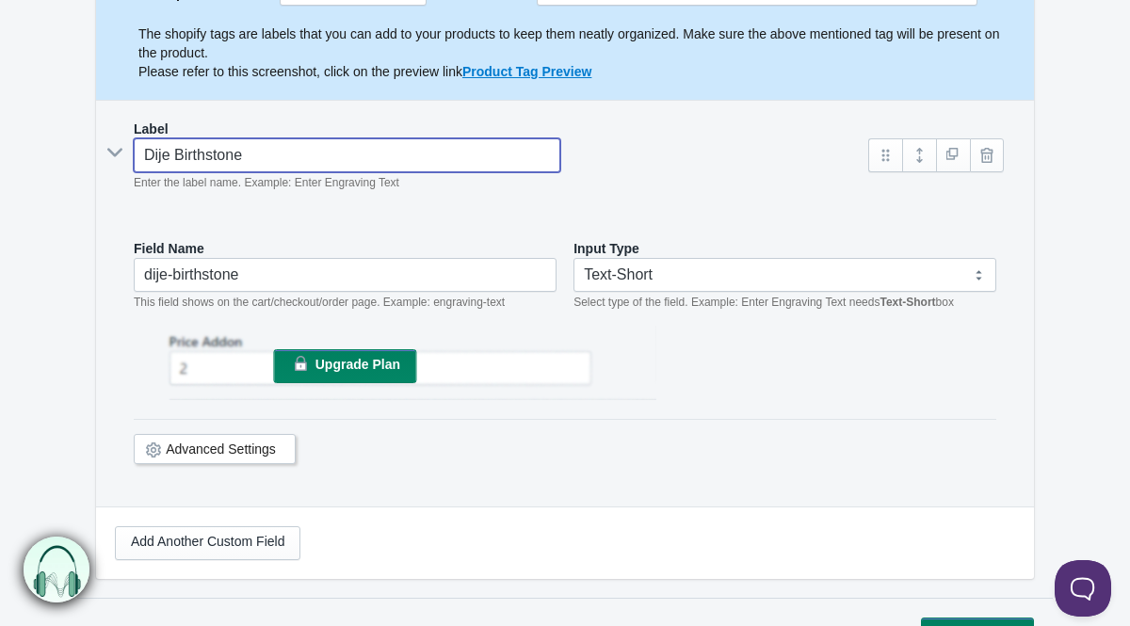
type input "Dije Birthstone"
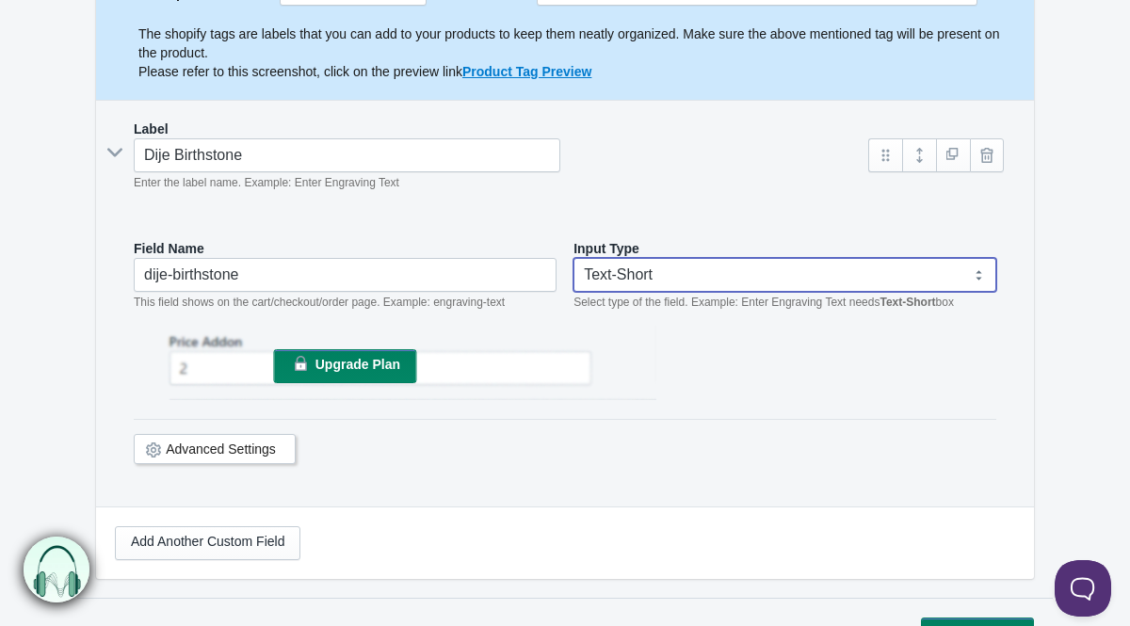
click at [661, 268] on select "Text-Short Text-Long Radio button Drop-down select Image Checkbox Datepicker" at bounding box center [784, 275] width 423 height 34
select select "4"
click at [573, 258] on select "Text-Short Text-Long Radio button Drop-down select Image Checkbox Datepicker" at bounding box center [784, 275] width 423 height 34
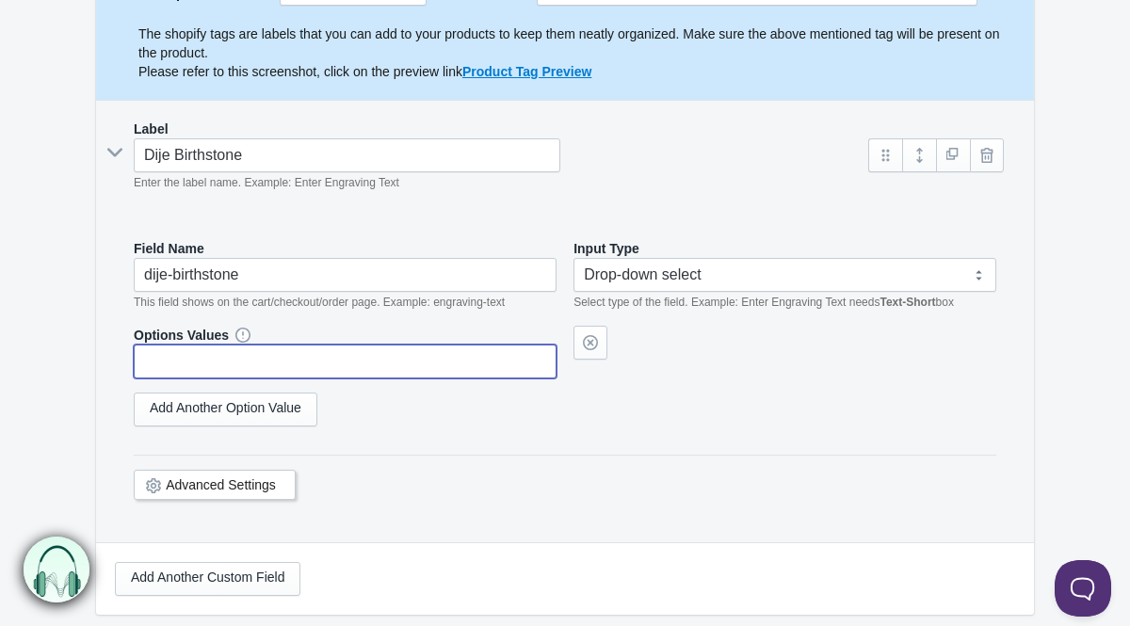
click at [288, 353] on input "text" at bounding box center [345, 362] width 423 height 34
type input "Enero"
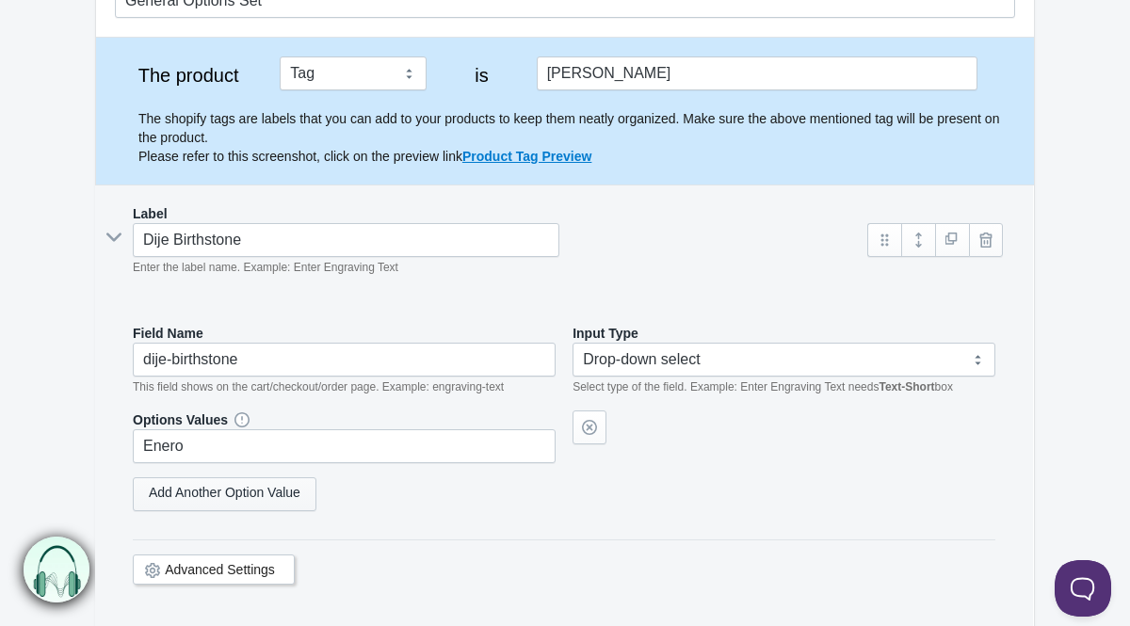
select select "4"
click at [228, 497] on link "Add Another Option Value" at bounding box center [226, 494] width 184 height 34
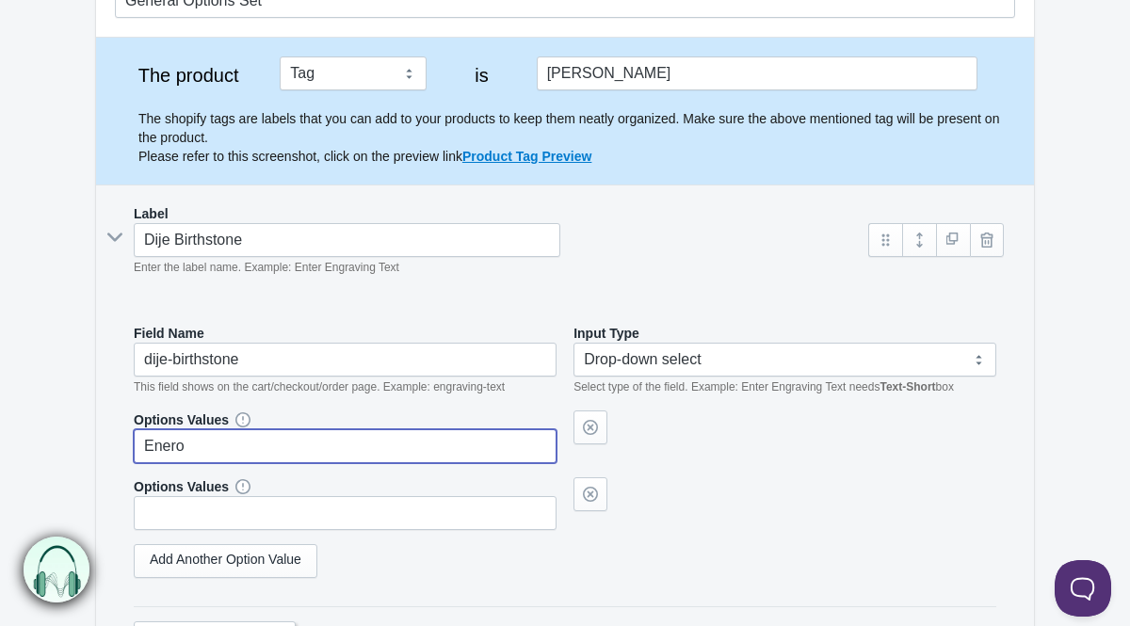
click at [215, 447] on input "Enero" at bounding box center [345, 446] width 423 height 34
type input "Enero - Rojo"
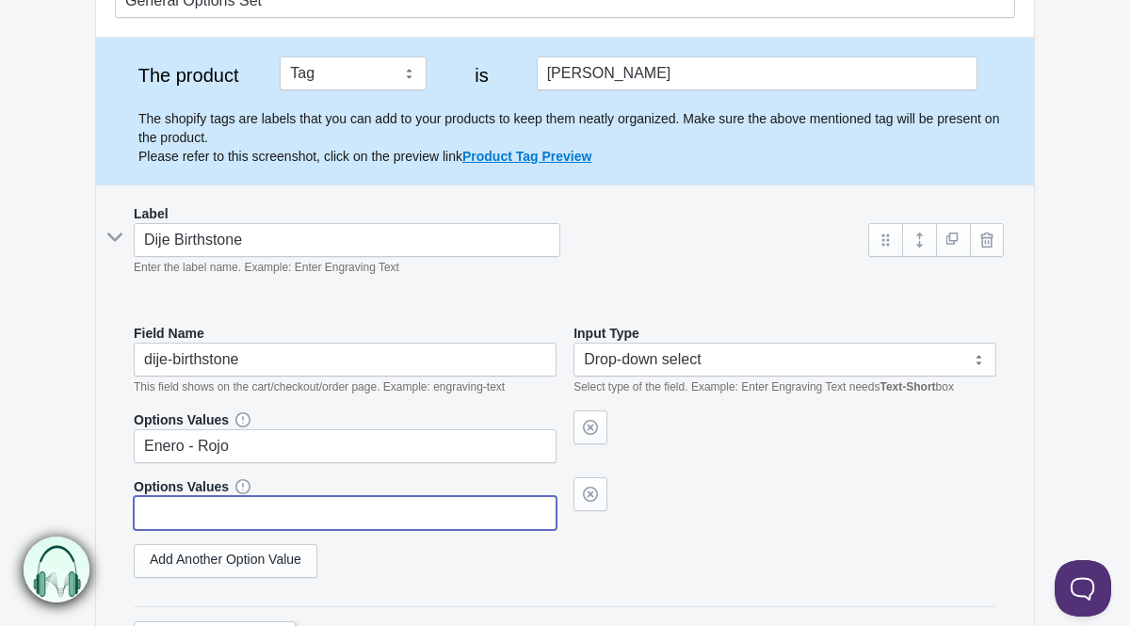
click at [242, 516] on input "text" at bounding box center [345, 513] width 423 height 34
click at [232, 559] on link "Add Another Option Value" at bounding box center [226, 561] width 184 height 34
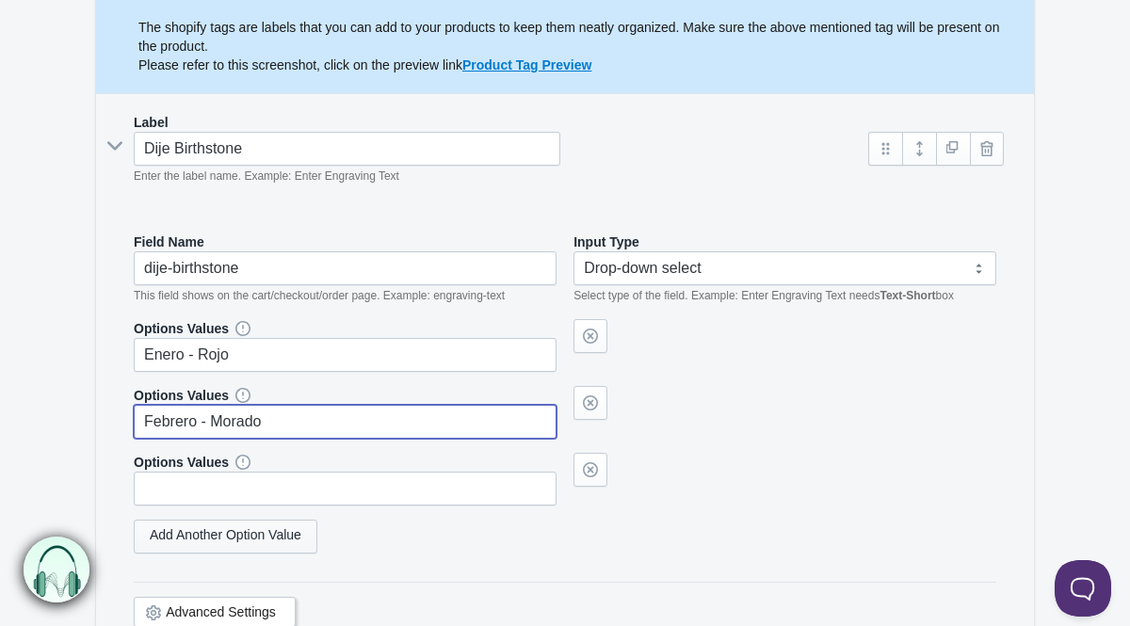
scroll to position [410, 0]
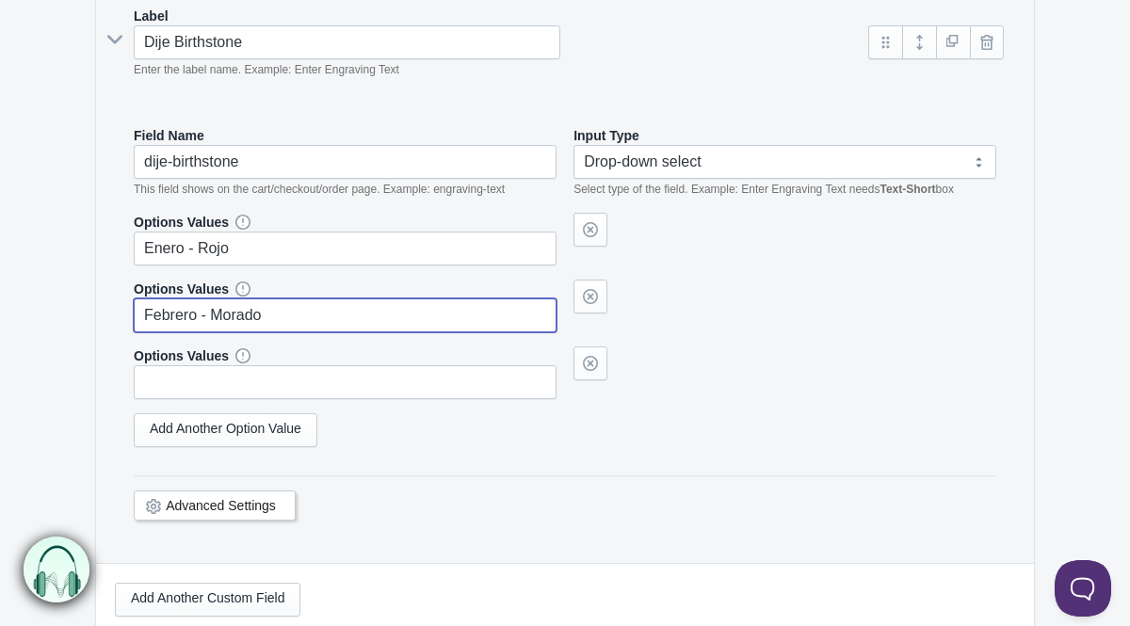
type input "Febrero - Morado"
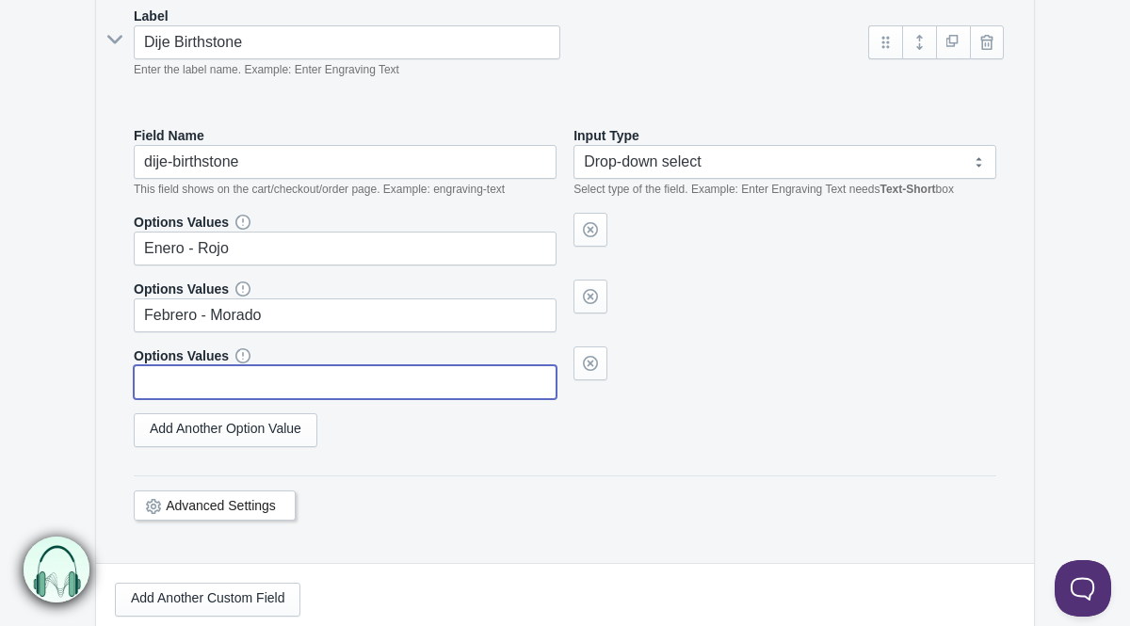
click at [181, 372] on input "text" at bounding box center [345, 382] width 423 height 34
type input "Mayo -"
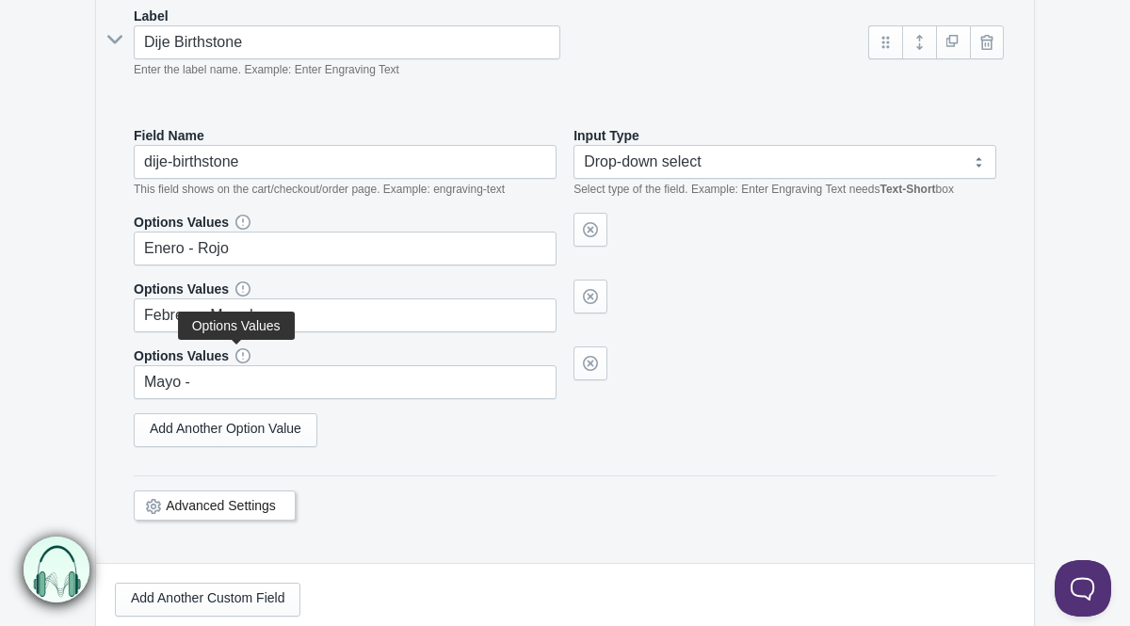
select select "4"
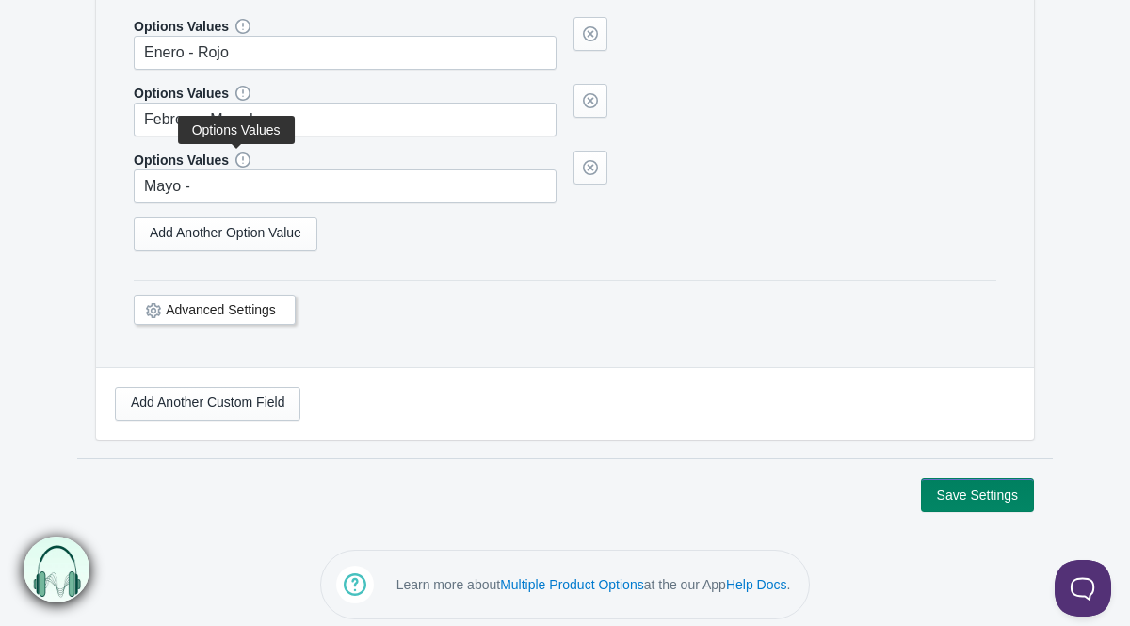
scroll to position [618, 0]
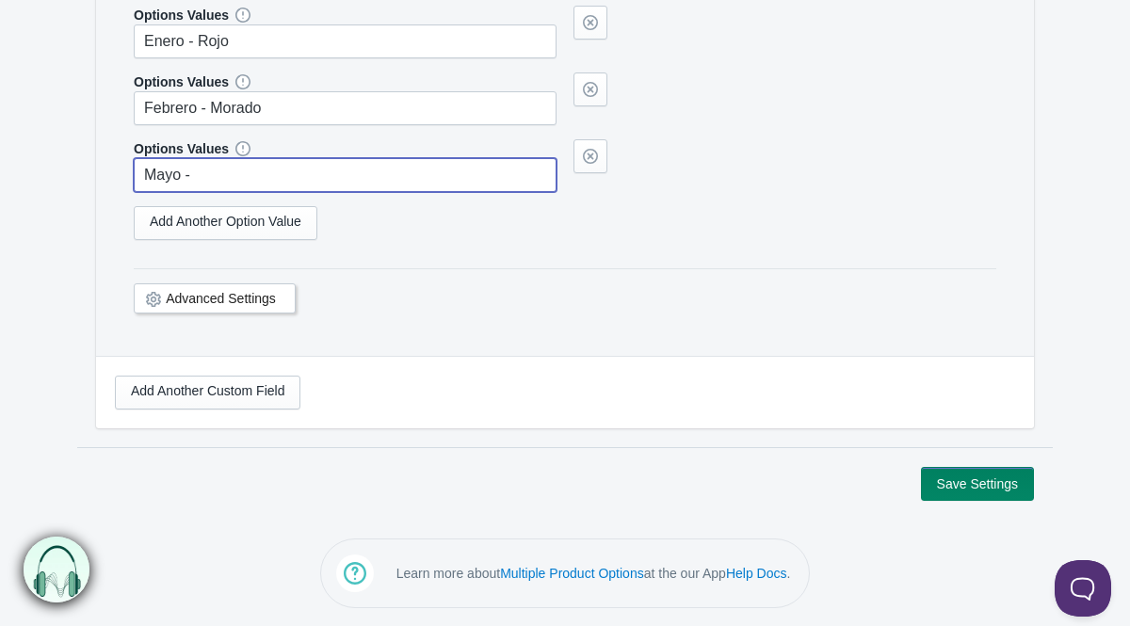
click at [254, 176] on input "Mayo -" at bounding box center [345, 175] width 423 height 34
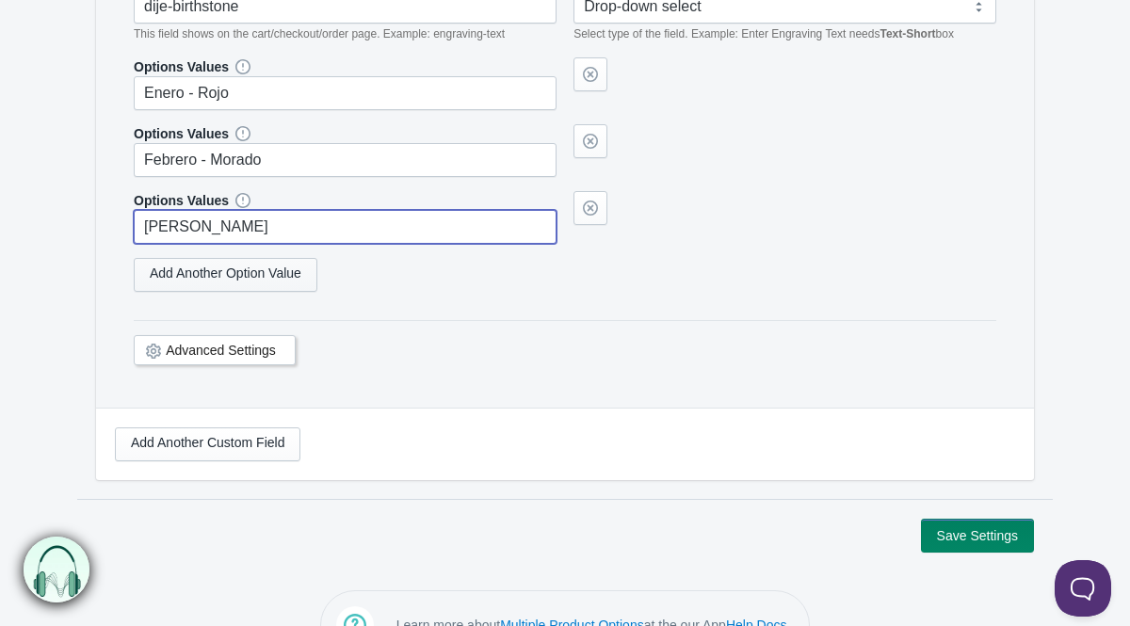
scroll to position [563, 0]
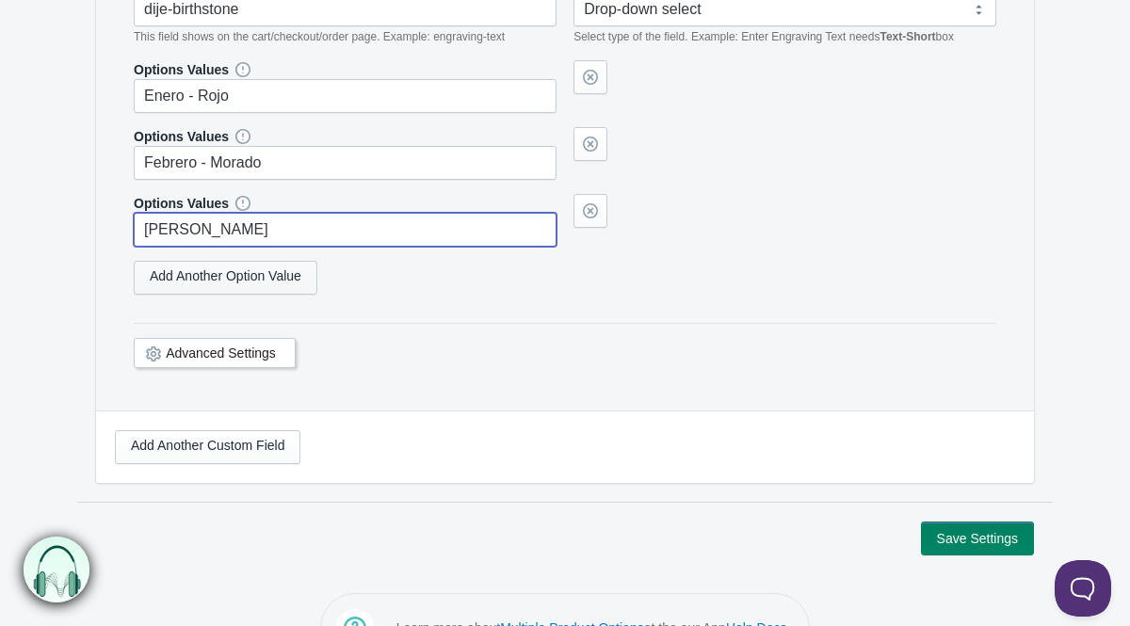
click at [281, 273] on link "Add Another Option Value" at bounding box center [226, 278] width 184 height 34
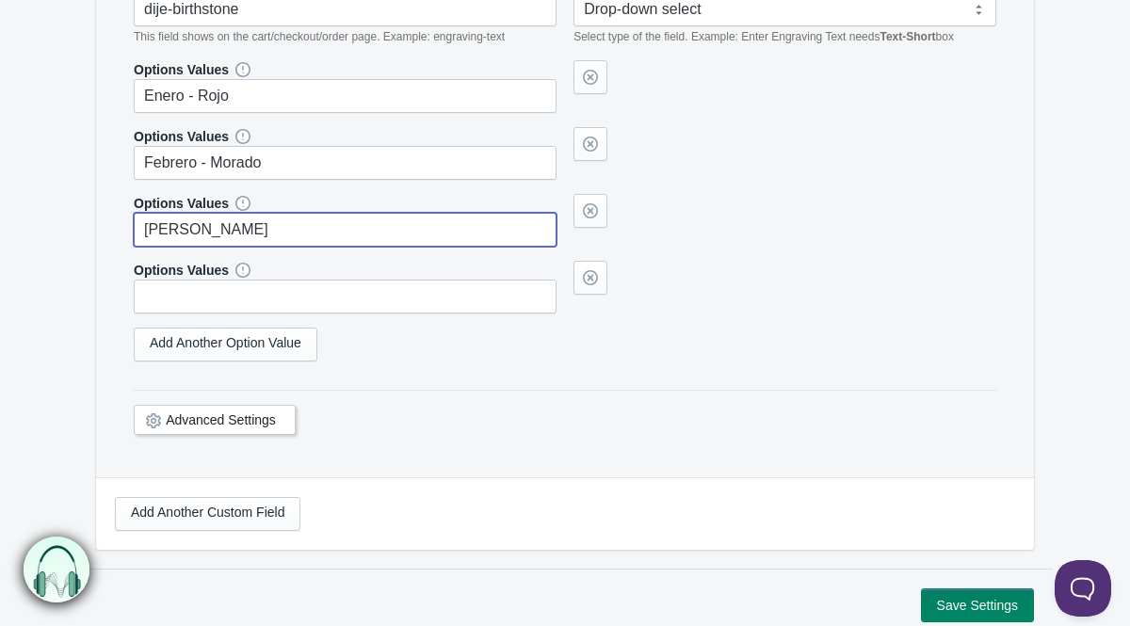
type input "[PERSON_NAME]"
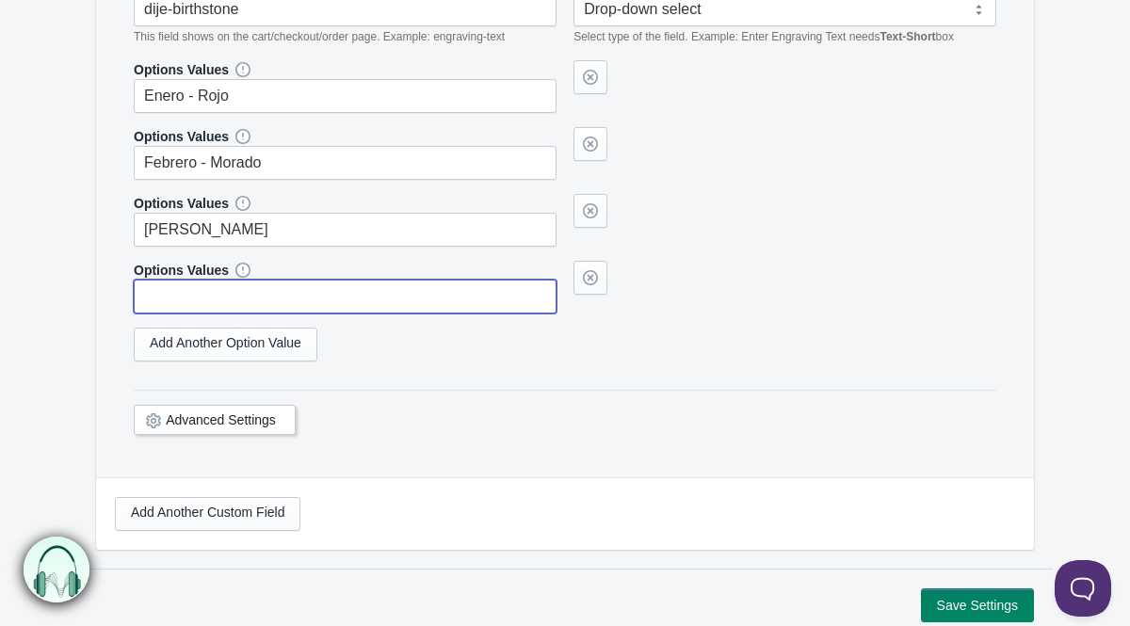
click at [190, 305] on input "text" at bounding box center [345, 297] width 423 height 34
click at [189, 345] on link "Add Another Option Value" at bounding box center [226, 345] width 184 height 34
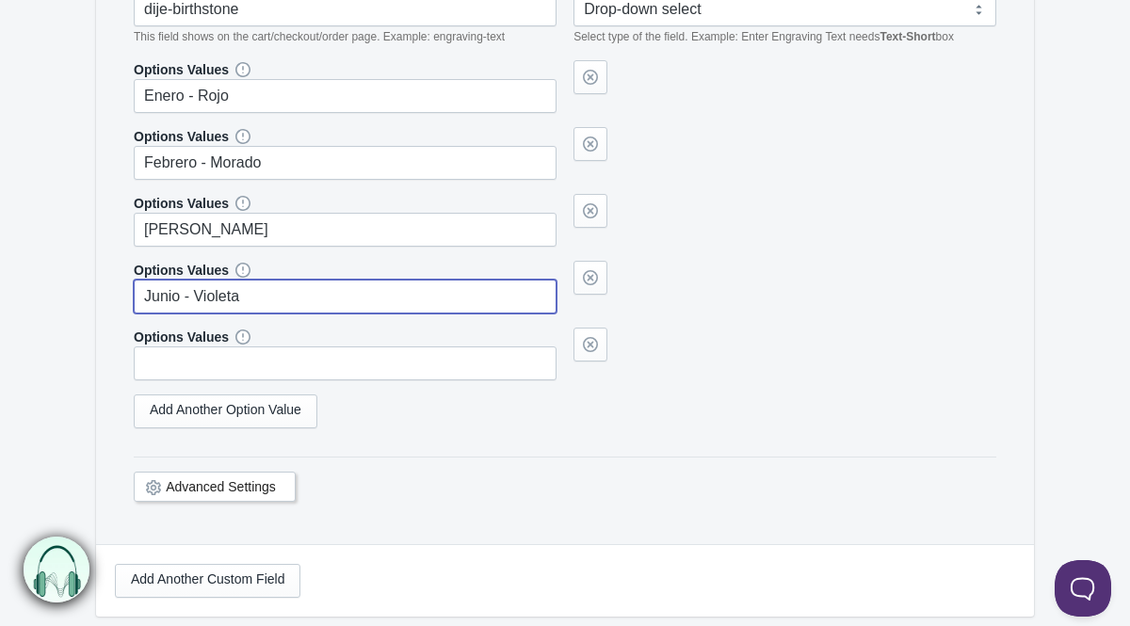
type input "Junio - Violeta"
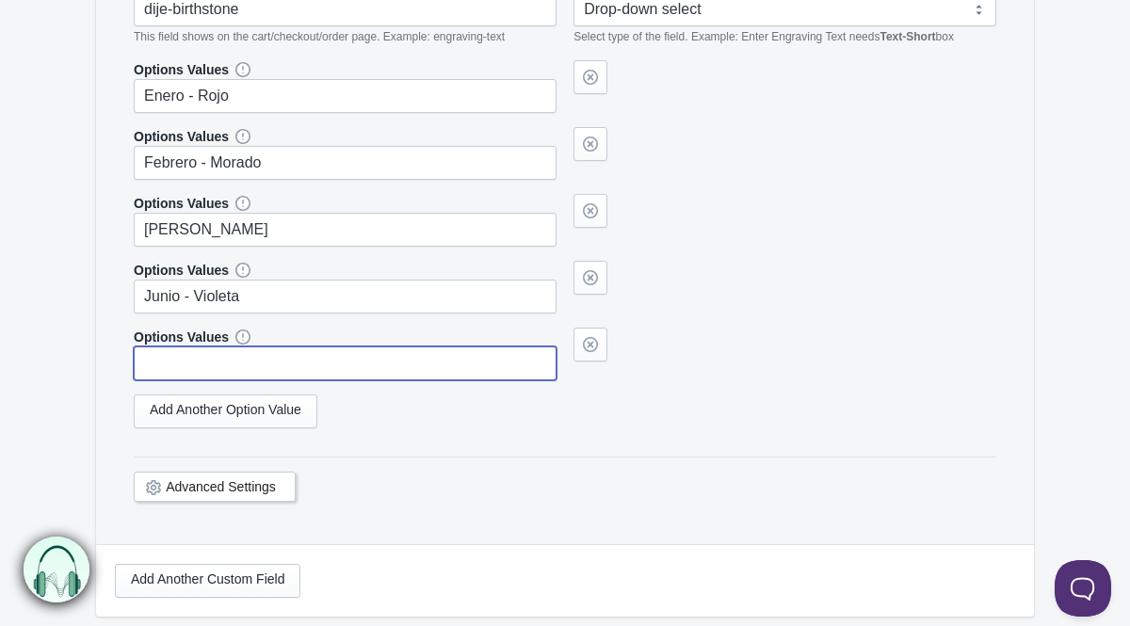
click at [195, 374] on input "text" at bounding box center [345, 363] width 423 height 34
type input "[PERSON_NAME]"
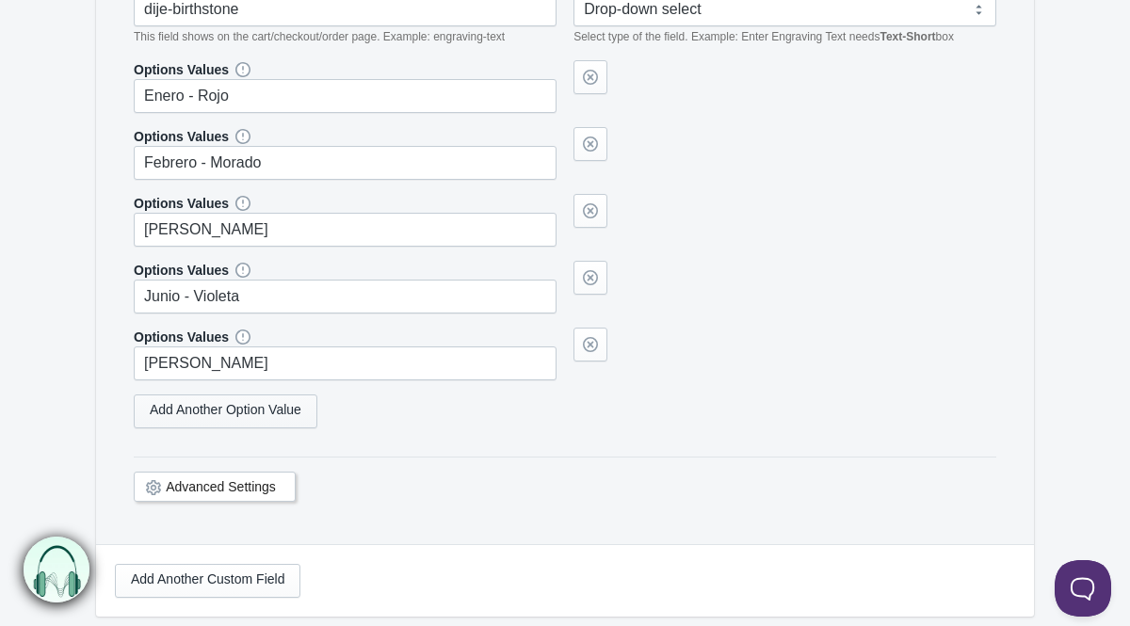
scroll to position [480, 0]
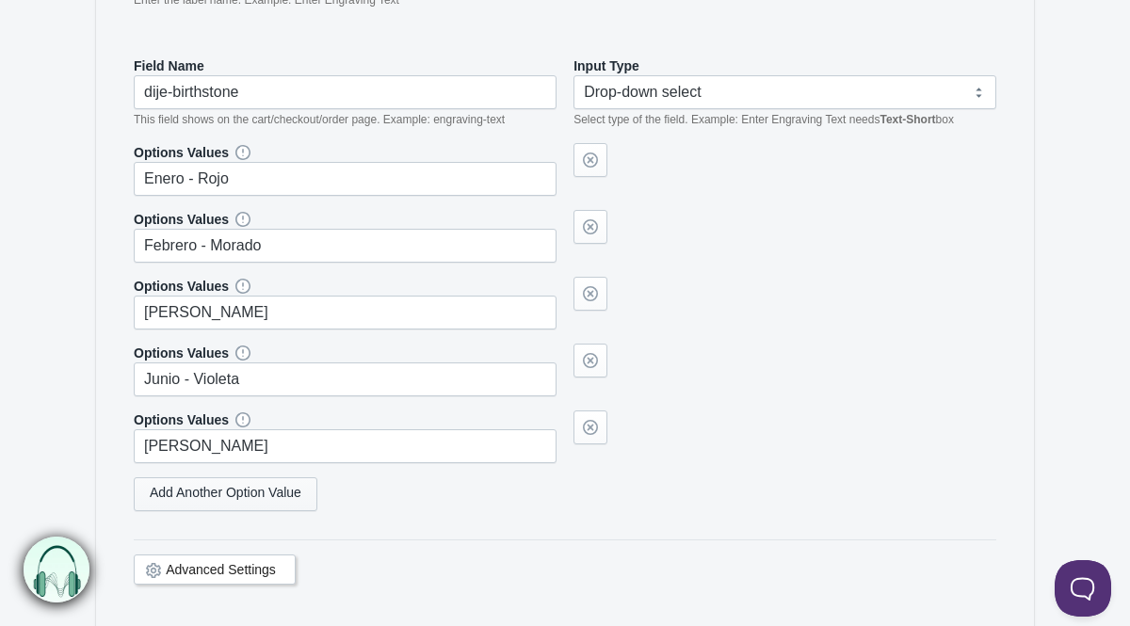
select select "4"
click at [221, 495] on link "Add Another Option Value" at bounding box center [226, 494] width 184 height 34
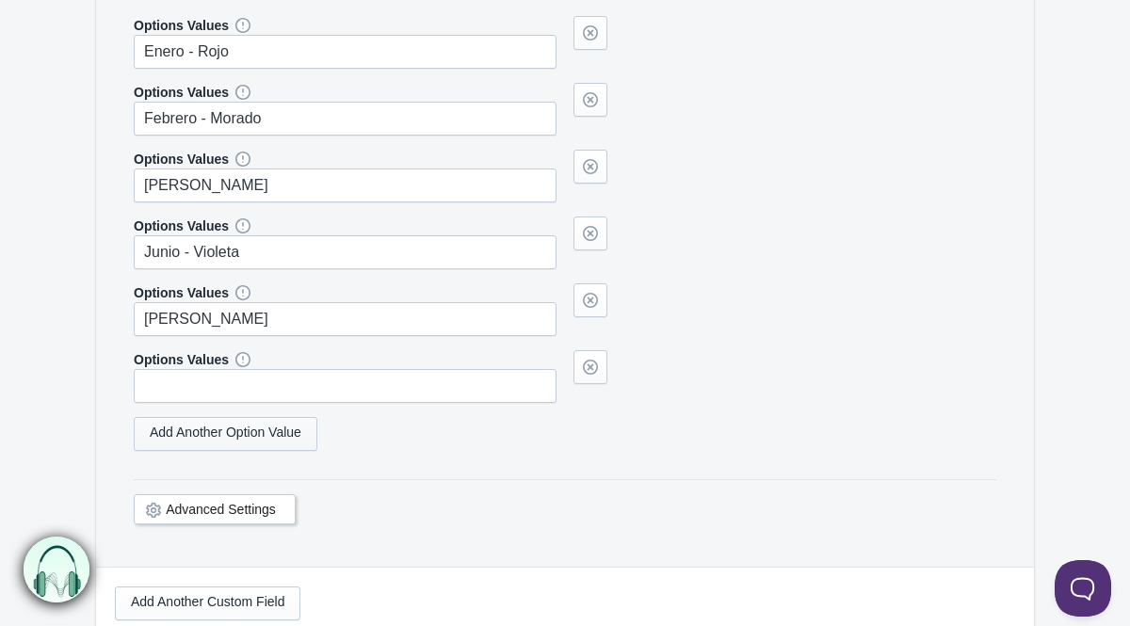
scroll to position [631, 0]
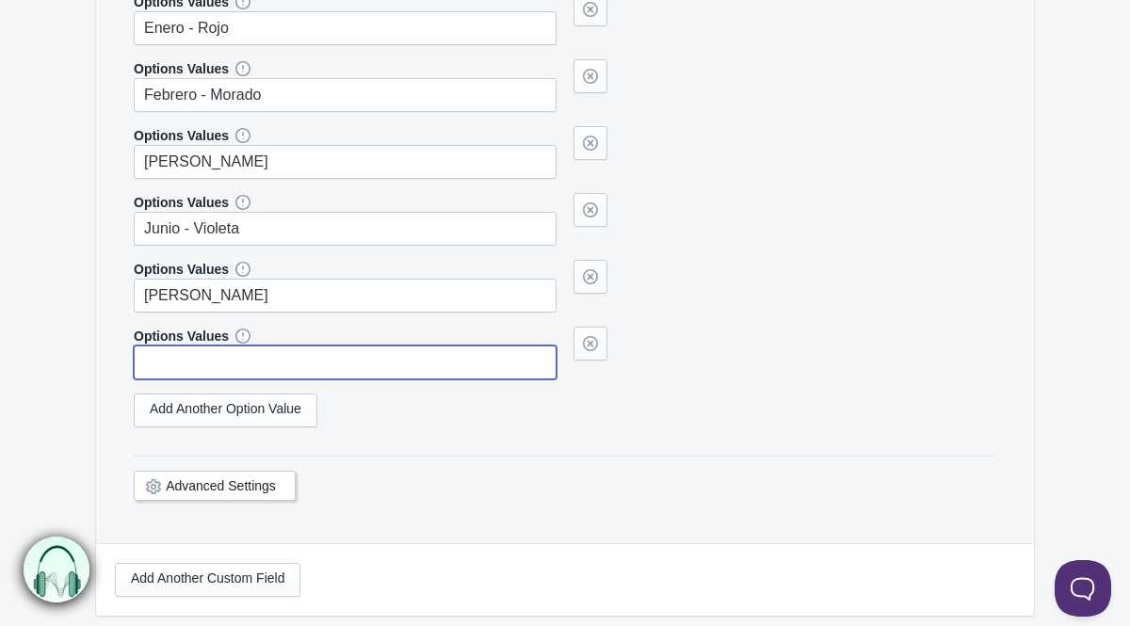
click at [171, 356] on input "text" at bounding box center [345, 363] width 423 height 34
click at [227, 363] on input "Septiembre [PERSON_NAME]" at bounding box center [345, 363] width 423 height 34
click at [239, 404] on link "Add Another Option Value" at bounding box center [226, 411] width 184 height 34
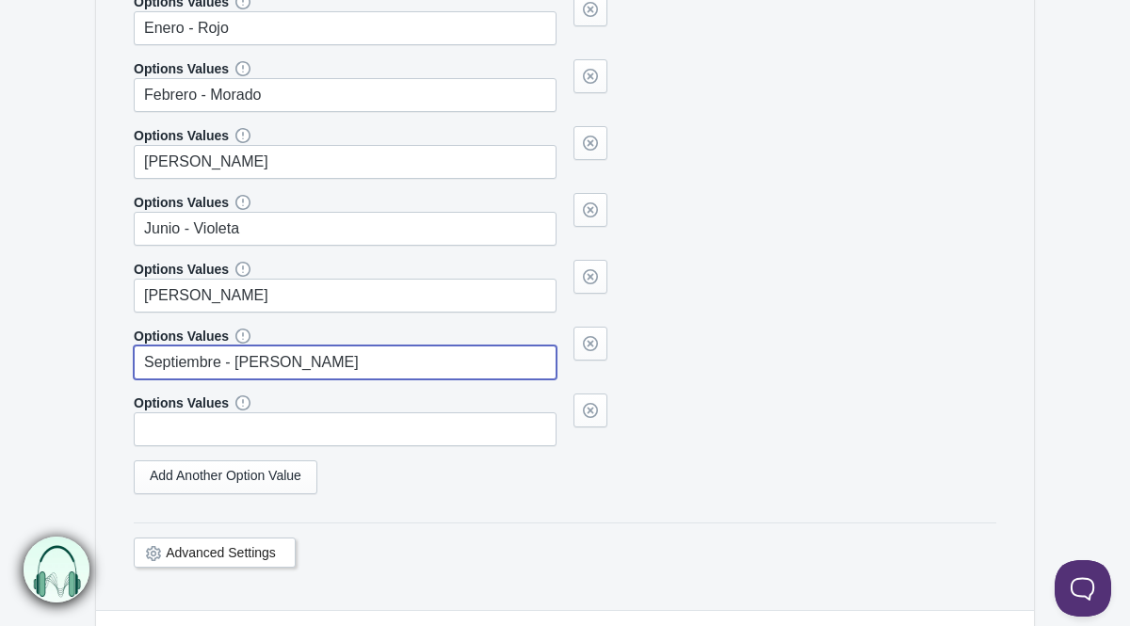
type input "Septiembre - [PERSON_NAME]"
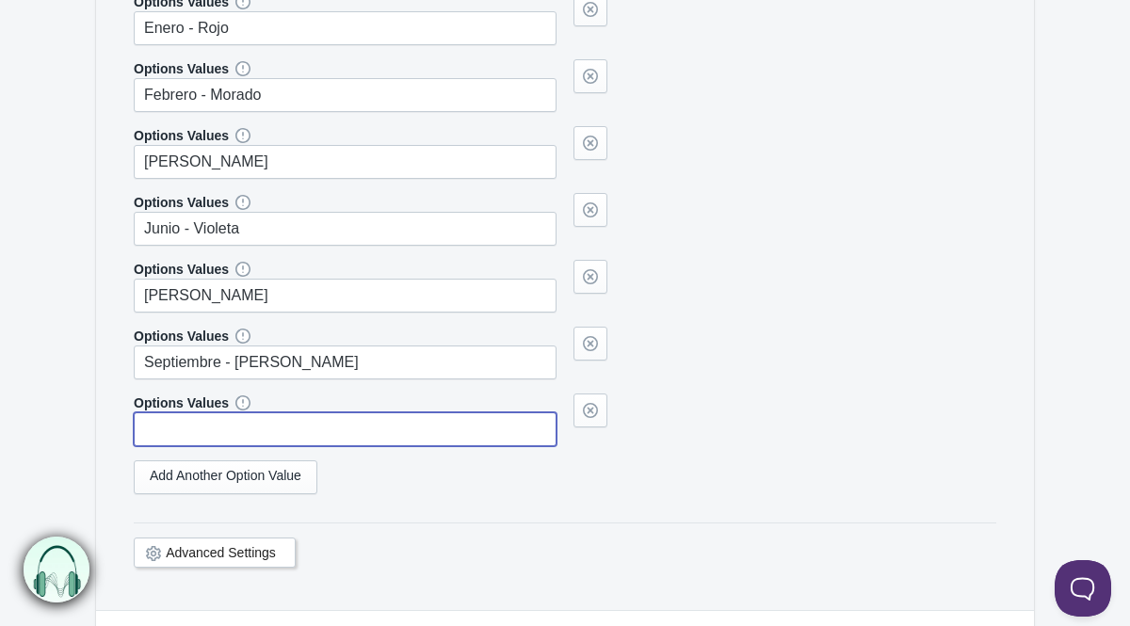
click at [260, 424] on input "text" at bounding box center [345, 429] width 423 height 34
click at [220, 478] on link "Add Another Option Value" at bounding box center [226, 477] width 184 height 34
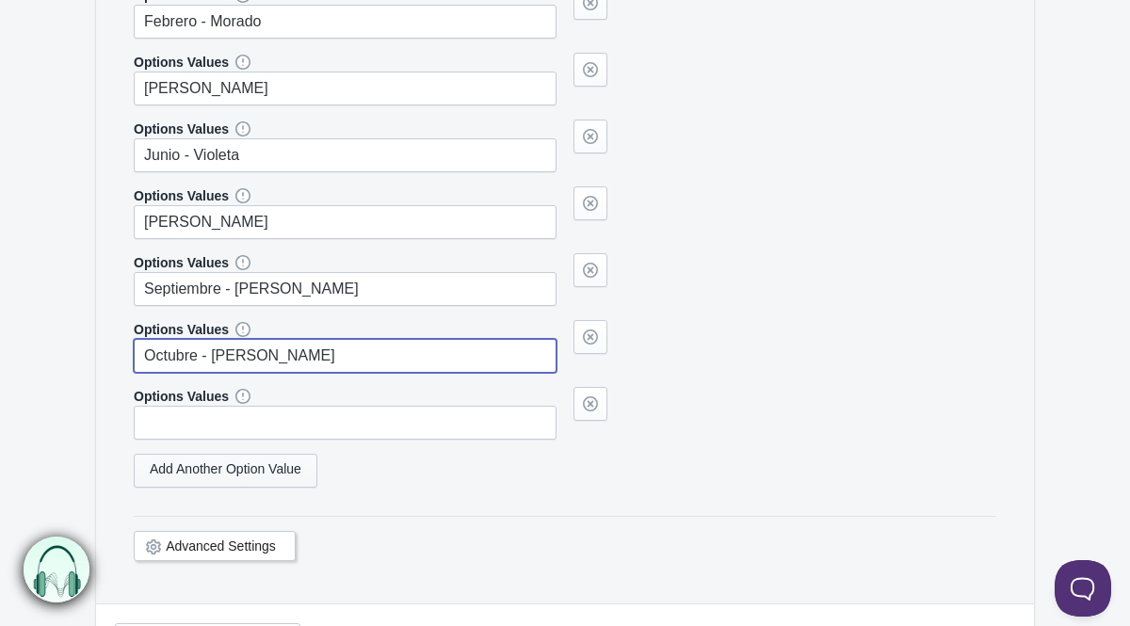
scroll to position [709, 0]
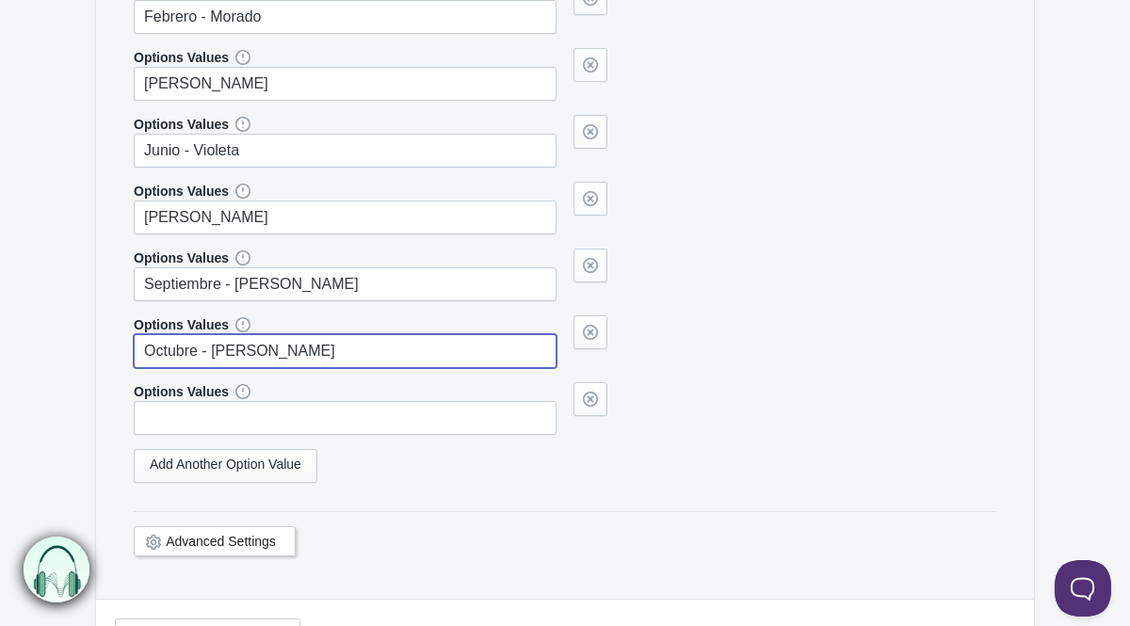
type input "Octubre - [PERSON_NAME]"
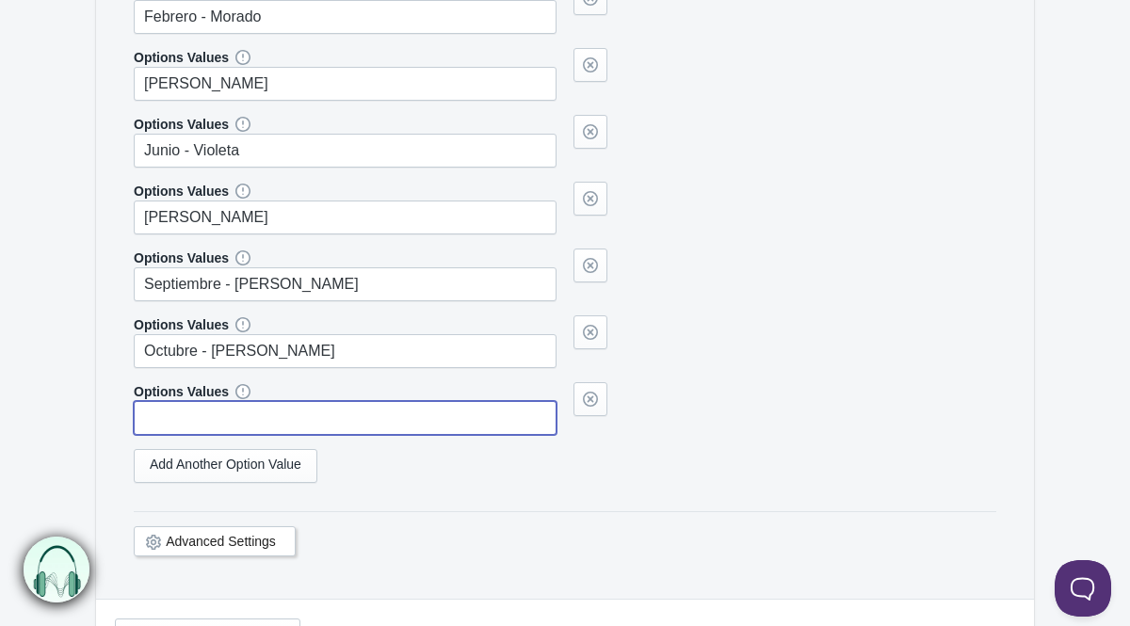
click at [199, 420] on input "text" at bounding box center [345, 418] width 423 height 34
click at [282, 458] on link "Add Another Option Value" at bounding box center [226, 466] width 184 height 34
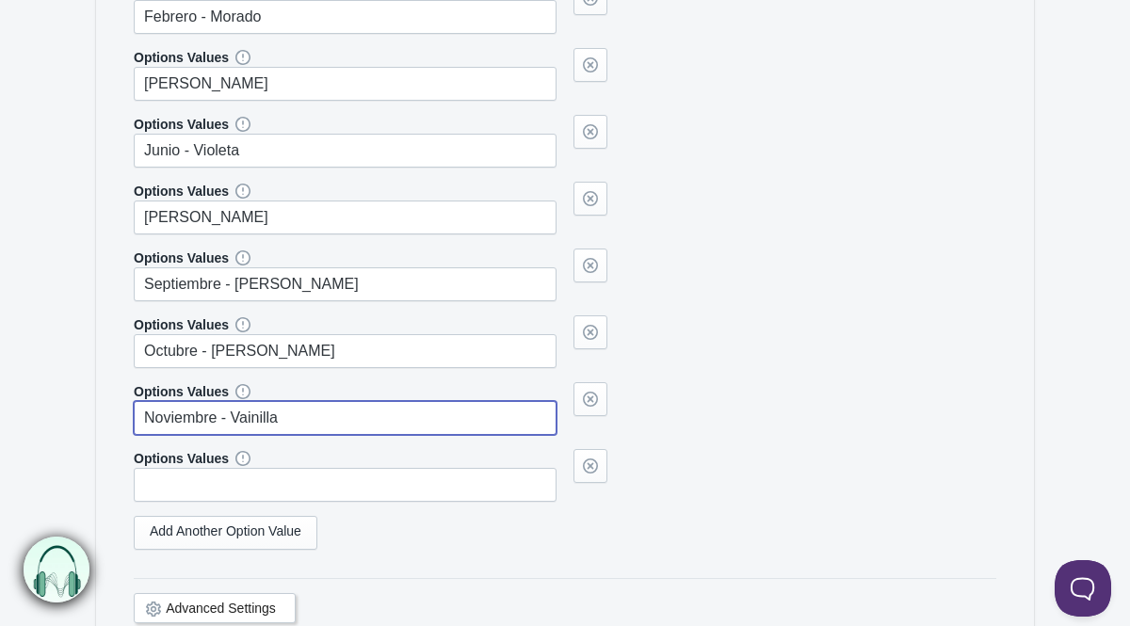
click at [234, 415] on input "Noviembre - Vainilla" at bounding box center [345, 418] width 423 height 34
type input "Noviembre - [PERSON_NAME]"
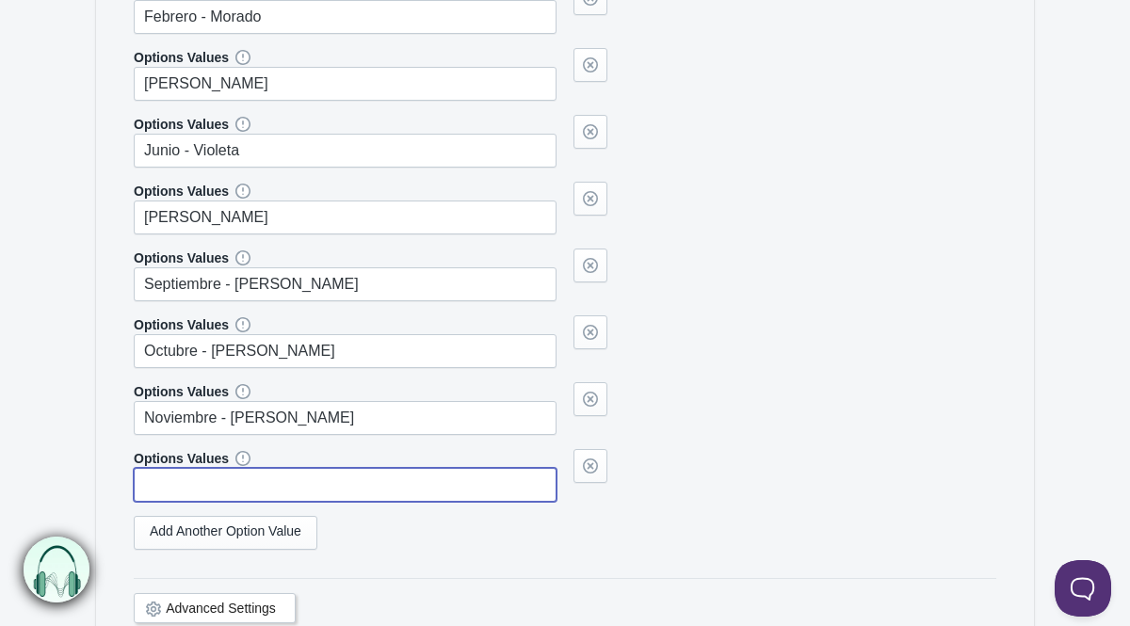
click at [315, 491] on input "text" at bounding box center [345, 485] width 423 height 34
click at [708, 433] on div "Options Values Noviembre - [PERSON_NAME]" at bounding box center [565, 408] width 862 height 53
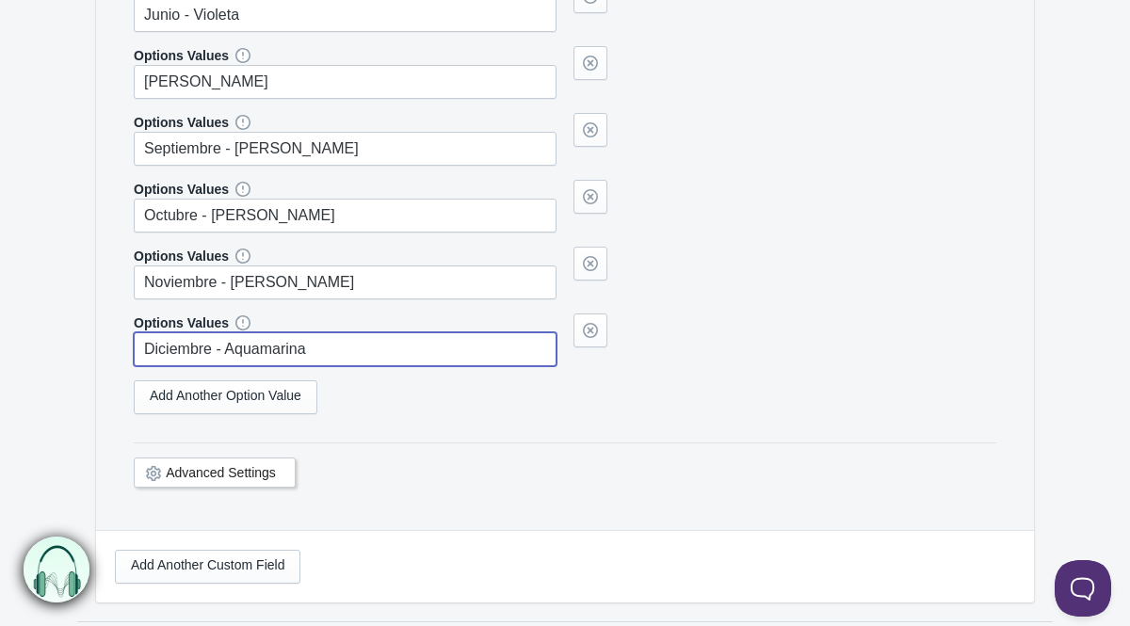
scroll to position [1019, 0]
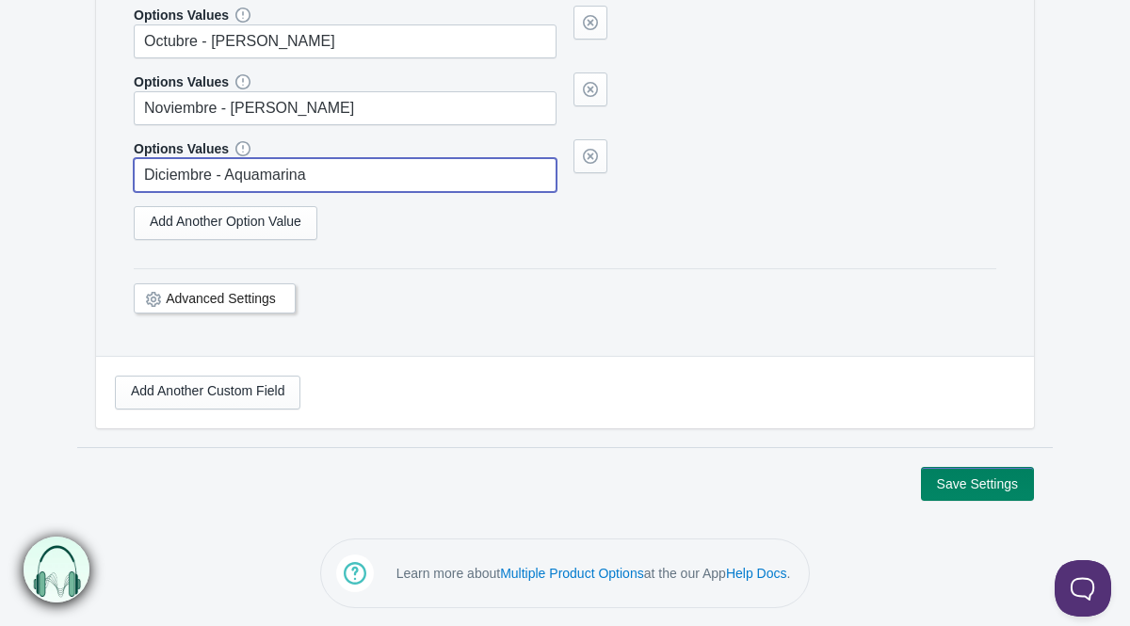
click at [260, 297] on link "Advanced Settings" at bounding box center [221, 298] width 110 height 15
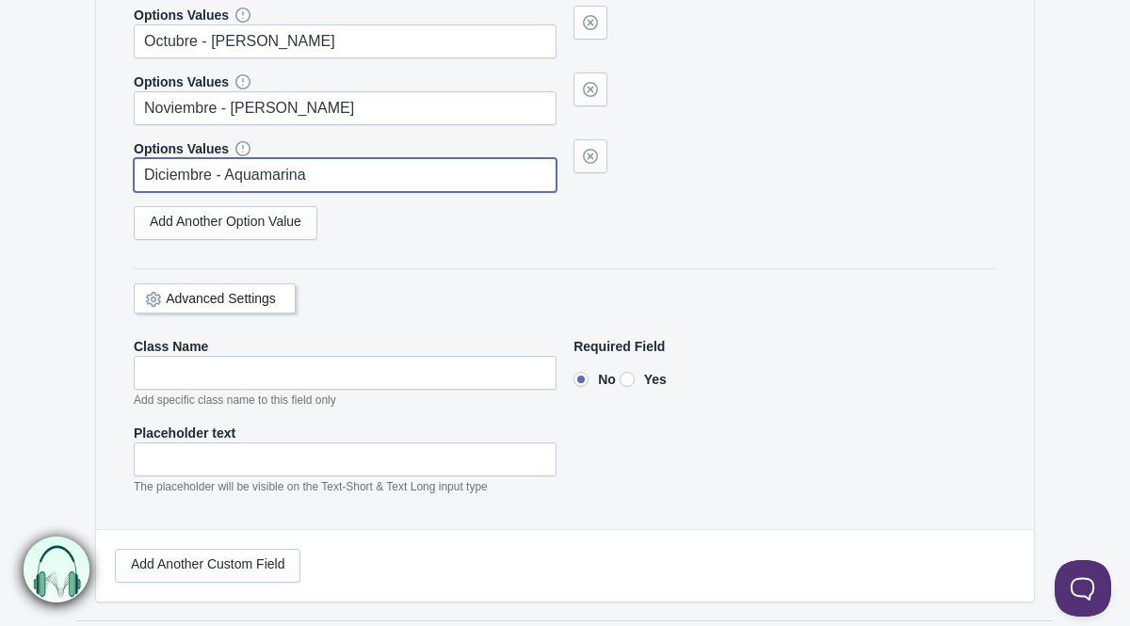
type input "Diciembre - Aquamarina"
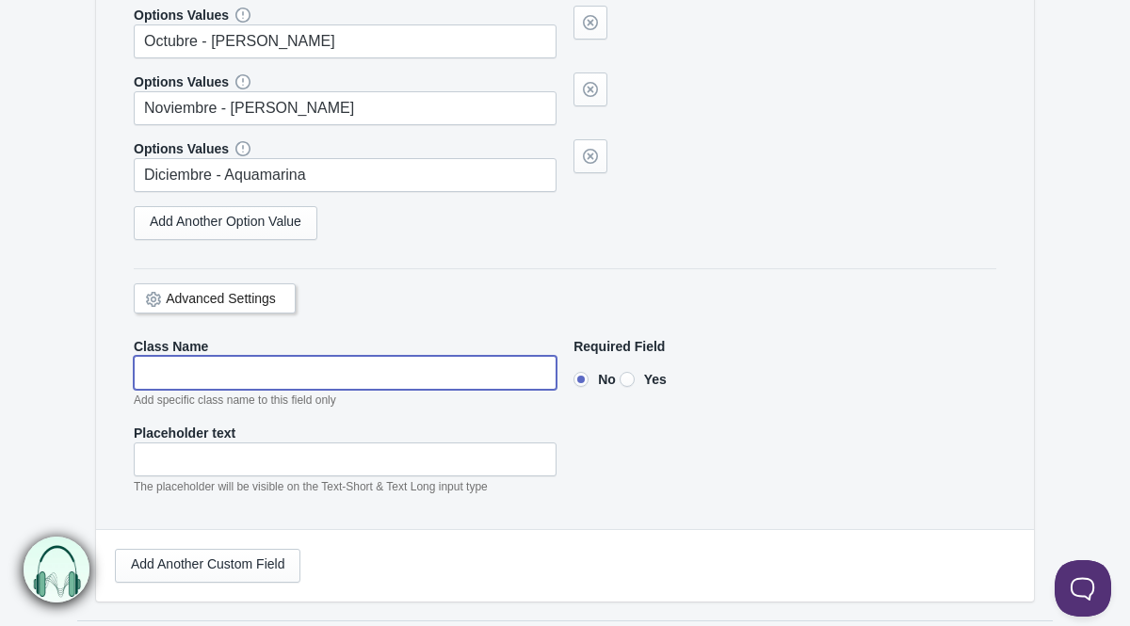
click at [261, 368] on input"] "text" at bounding box center [345, 373] width 423 height 34
click at [242, 359] on input"] "text" at bounding box center [345, 373] width 423 height 34
type input"] "Dije Birthstone"
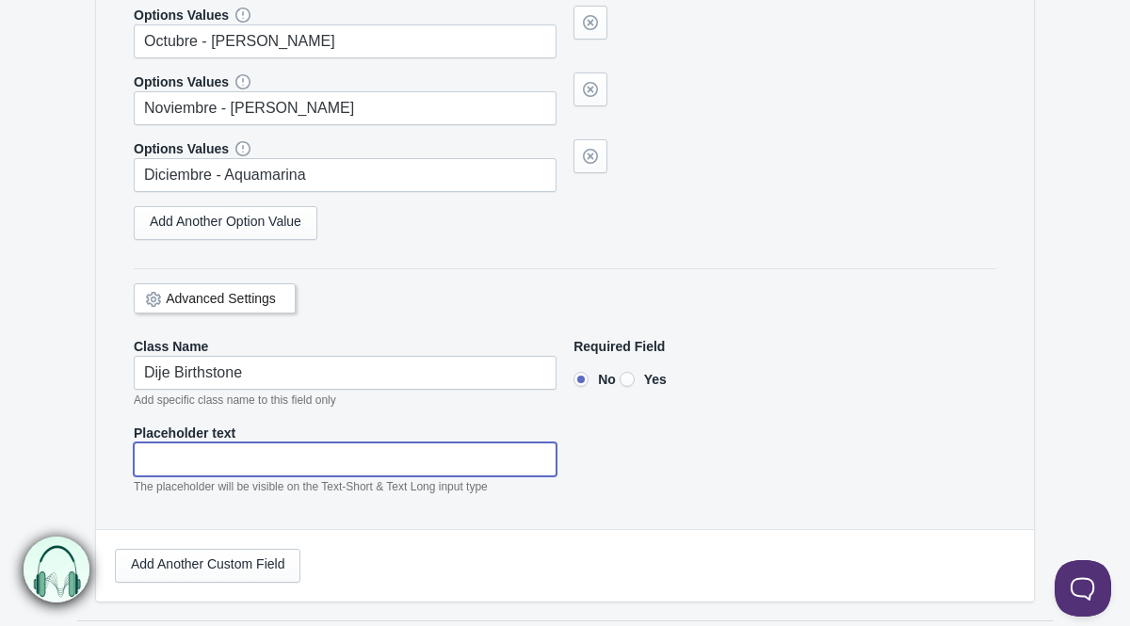
click at [264, 454] on input"] "text" at bounding box center [345, 460] width 423 height 34
click at [797, 454] on div "Placeholder text Elige el dije para tu collar. The placeholder will be visible …" at bounding box center [565, 460] width 862 height 72
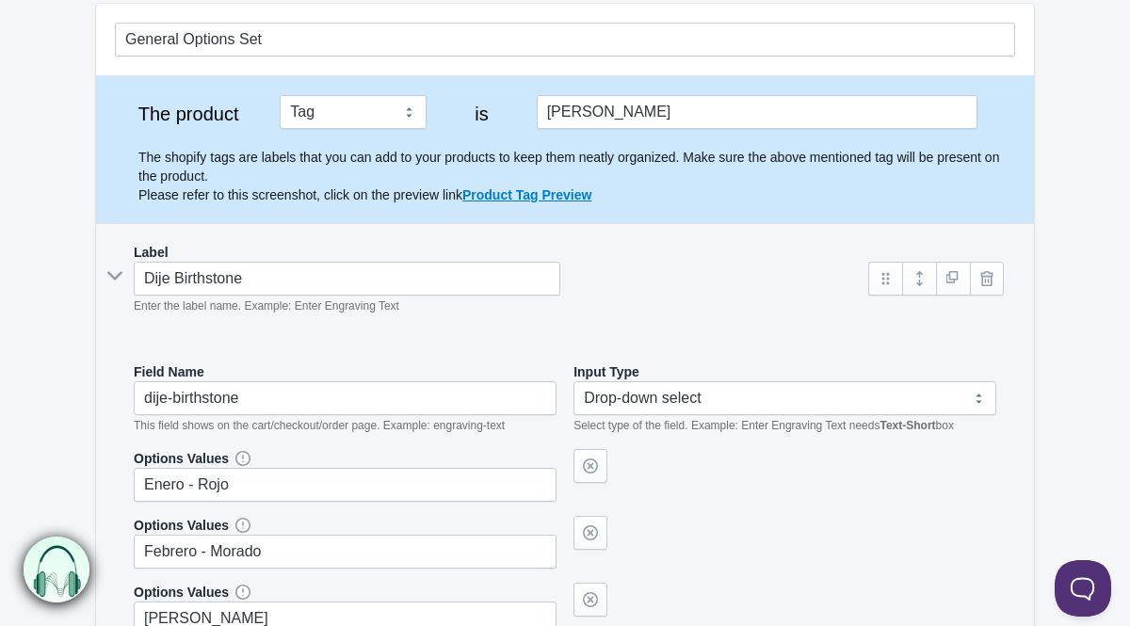
scroll to position [176, 0]
type input"] "Elige el dije para tu collar."
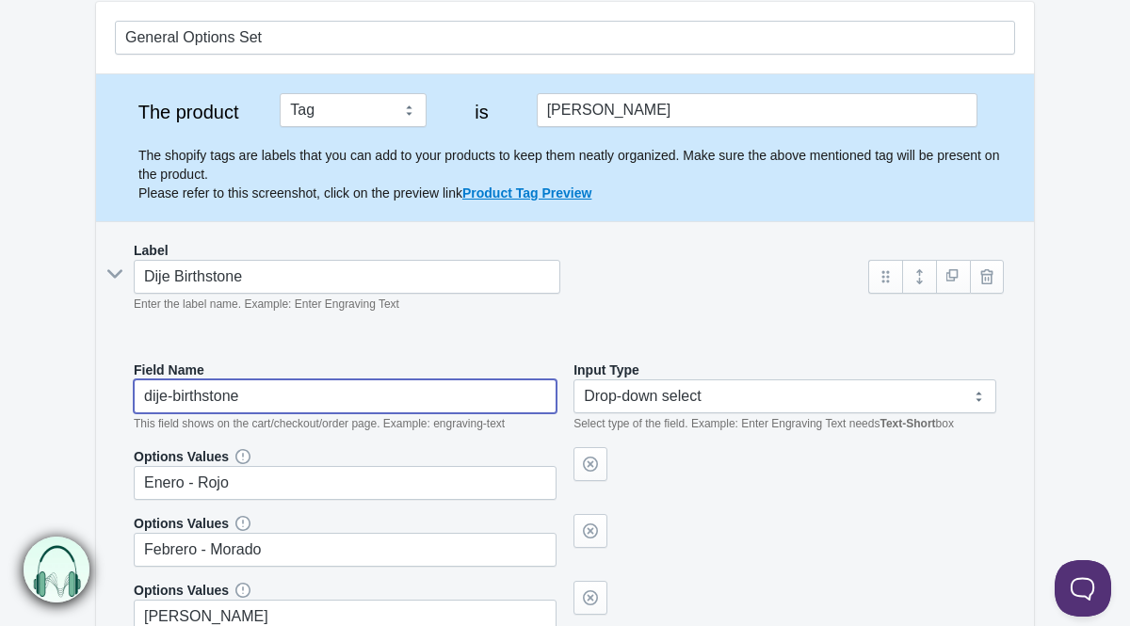
drag, startPoint x: 208, startPoint y: 395, endPoint x: 313, endPoint y: 393, distance: 104.5
click at [311, 395] on input "dije-birthstone" at bounding box center [345, 396] width 423 height 34
click at [778, 494] on div "Options Values Enero - Rojo" at bounding box center [565, 473] width 862 height 53
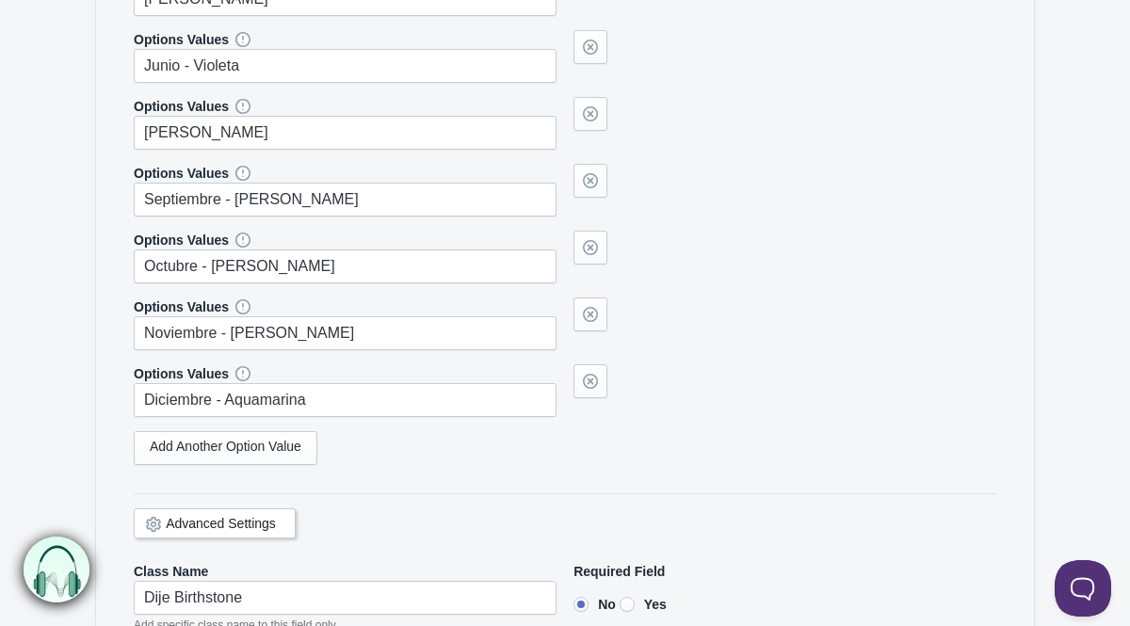
scroll to position [1046, 0]
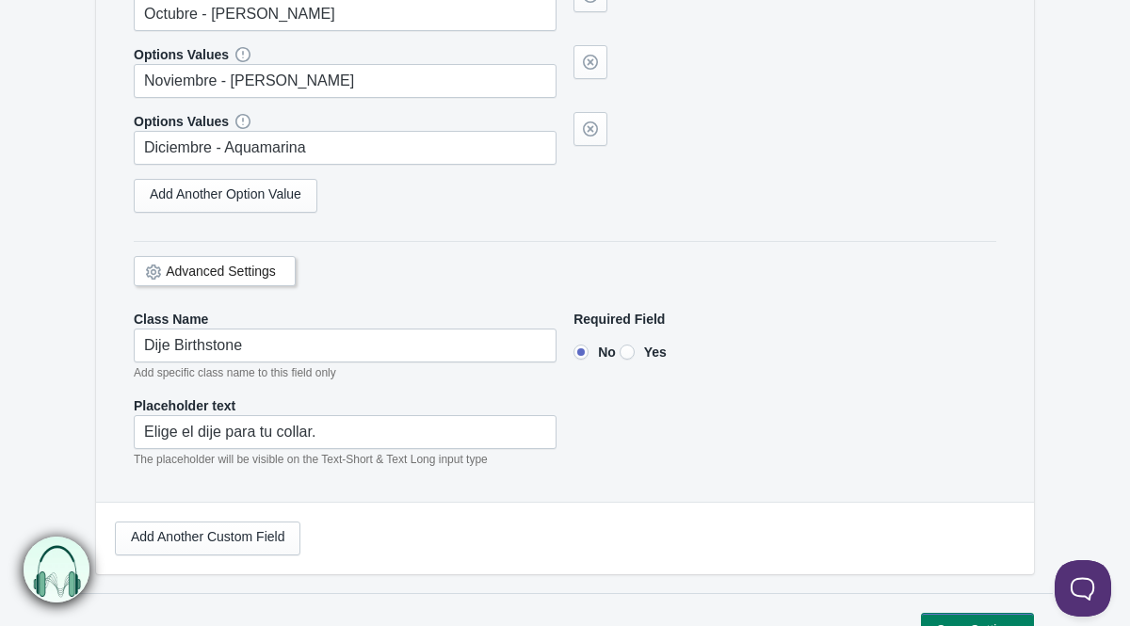
type input "dije-birth"
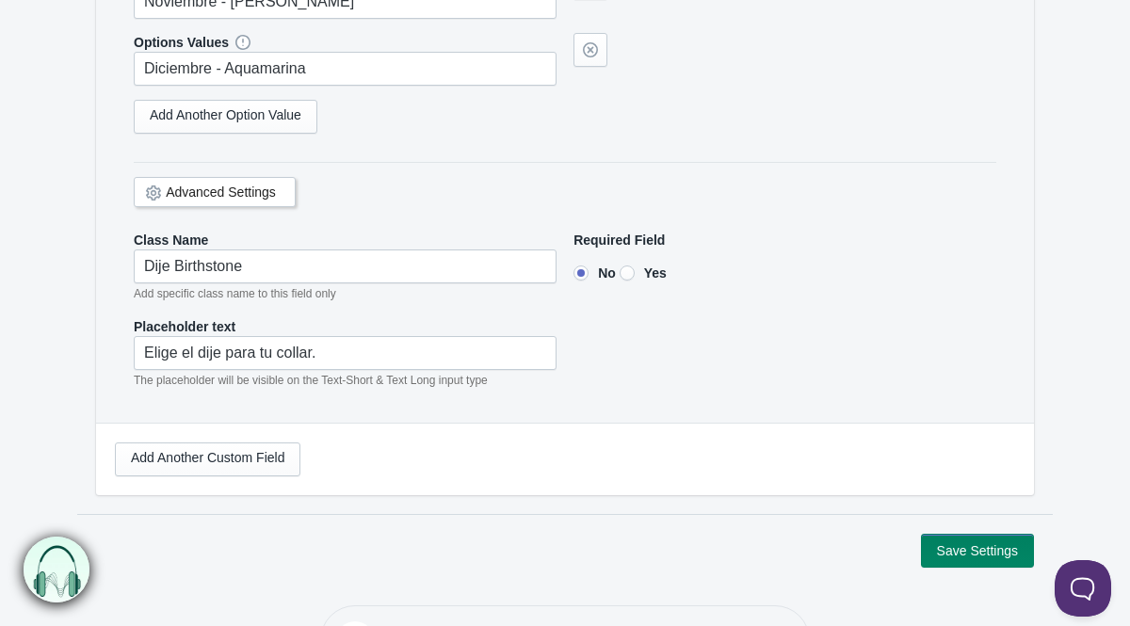
scroll to position [1148, 0]
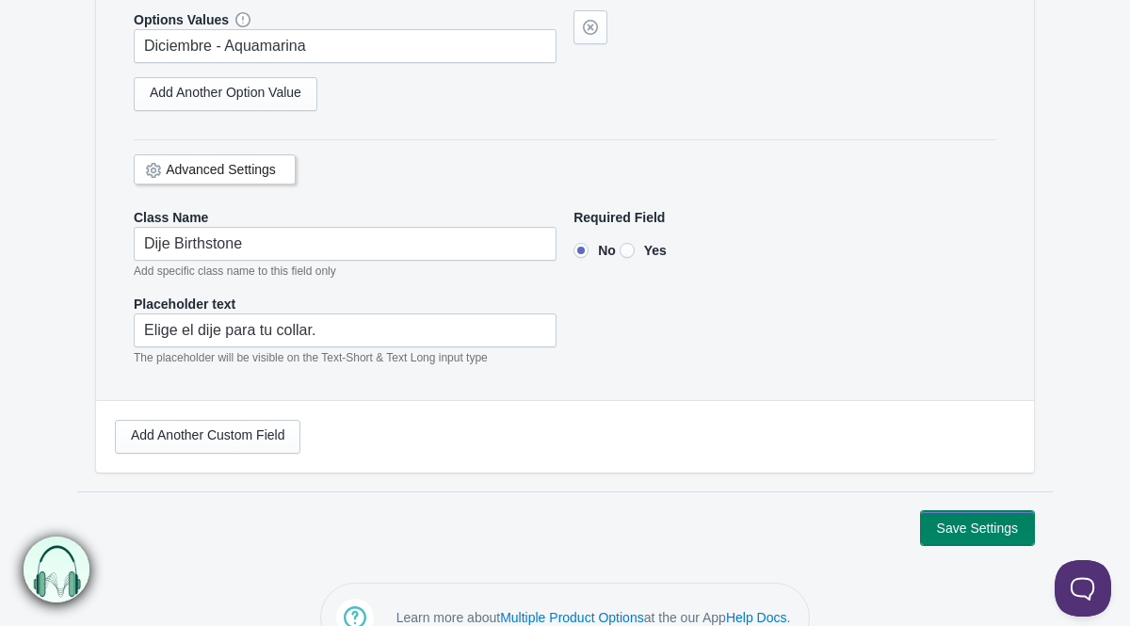
click at [944, 527] on button "Save Settings" at bounding box center [977, 528] width 113 height 34
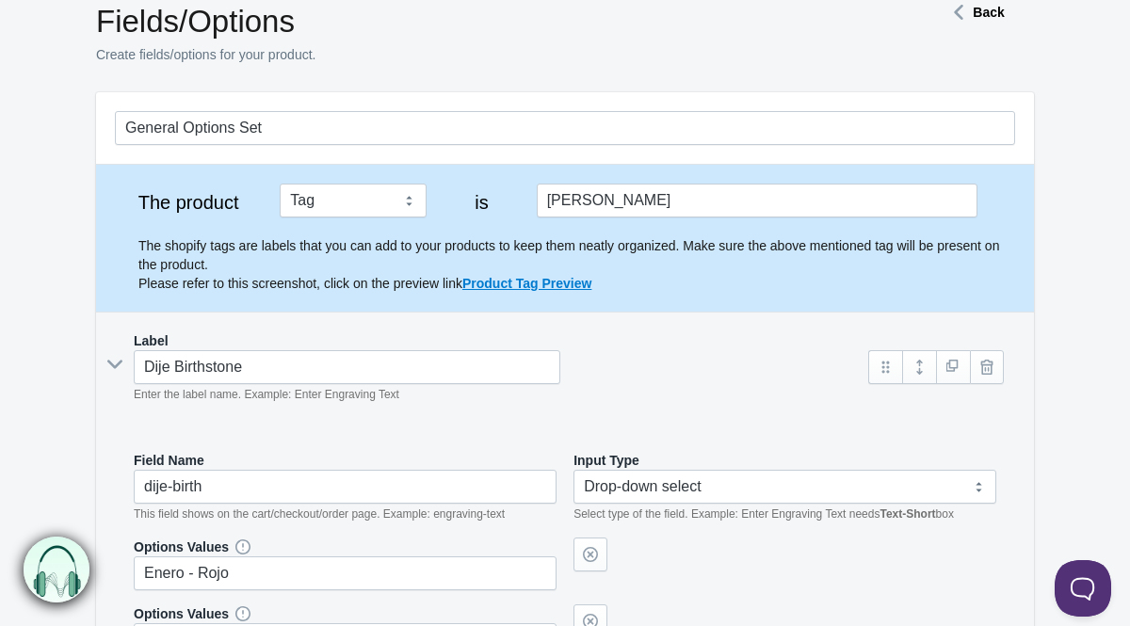
scroll to position [0, 0]
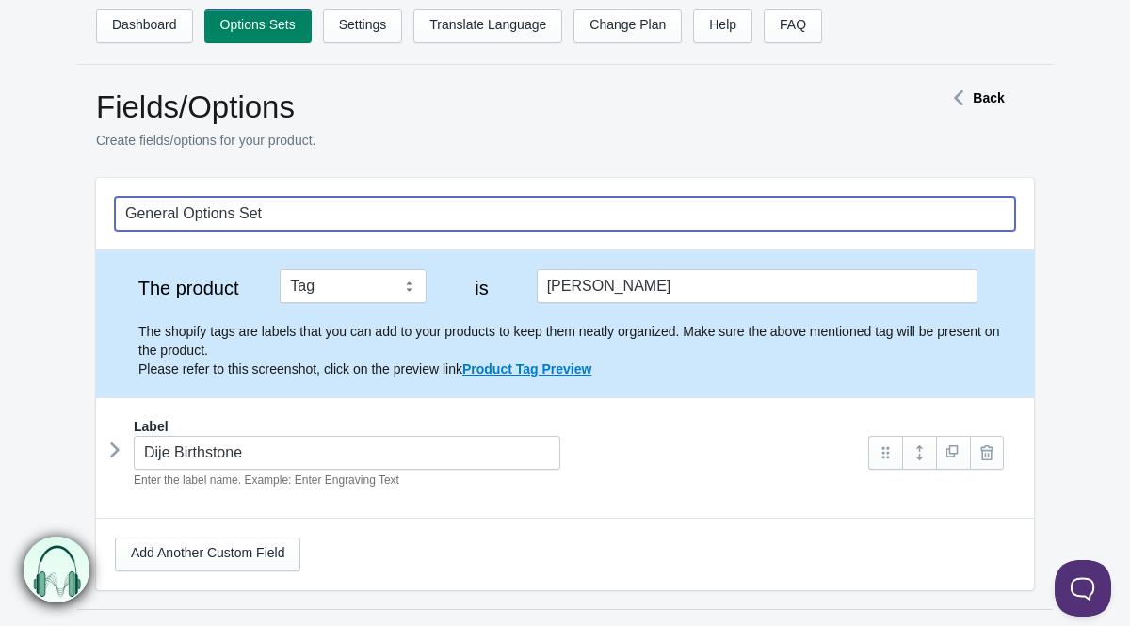
drag, startPoint x: 309, startPoint y: 217, endPoint x: 34, endPoint y: 217, distance: 274.9
click at [34, 217] on form "General Options Set The product Tag Vendor Type URL Handle All Products is [PER…" at bounding box center [565, 420] width 1102 height 485
type input "Dije birthstone para miniplaca"
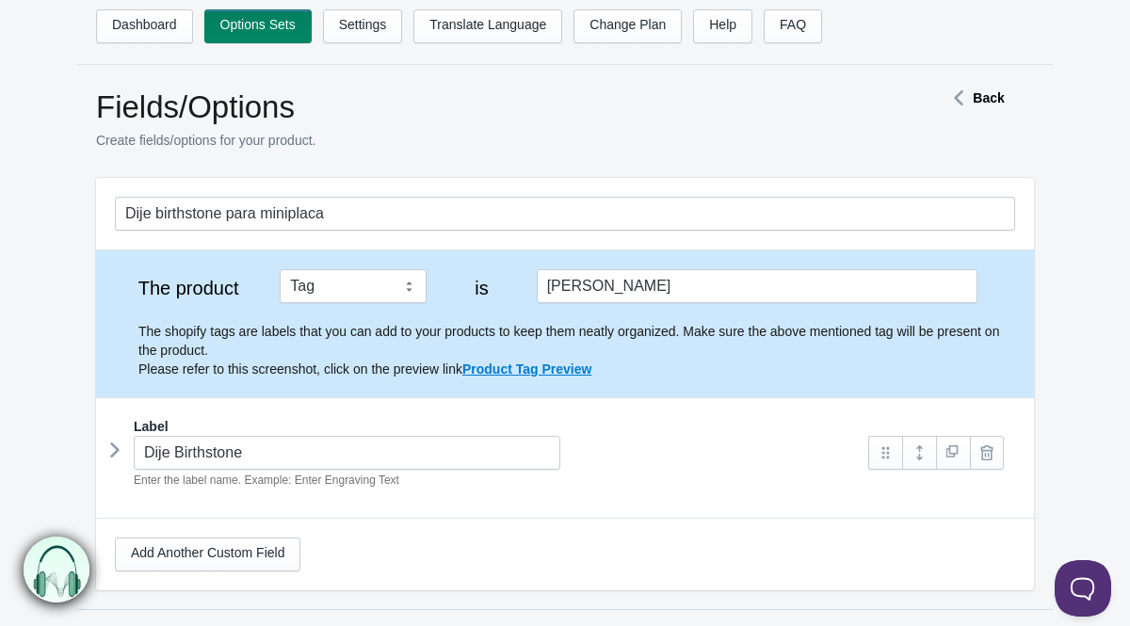
click at [1086, 312] on form "Dije birthstone para miniplaca The product Tag Vendor Type URL Handle All Produ…" at bounding box center [565, 420] width 1102 height 485
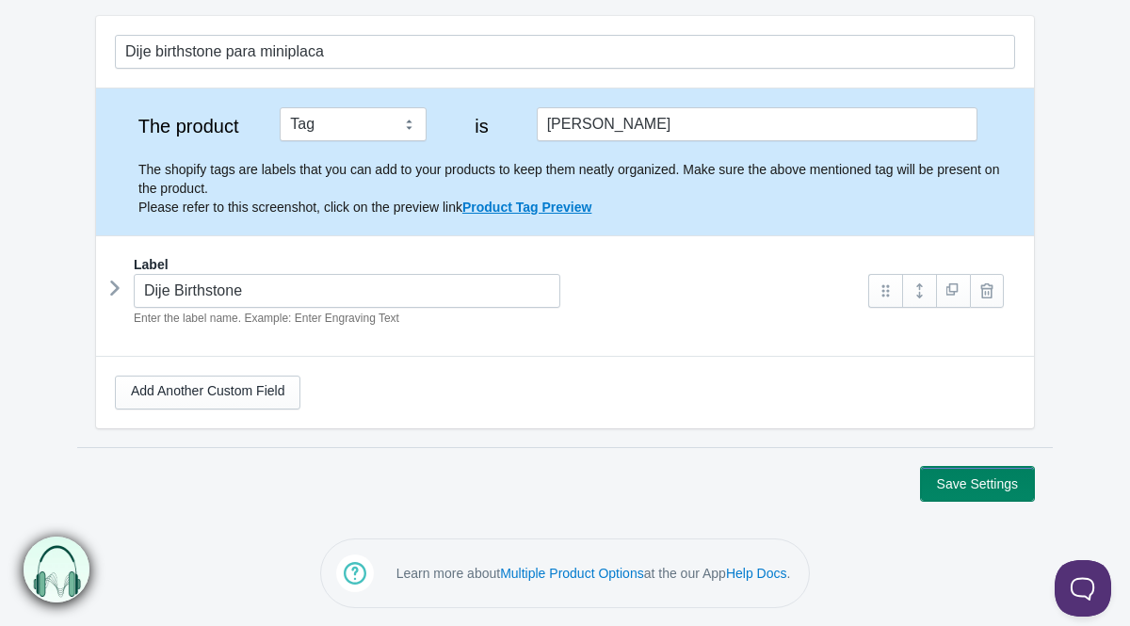
click at [983, 484] on button "Save Settings" at bounding box center [977, 484] width 113 height 34
